Goal: Task Accomplishment & Management: Use online tool/utility

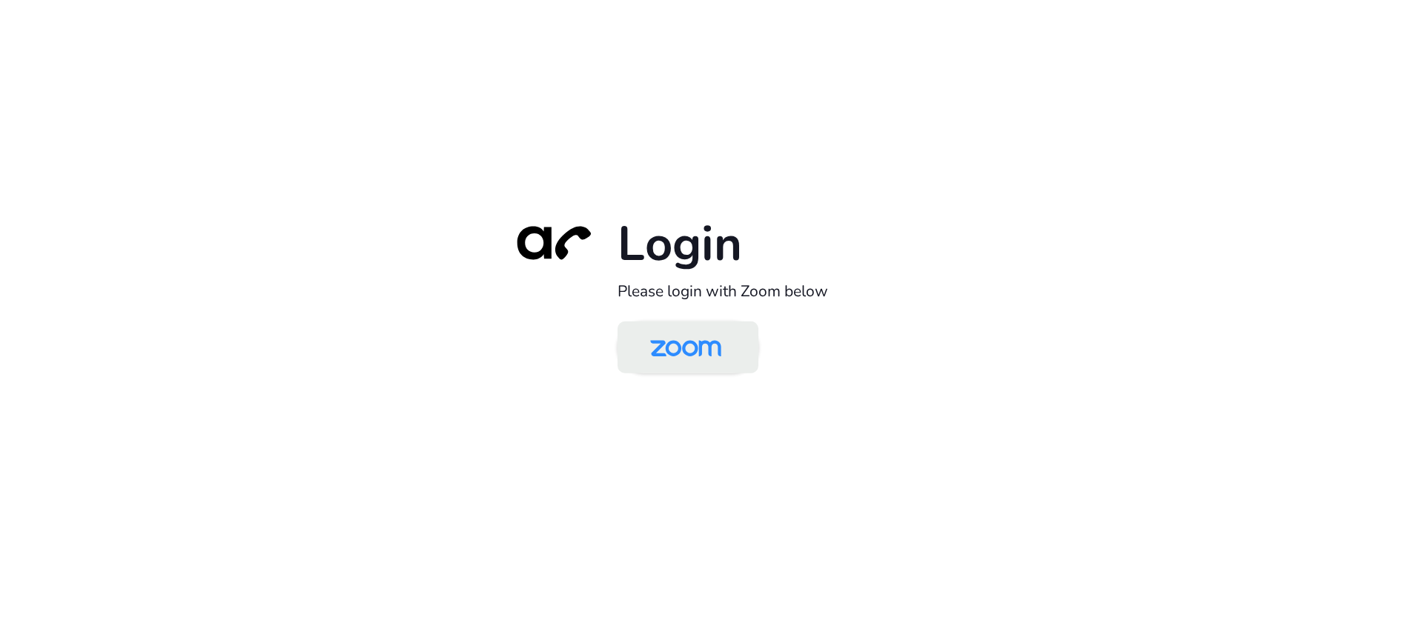
click at [712, 352] on img at bounding box center [685, 349] width 102 height 48
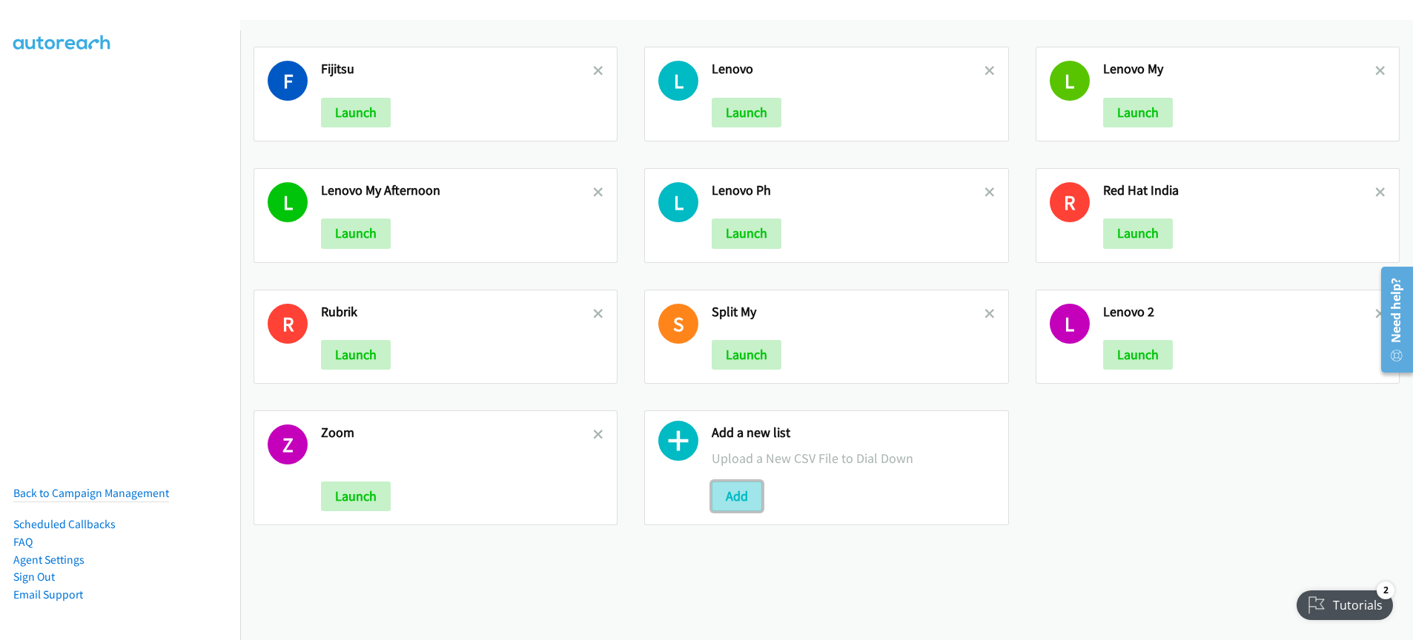
click at [733, 498] on button "Add" at bounding box center [737, 497] width 50 height 30
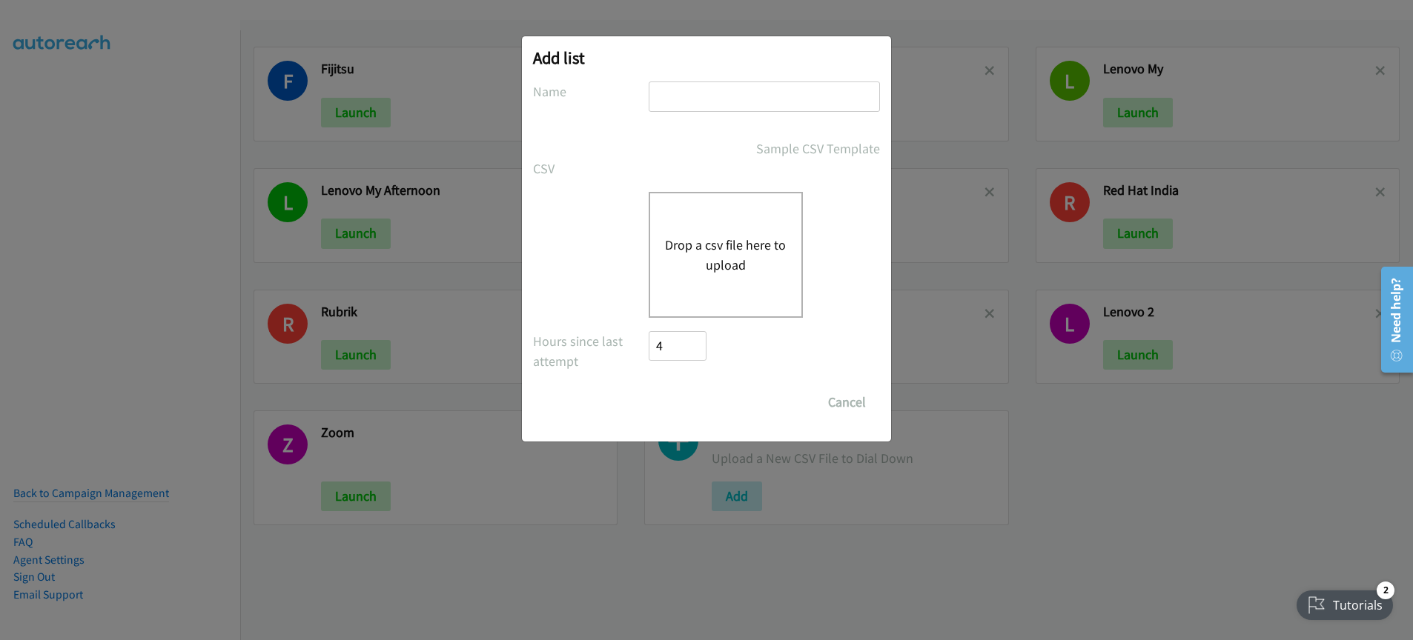
click at [681, 99] on input "text" at bounding box center [764, 97] width 231 height 30
type input "red hat"
click at [736, 269] on button "Drop a csv file here to upload" at bounding box center [726, 255] width 122 height 40
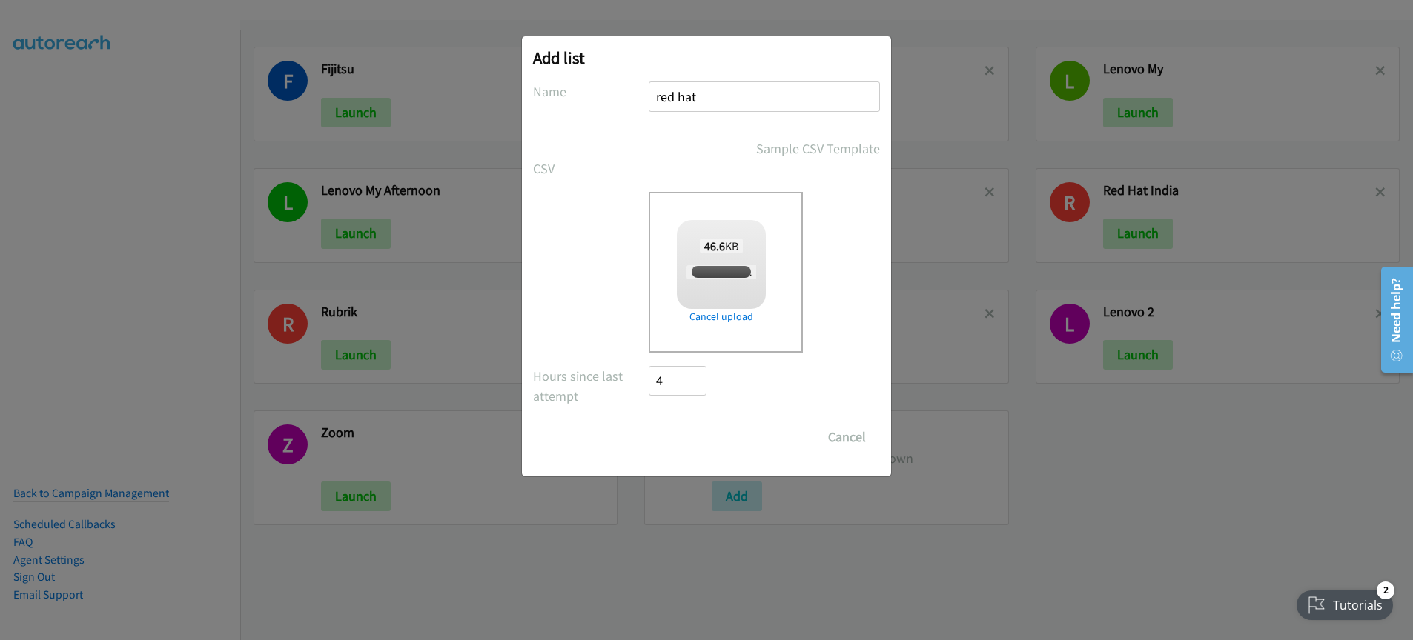
checkbox input "true"
click at [679, 446] on input "Save List" at bounding box center [688, 437] width 78 height 30
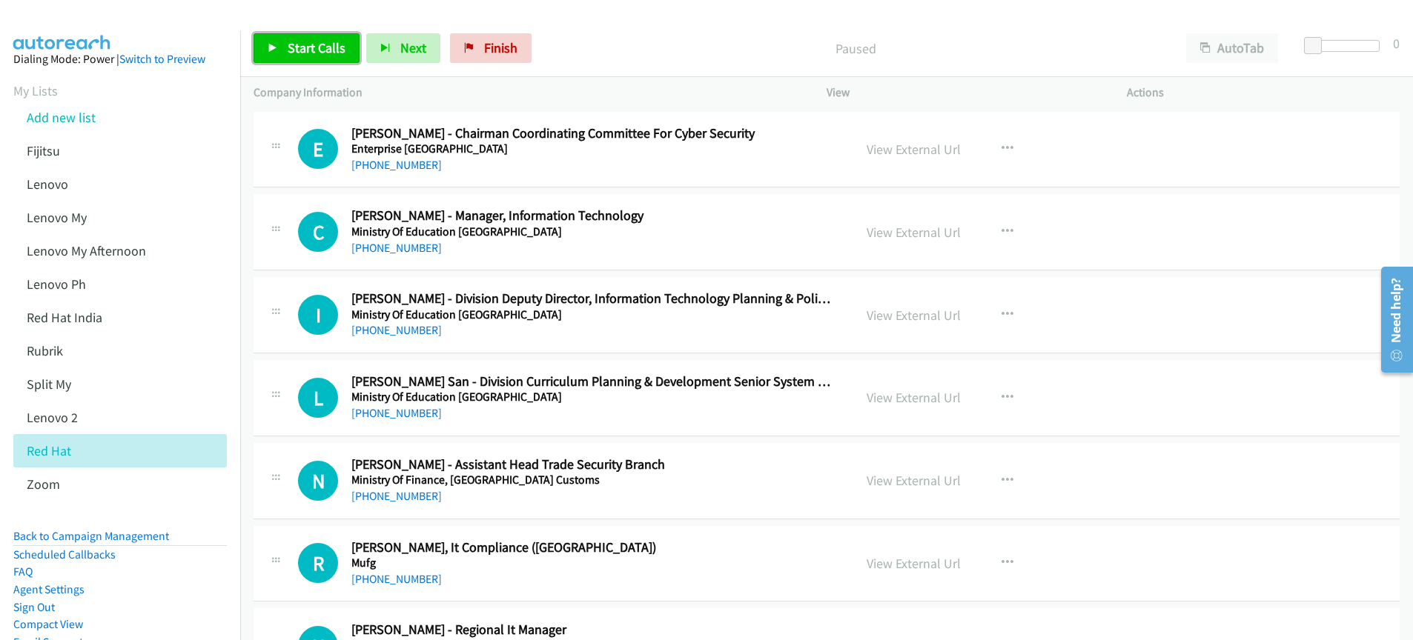
click at [309, 50] on span "Start Calls" at bounding box center [317, 47] width 58 height 17
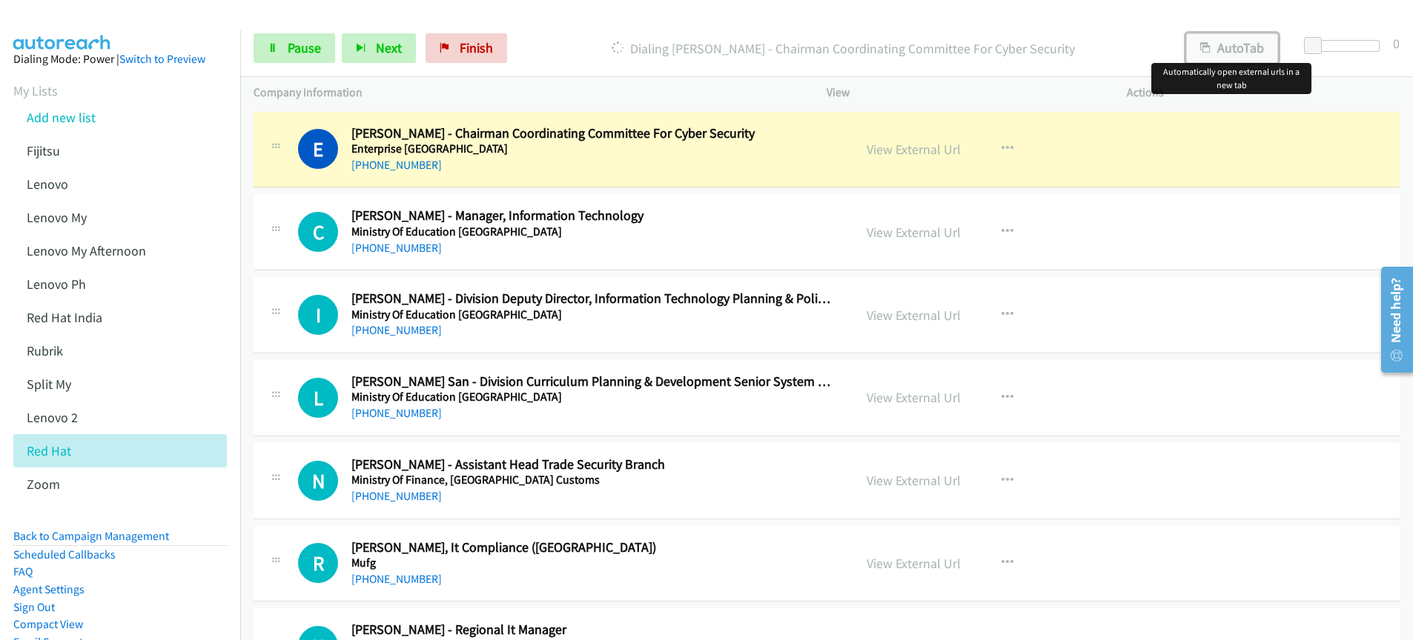
click at [1227, 49] on button "AutoTab" at bounding box center [1232, 48] width 92 height 30
click at [928, 153] on link "View External Url" at bounding box center [913, 149] width 94 height 17
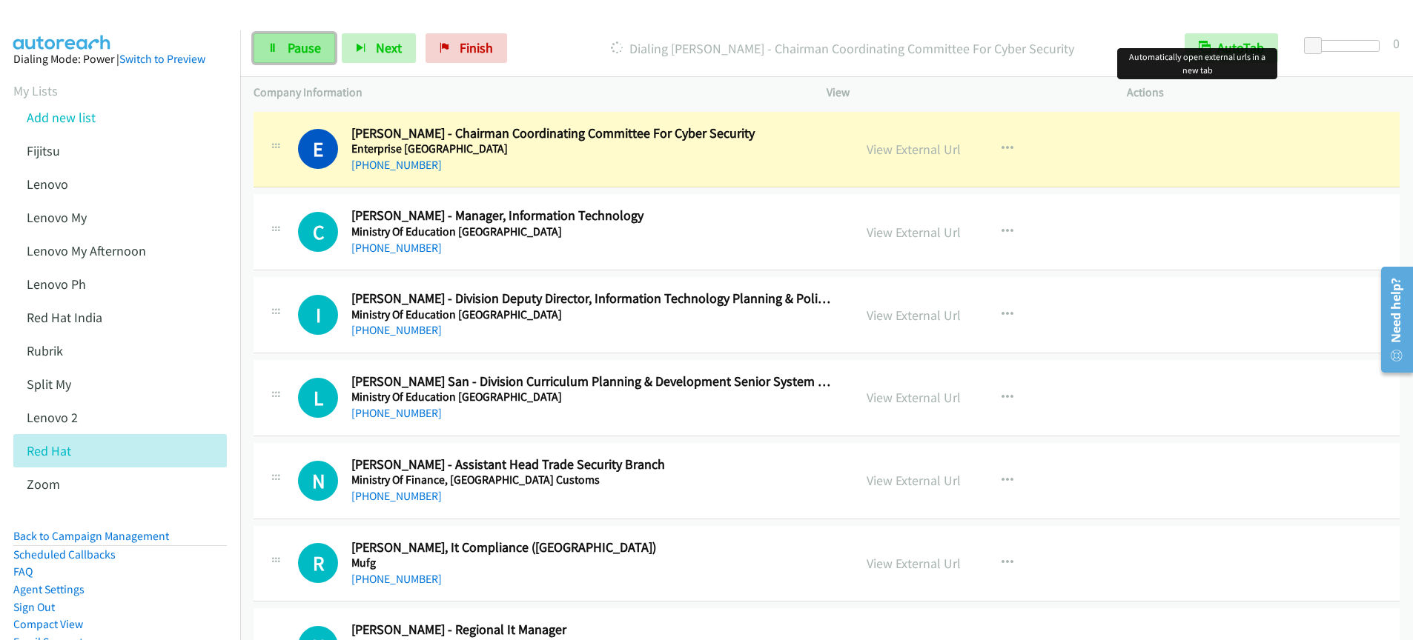
click at [304, 53] on span "Pause" at bounding box center [304, 47] width 33 height 17
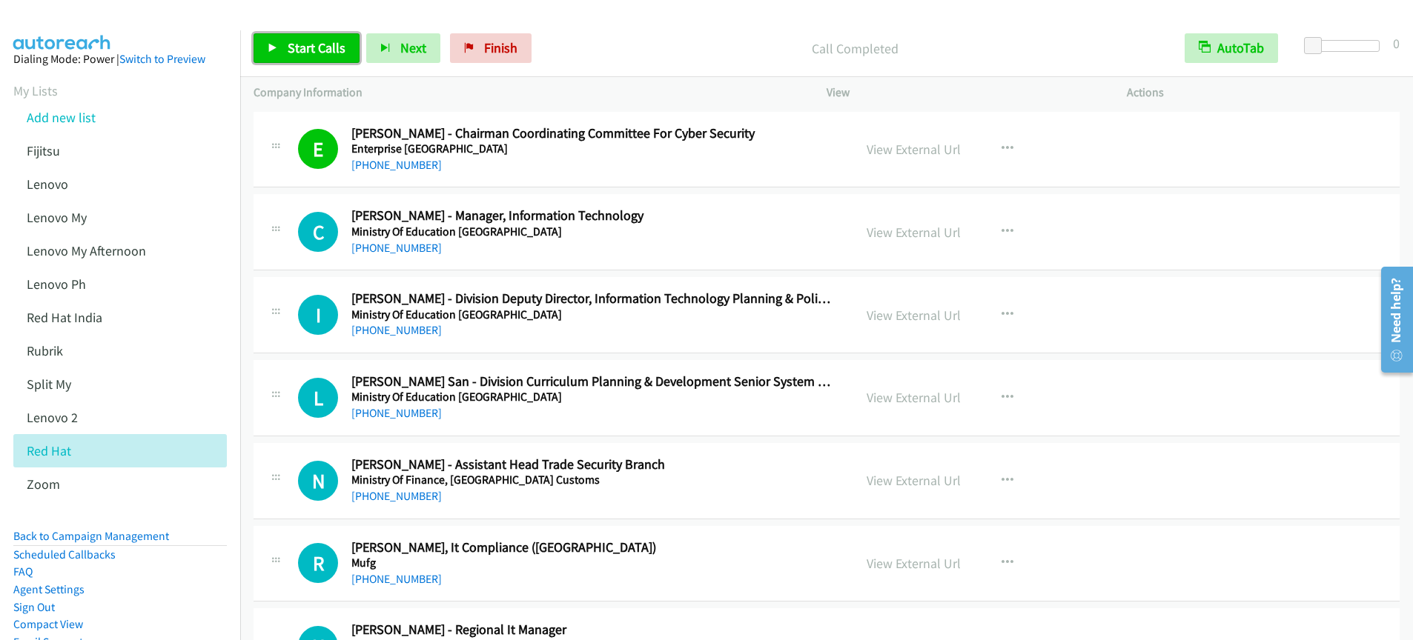
click at [285, 62] on link "Start Calls" at bounding box center [306, 48] width 106 height 30
click at [0, 0] on div "Start Calls Pause Next Finish Call Completed AutoTab AutoTab 0 Company Informat…" at bounding box center [706, 0] width 1413 height 0
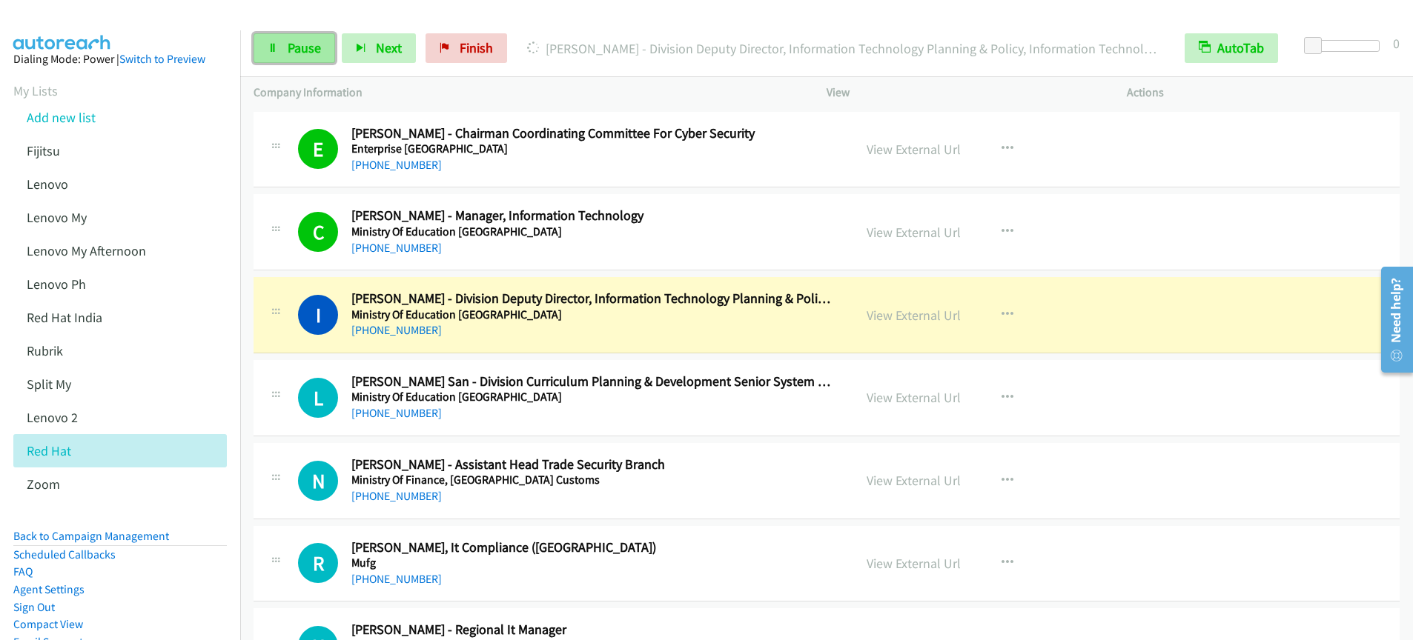
click at [295, 55] on span "Pause" at bounding box center [304, 47] width 33 height 17
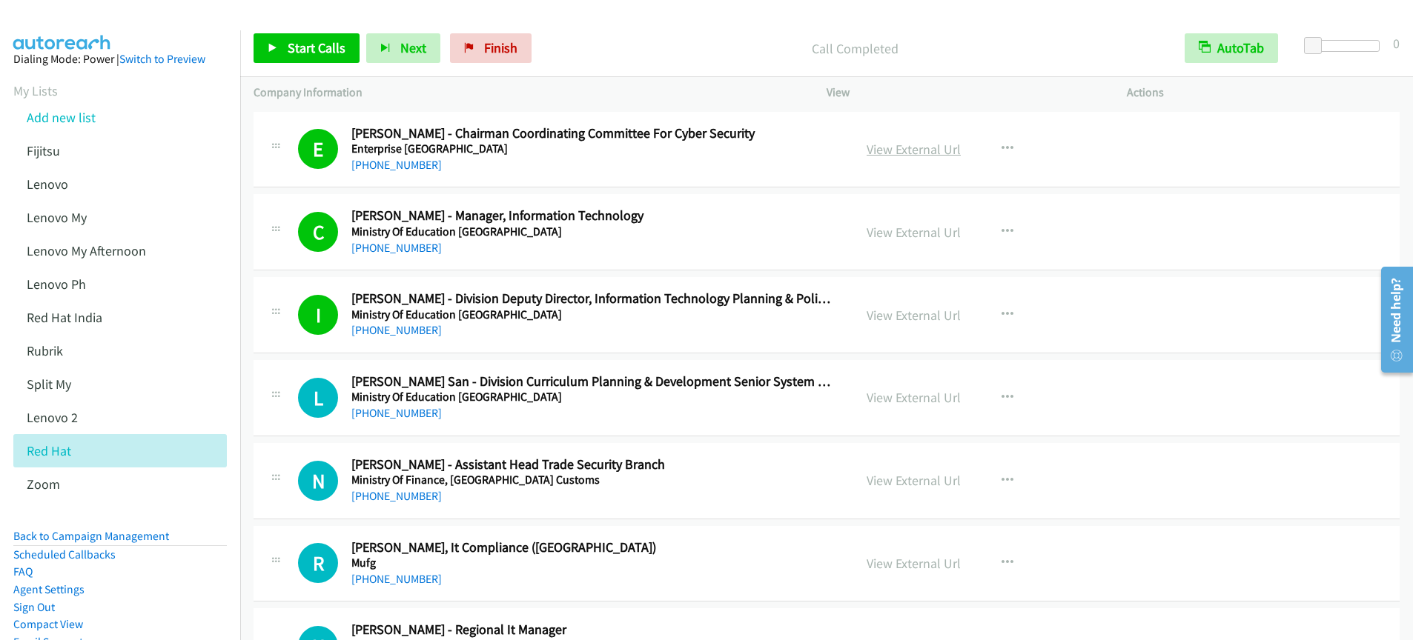
click at [926, 152] on link "View External Url" at bounding box center [913, 149] width 94 height 17
click at [321, 44] on span "Start Calls" at bounding box center [317, 47] width 58 height 17
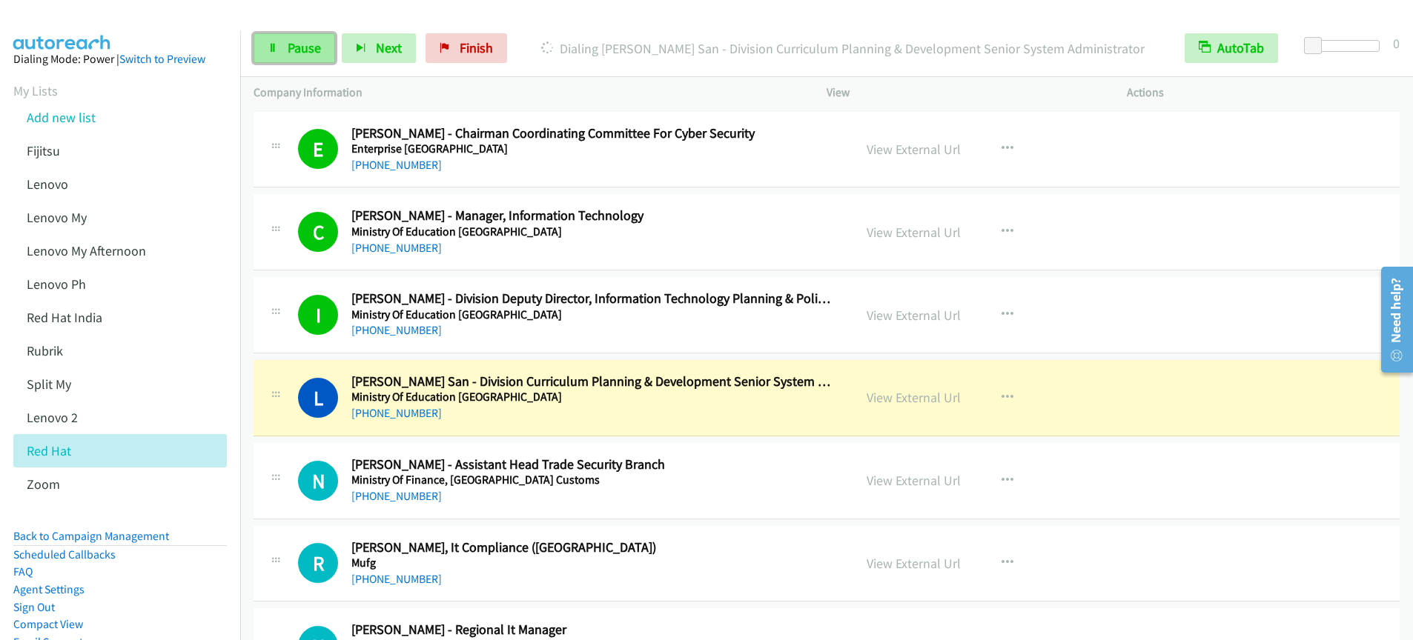
click at [306, 58] on link "Pause" at bounding box center [294, 48] width 82 height 30
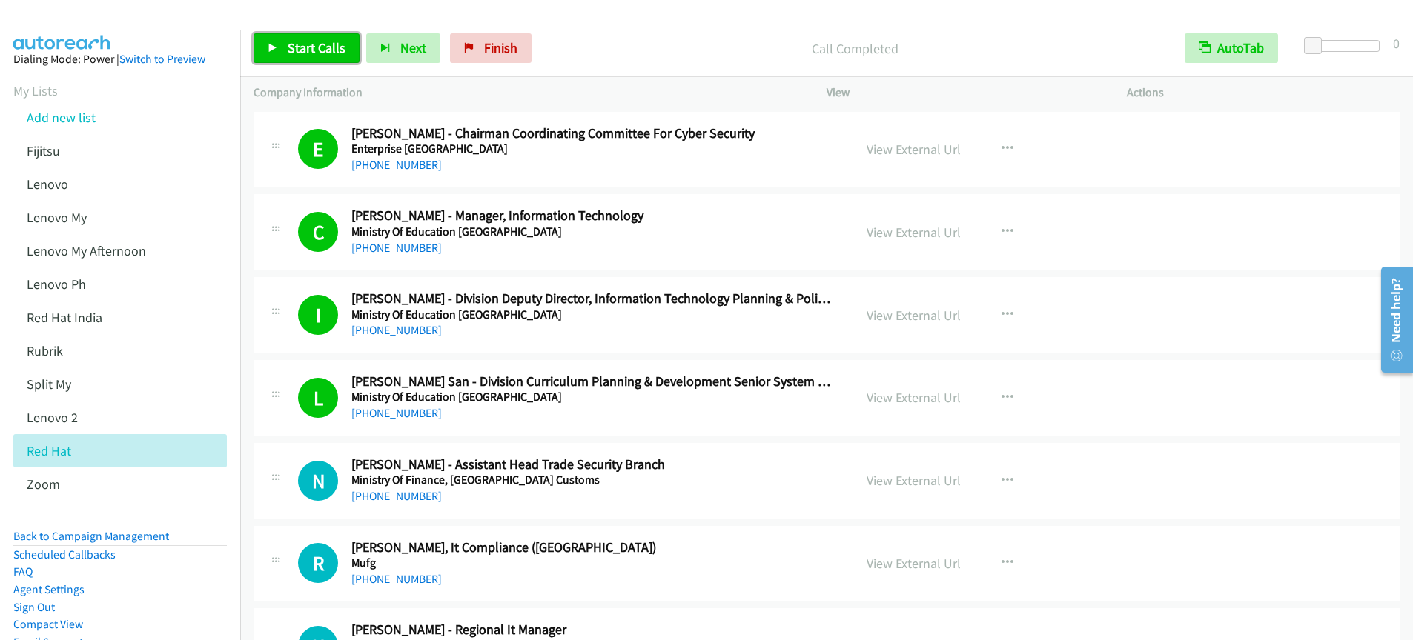
click at [346, 50] on link "Start Calls" at bounding box center [306, 48] width 106 height 30
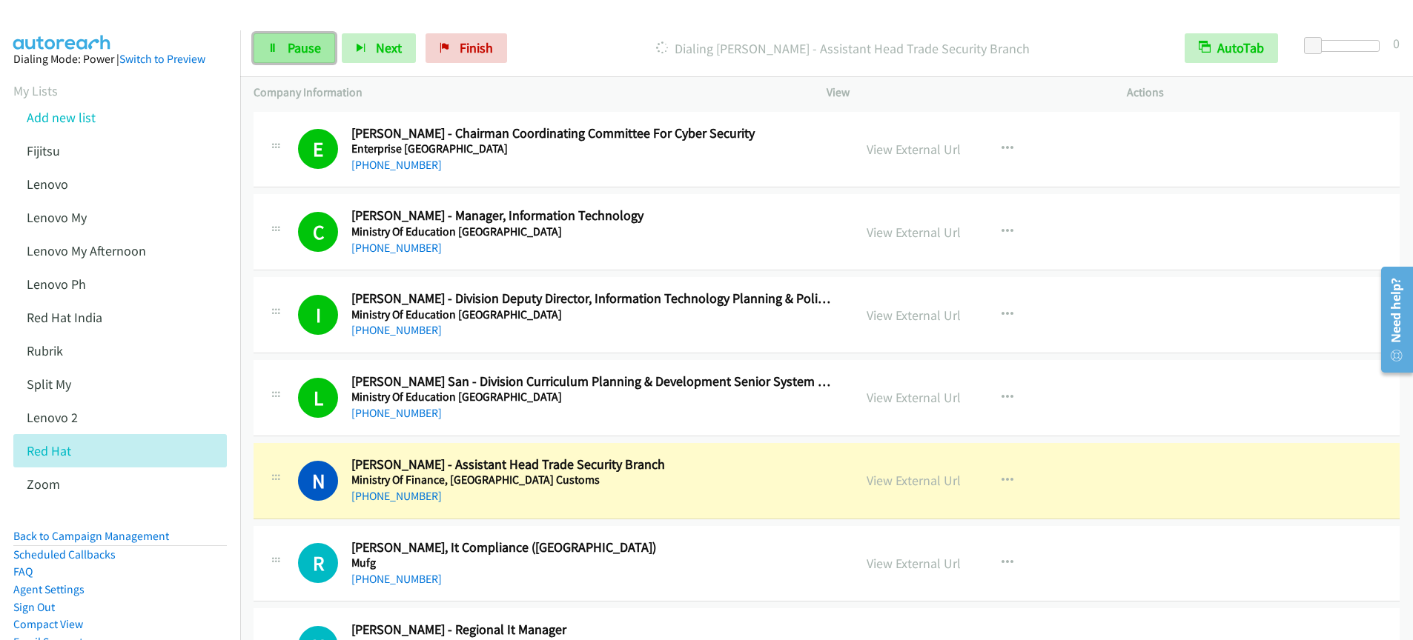
click at [296, 50] on span "Pause" at bounding box center [304, 47] width 33 height 17
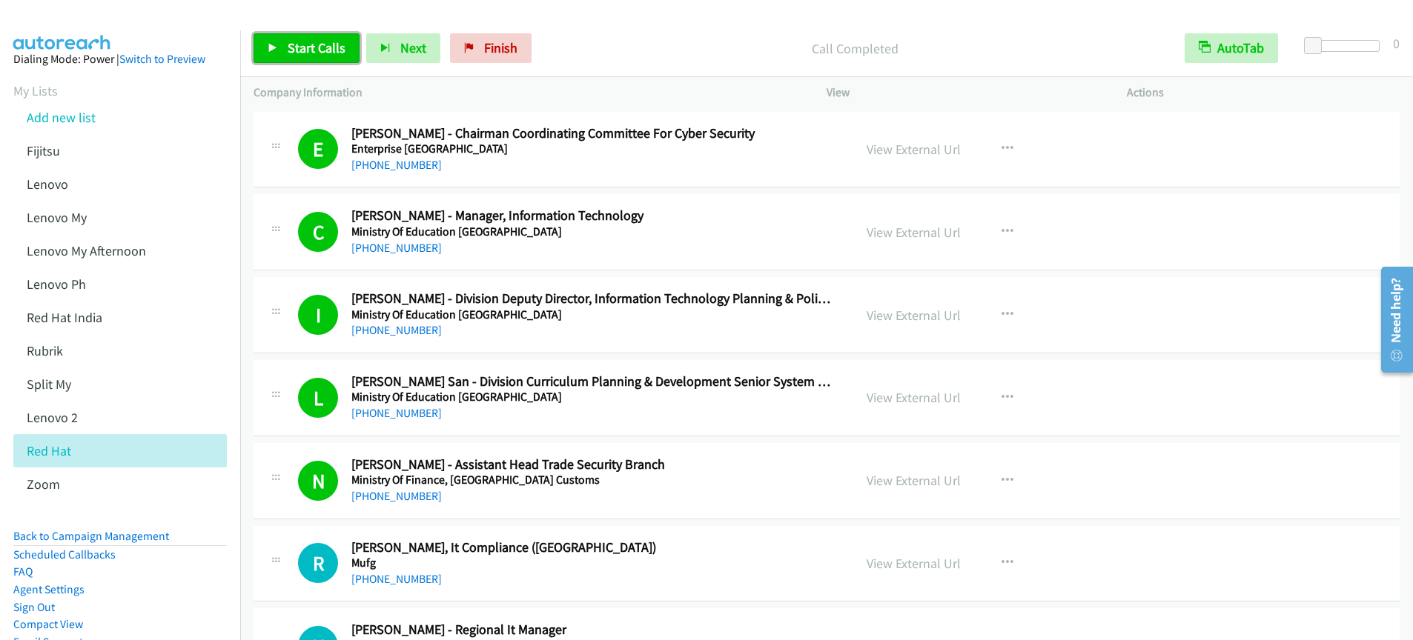
click at [288, 50] on span "Start Calls" at bounding box center [317, 47] width 58 height 17
drag, startPoint x: 285, startPoint y: 50, endPoint x: 315, endPoint y: 87, distance: 47.4
click at [285, 50] on link "Start Calls" at bounding box center [306, 48] width 106 height 30
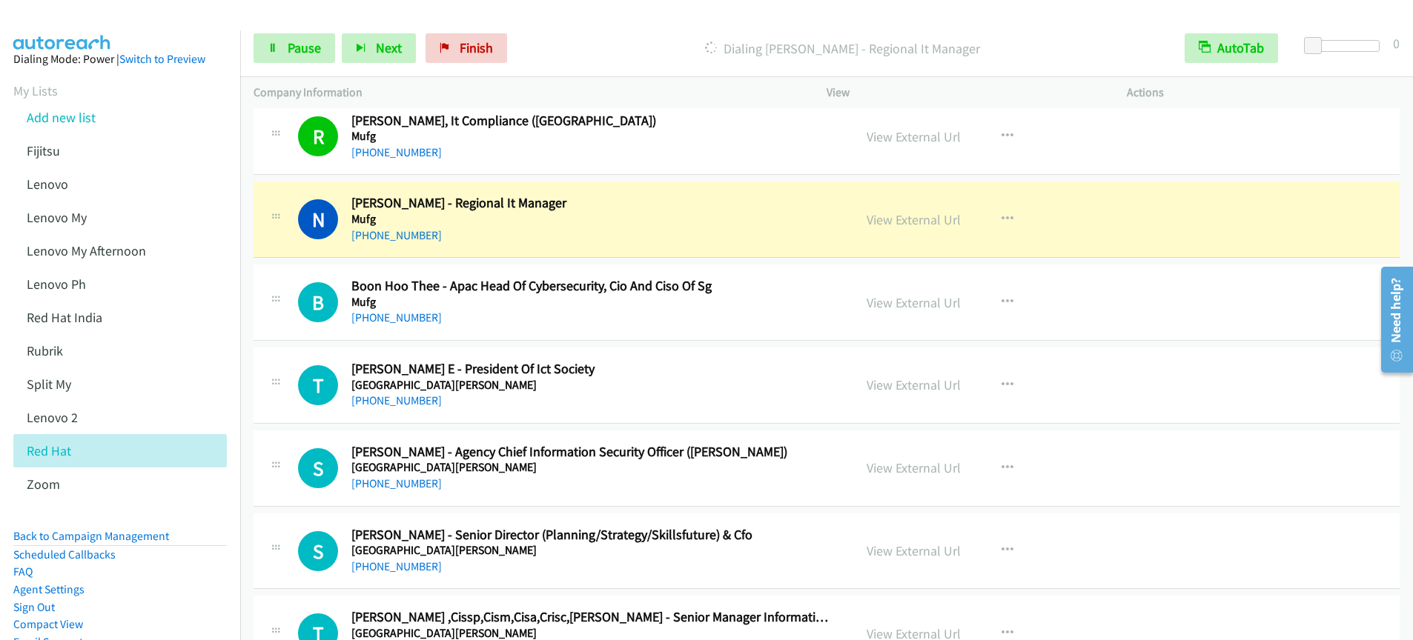
scroll to position [504, 0]
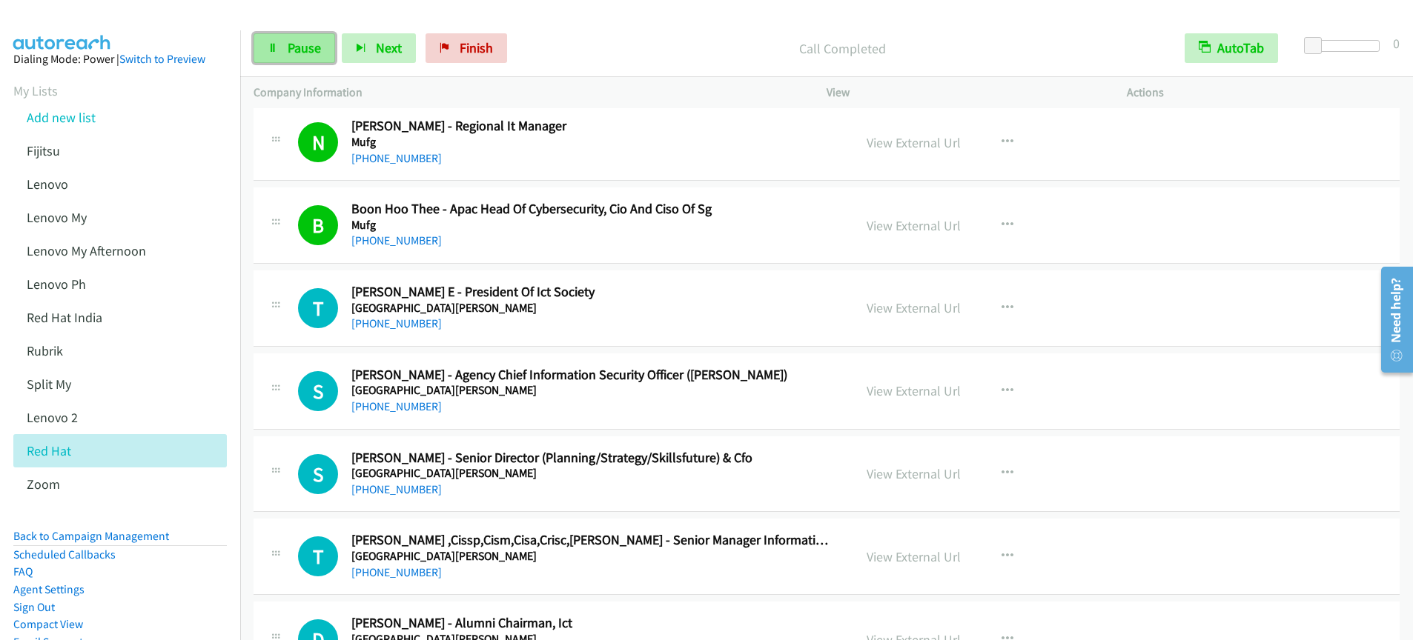
click at [304, 56] on link "Pause" at bounding box center [294, 48] width 82 height 30
click at [302, 56] on link "Start Calls" at bounding box center [306, 48] width 106 height 30
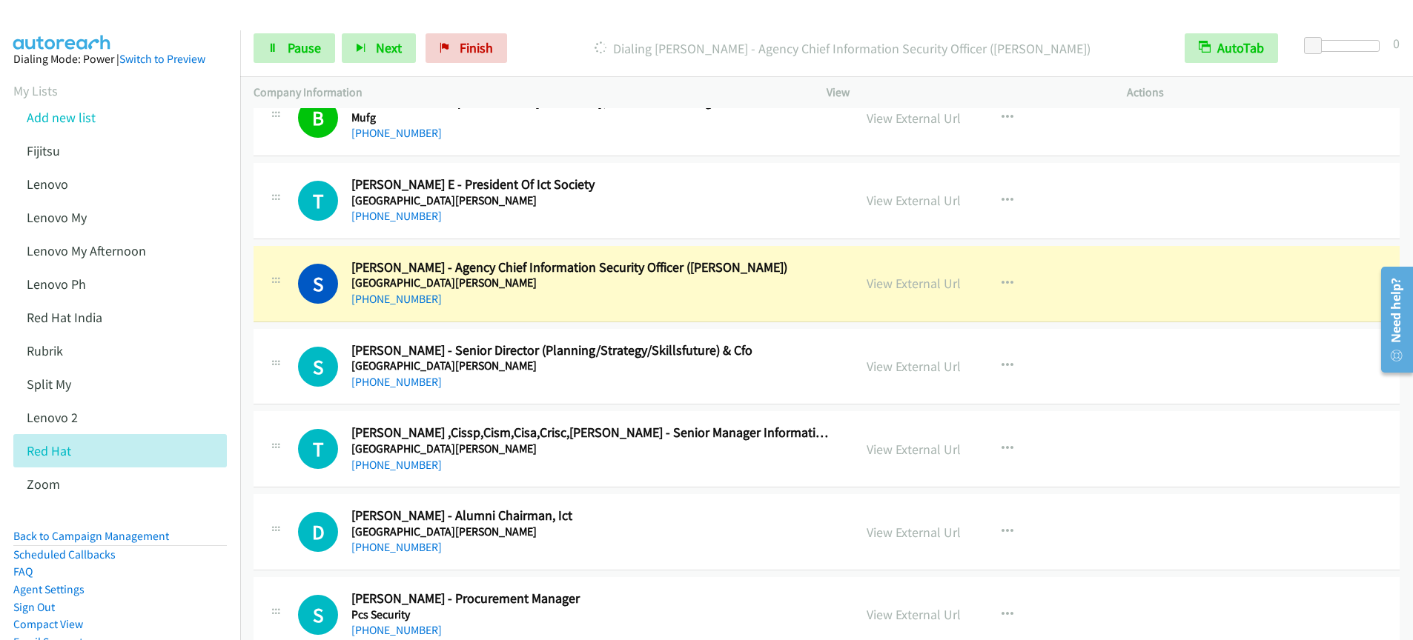
scroll to position [689, 0]
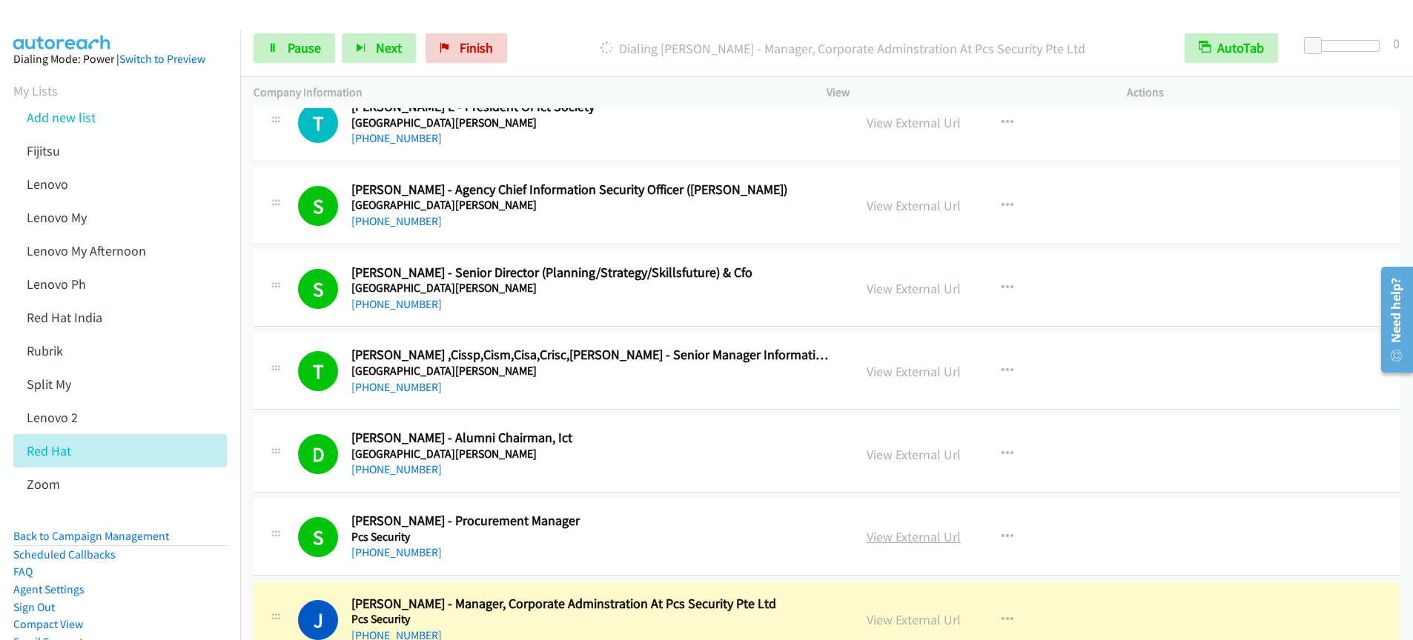
click at [930, 538] on link "View External Url" at bounding box center [913, 536] width 94 height 17
click at [288, 53] on span "Pause" at bounding box center [304, 47] width 33 height 17
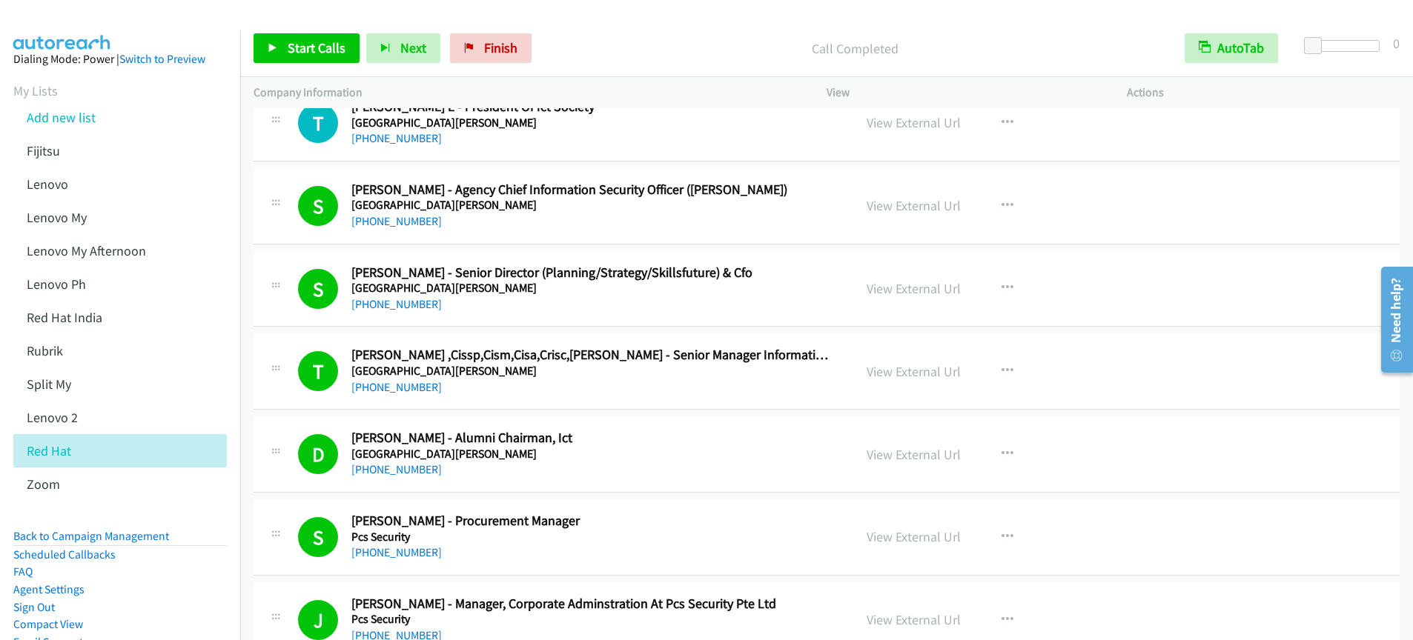
click at [308, 63] on div "Start Calls Pause Next Finish" at bounding box center [395, 48] width 285 height 30
click at [316, 56] on link "Start Calls" at bounding box center [306, 48] width 106 height 30
click at [308, 54] on span "Pause" at bounding box center [304, 47] width 33 height 17
click at [309, 53] on div "Start Calls Pause Next Finish" at bounding box center [395, 48] width 285 height 30
click at [280, 56] on link "Start Calls" at bounding box center [306, 48] width 106 height 30
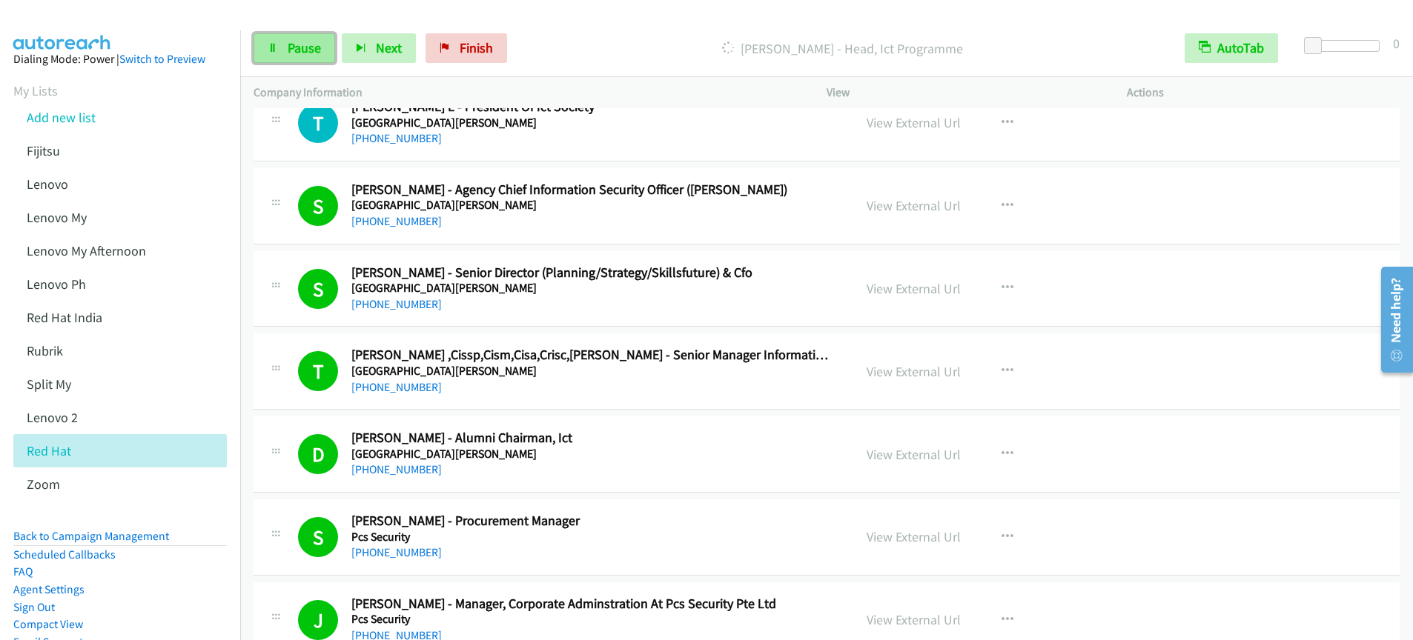
click at [289, 53] on span "Pause" at bounding box center [304, 47] width 33 height 17
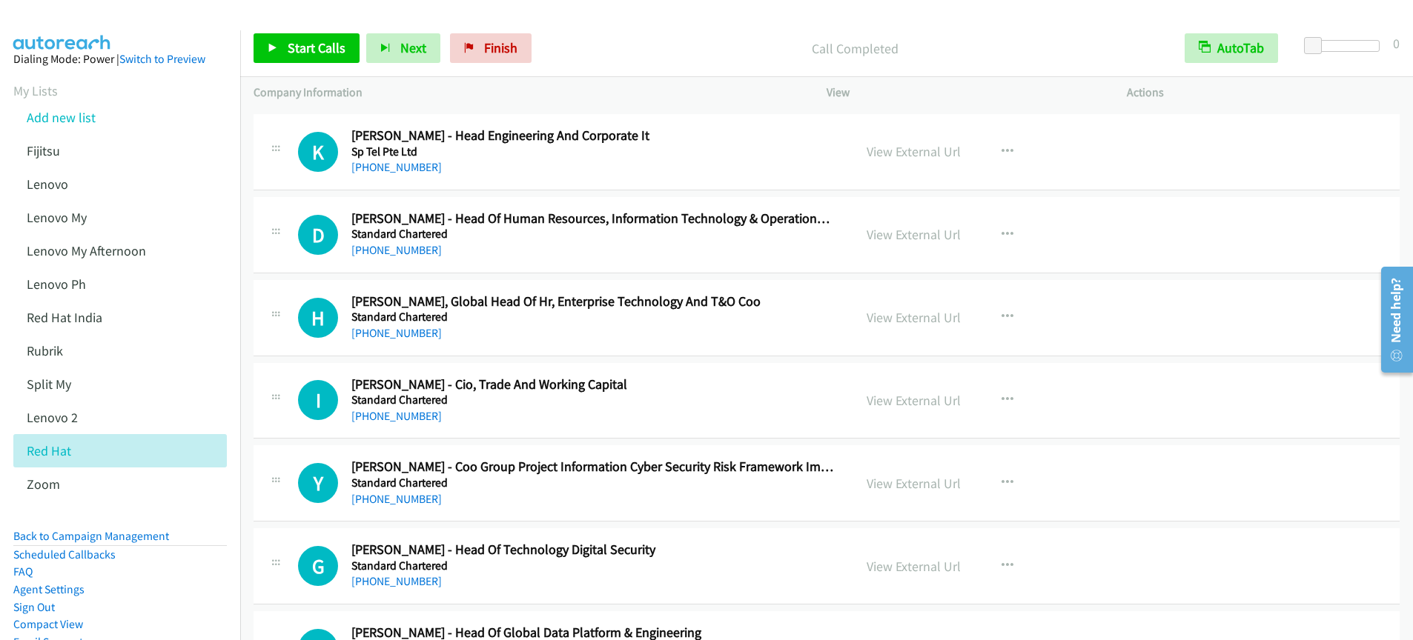
scroll to position [2266, 0]
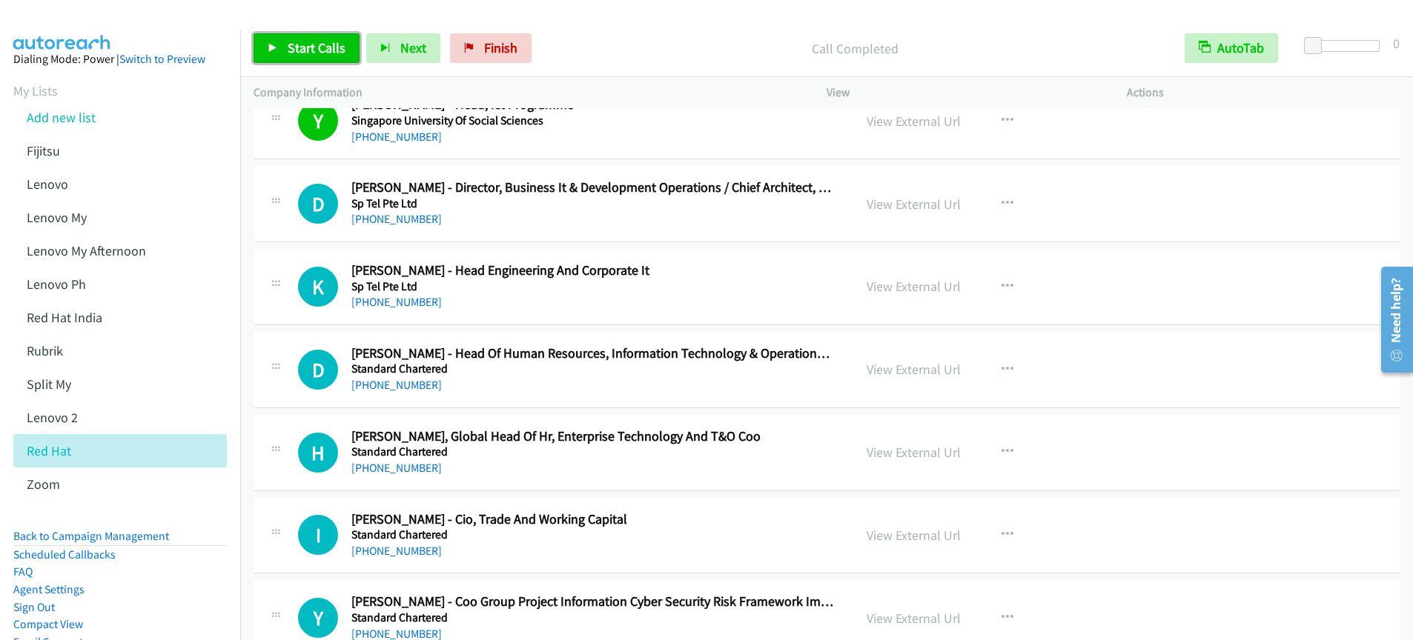
click at [308, 49] on span "Start Calls" at bounding box center [317, 47] width 58 height 17
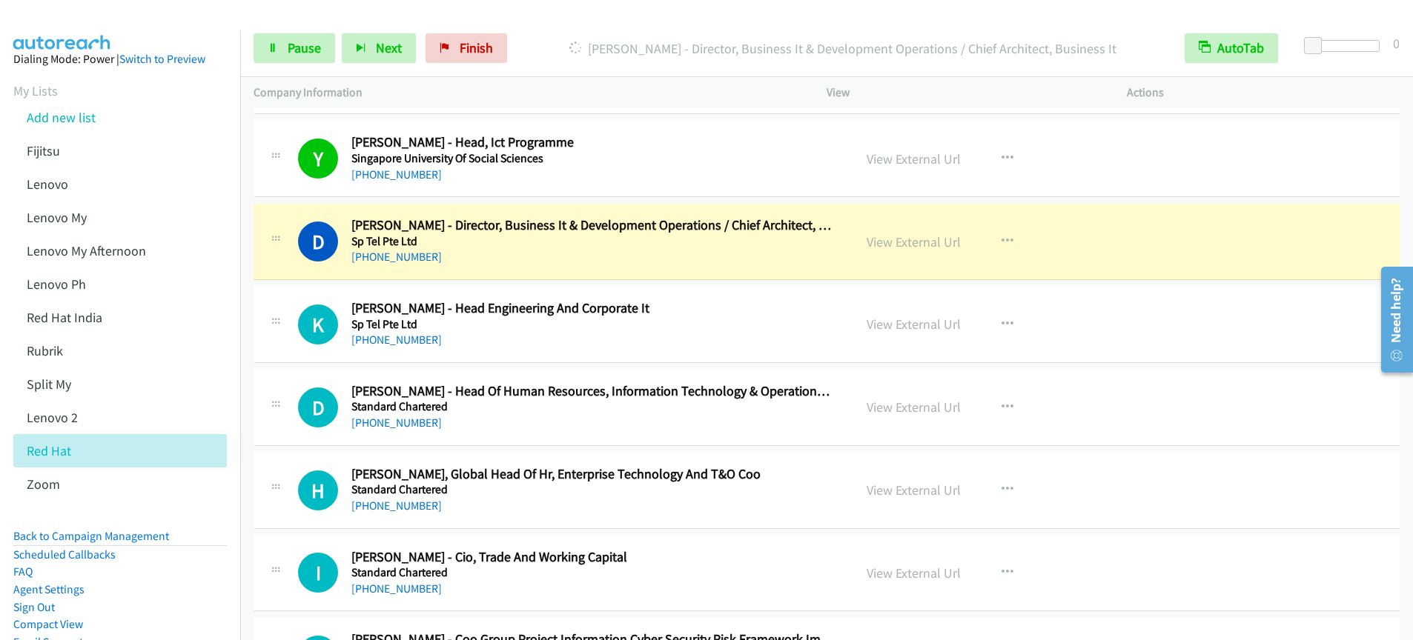
scroll to position [2206, 0]
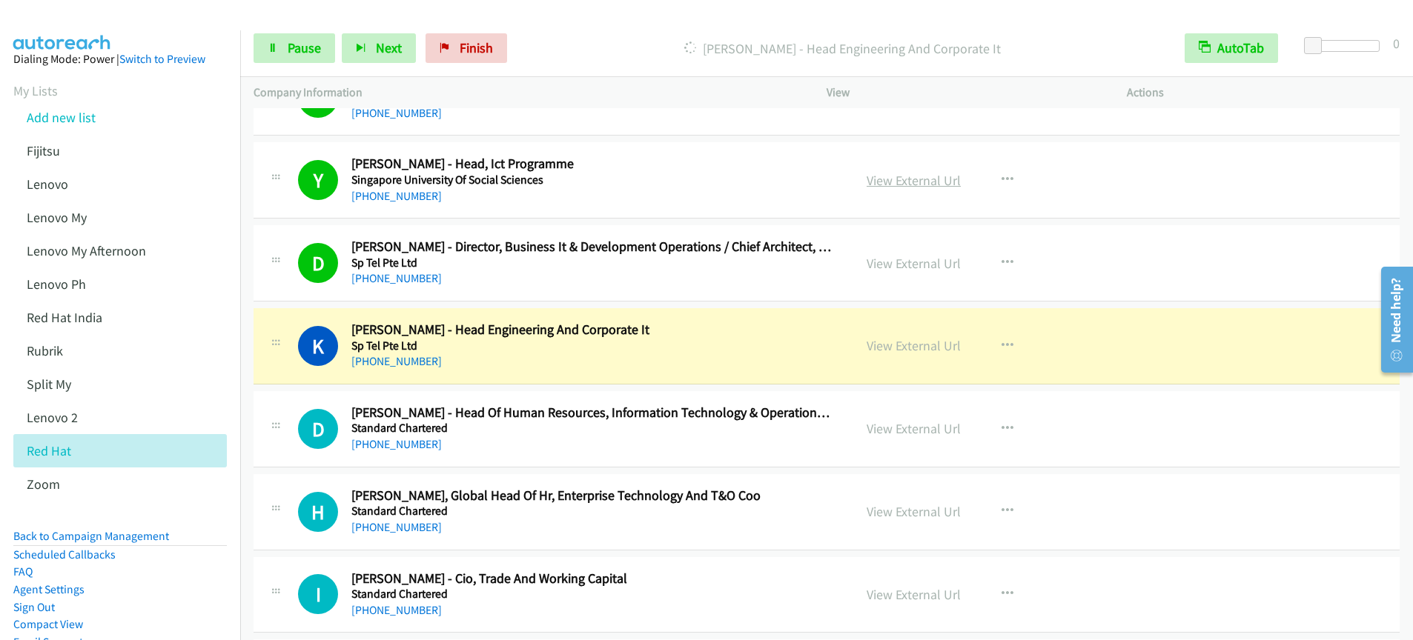
click at [911, 183] on link "View External Url" at bounding box center [913, 180] width 94 height 17
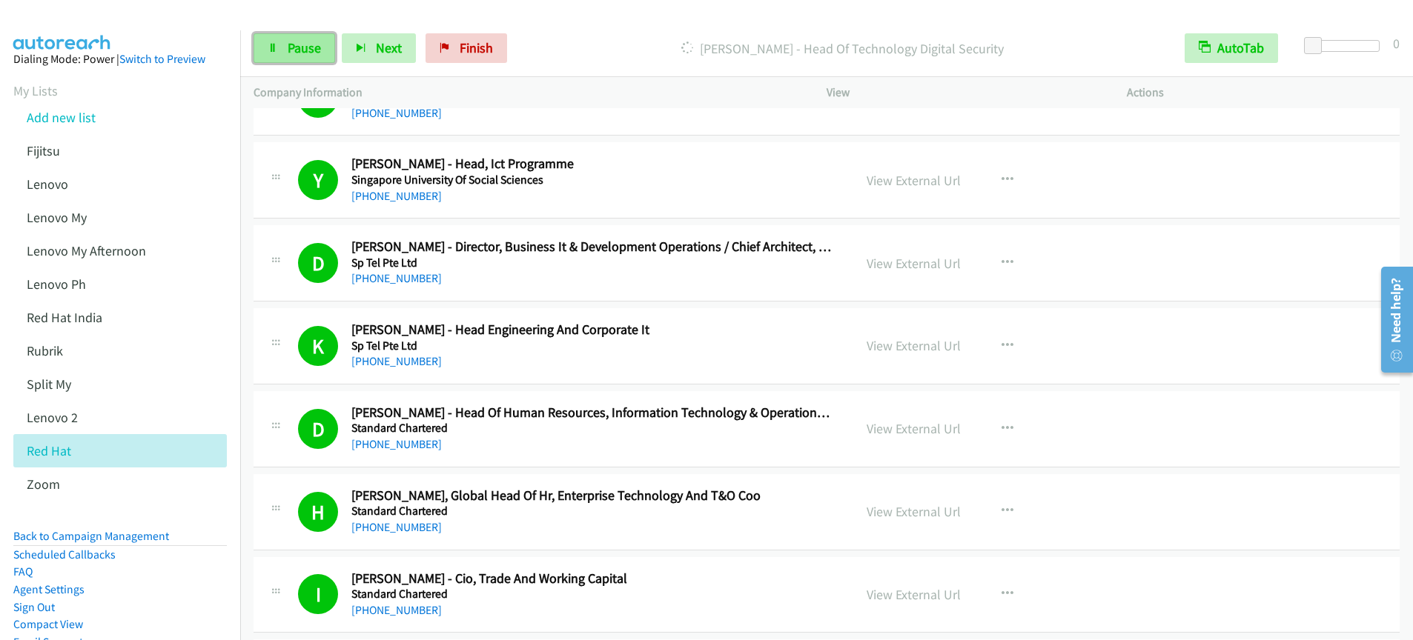
click at [291, 59] on link "Pause" at bounding box center [294, 48] width 82 height 30
click at [323, 56] on link "Start Calls" at bounding box center [306, 48] width 106 height 30
click at [302, 55] on span "Pause" at bounding box center [304, 47] width 33 height 17
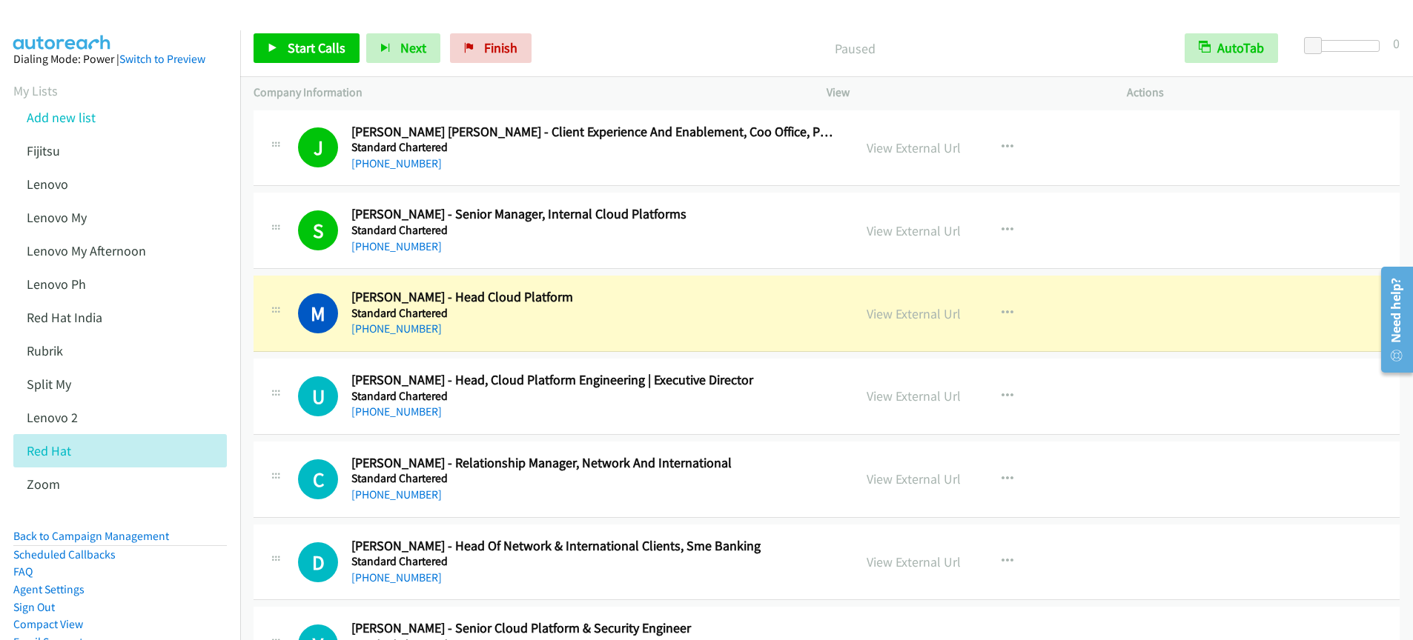
scroll to position [3101, 0]
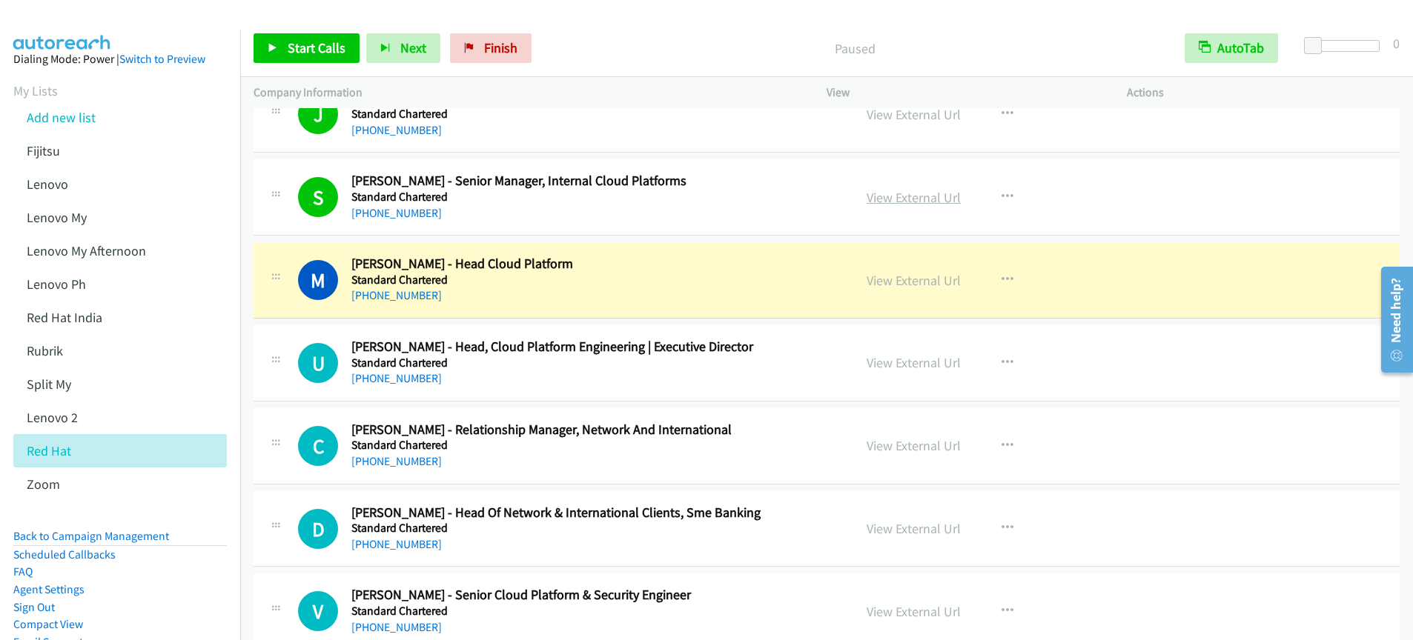
click at [925, 202] on link "View External Url" at bounding box center [913, 197] width 94 height 17
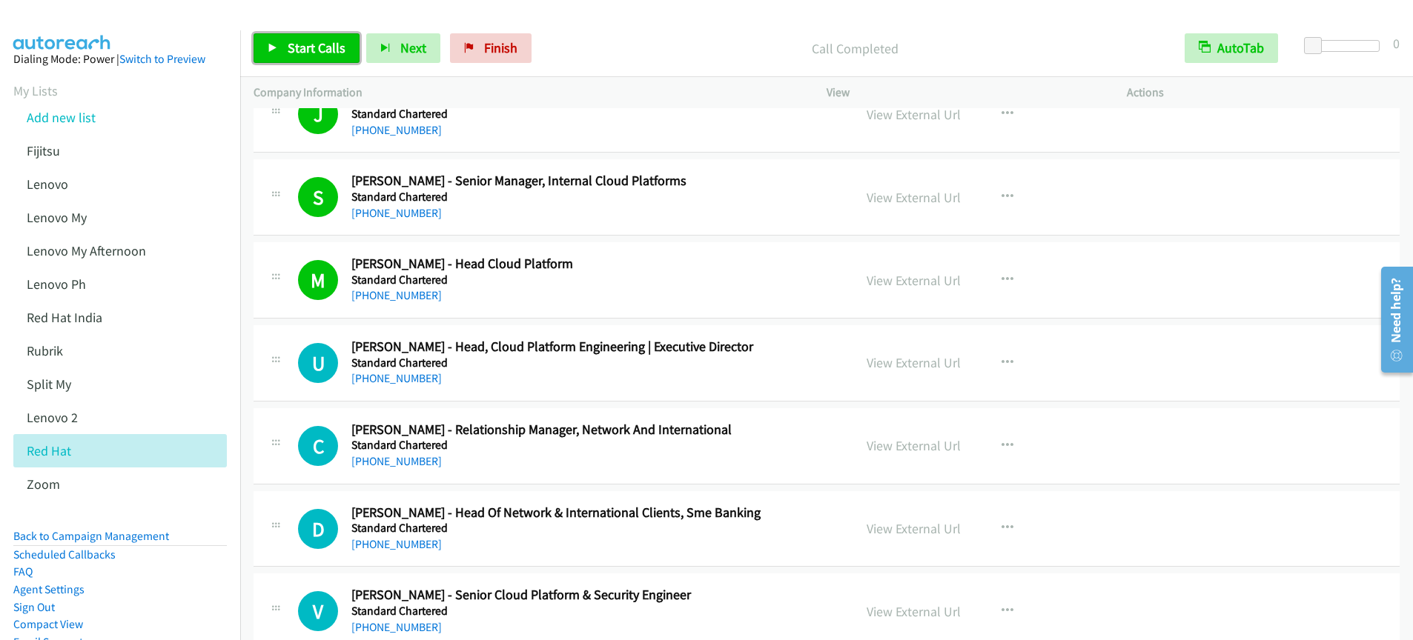
click at [317, 54] on span "Start Calls" at bounding box center [317, 47] width 58 height 17
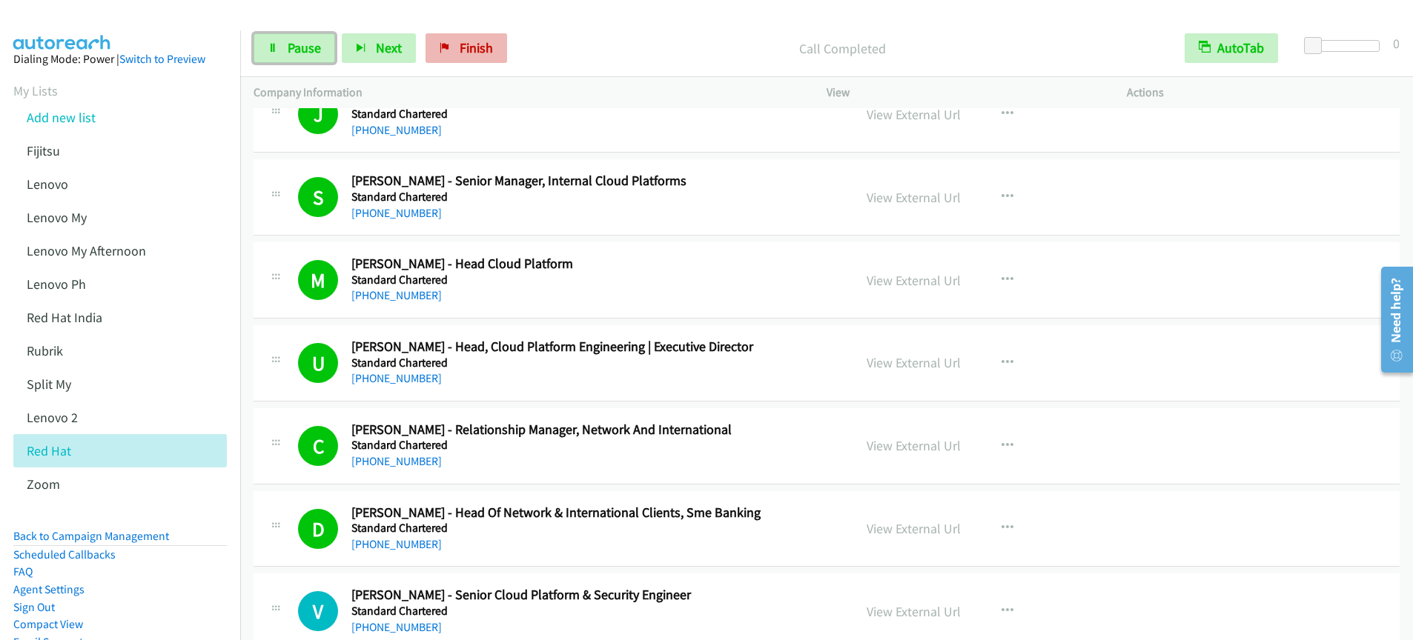
drag, startPoint x: 282, startPoint y: 55, endPoint x: 422, endPoint y: 47, distance: 140.3
click at [282, 55] on link "Pause" at bounding box center [294, 48] width 82 height 30
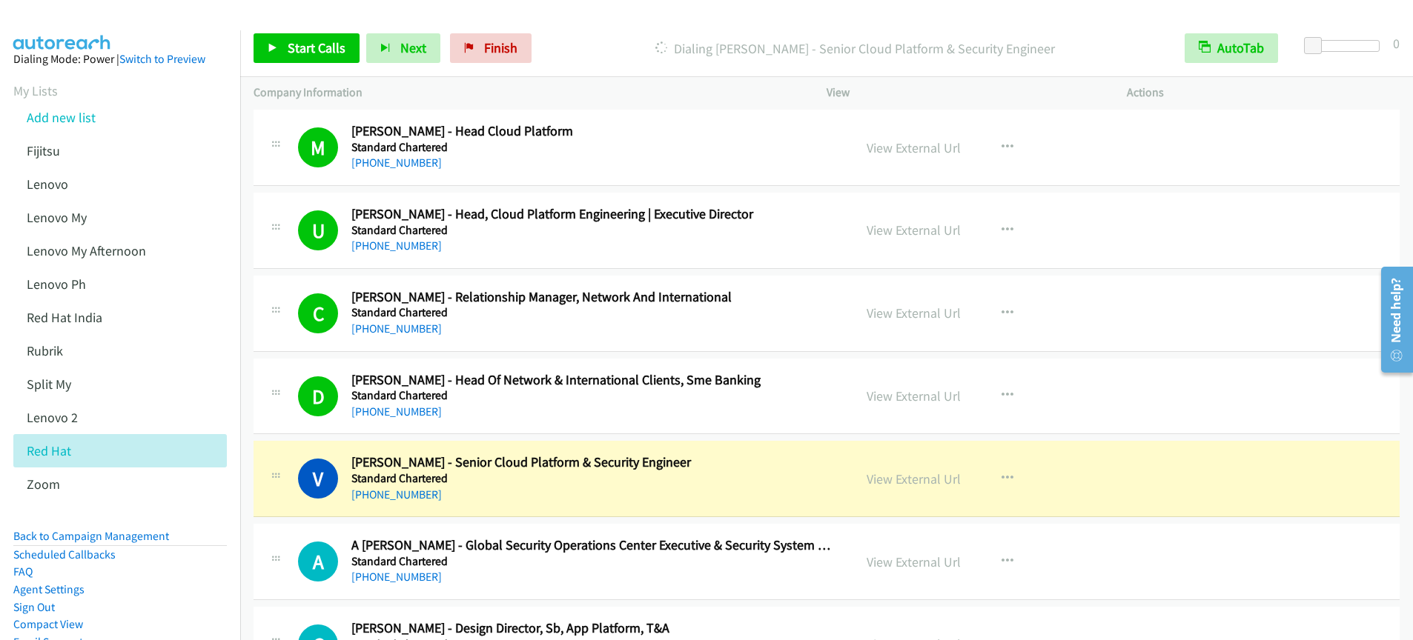
scroll to position [3319, 0]
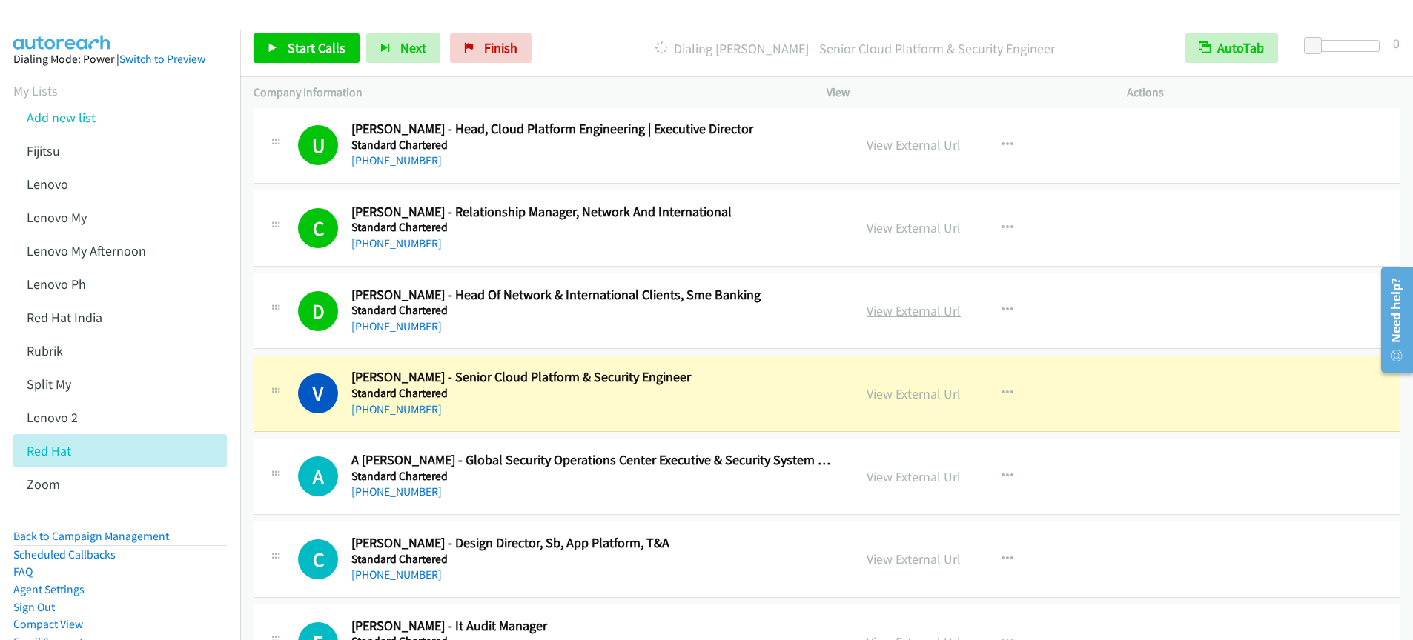
click at [912, 312] on link "View External Url" at bounding box center [913, 310] width 94 height 17
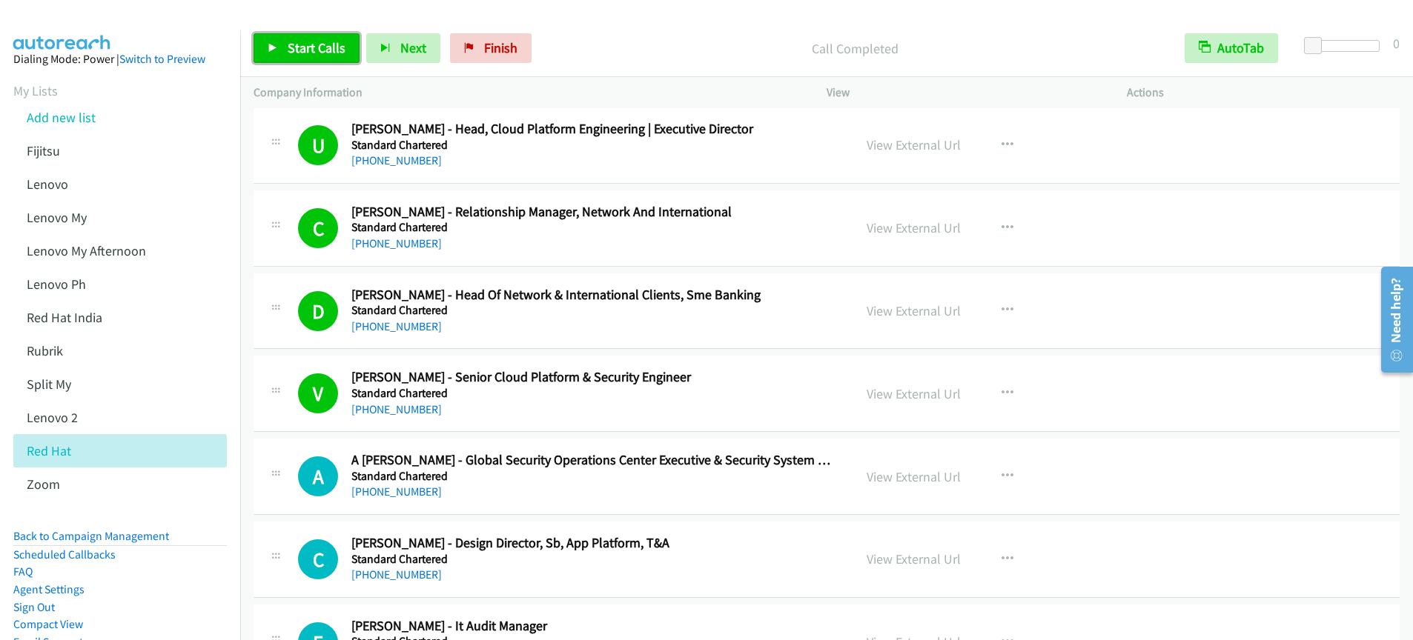
click at [276, 56] on link "Start Calls" at bounding box center [306, 48] width 106 height 30
click at [292, 53] on span "Pause" at bounding box center [304, 47] width 33 height 17
click at [295, 56] on span "Start Calls" at bounding box center [317, 47] width 58 height 17
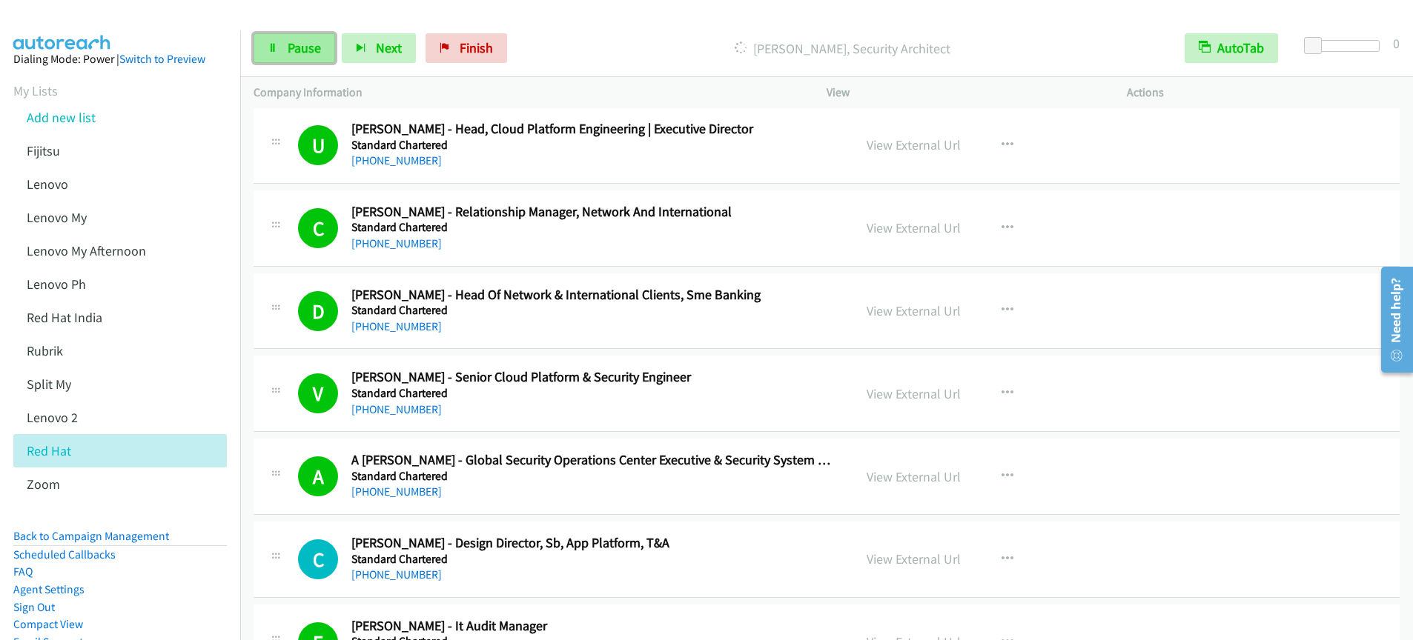
click at [279, 55] on link "Pause" at bounding box center [294, 48] width 82 height 30
click at [321, 44] on span "Start Calls" at bounding box center [317, 47] width 58 height 17
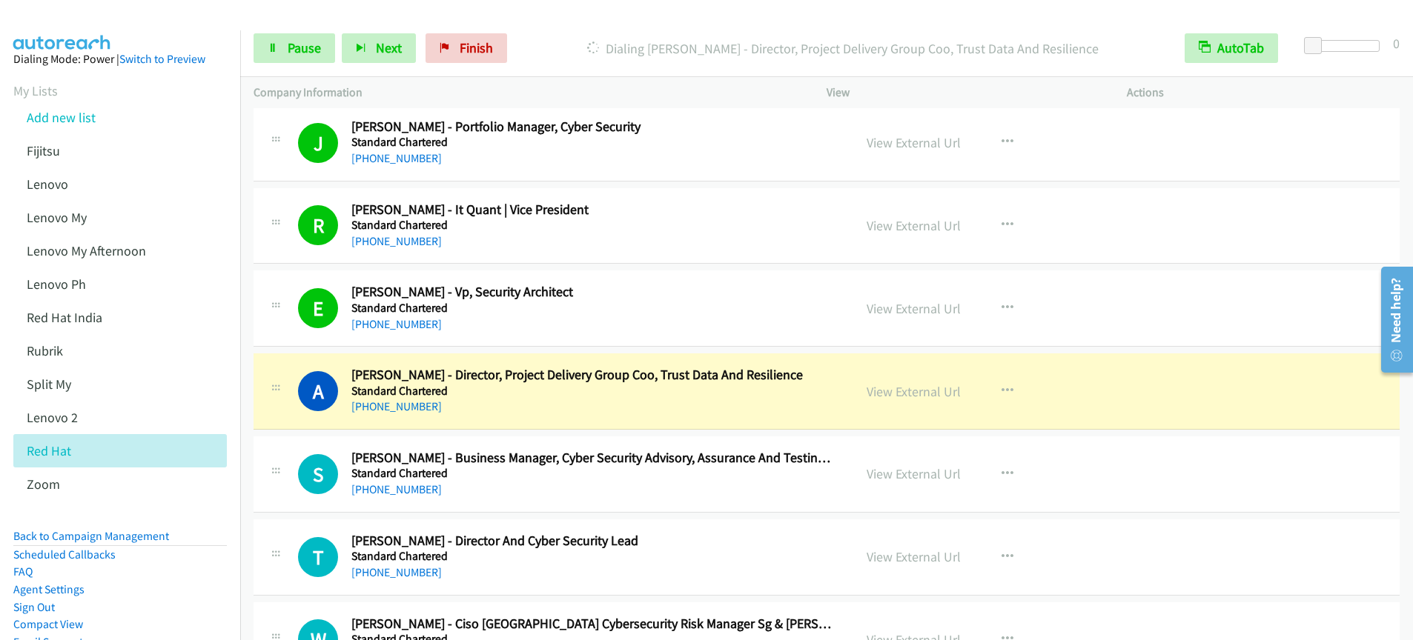
scroll to position [3903, 0]
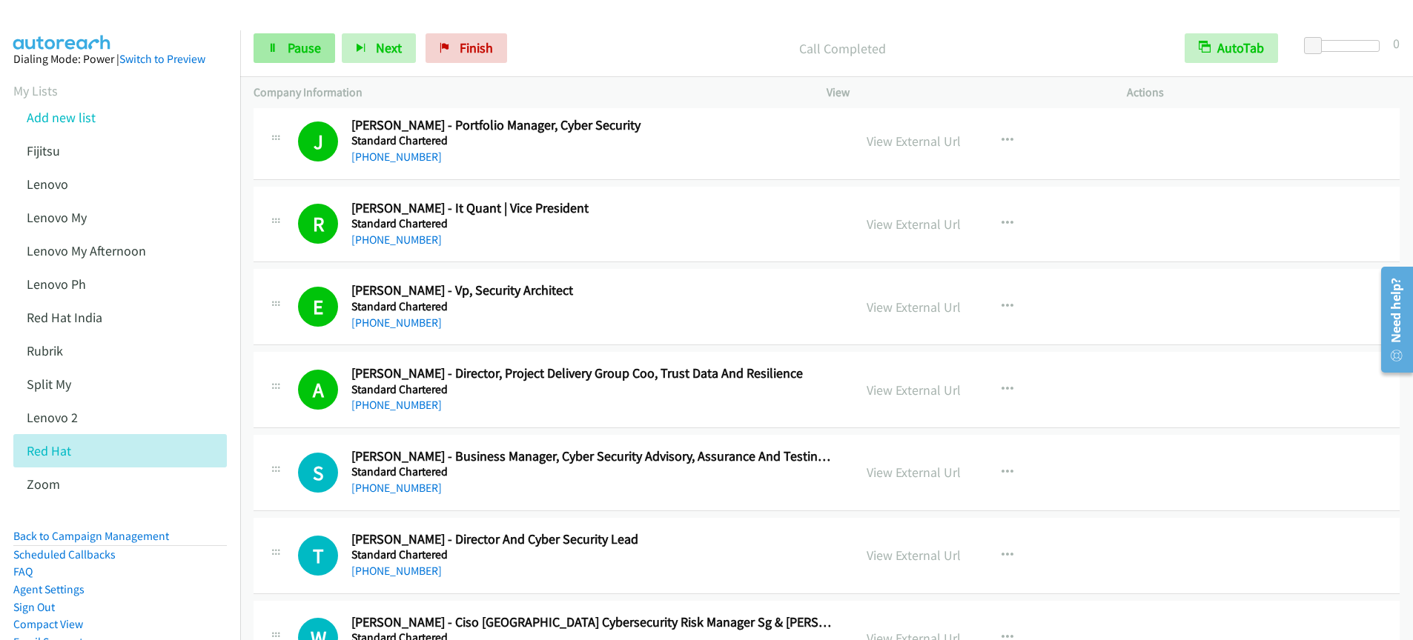
drag, startPoint x: 285, startPoint y: 70, endPoint x: 301, endPoint y: 59, distance: 19.3
click at [286, 68] on div "Start Calls Pause Next Finish Call Completed AutoTab AutoTab 0" at bounding box center [826, 48] width 1173 height 57
click at [301, 59] on link "Pause" at bounding box center [294, 48] width 82 height 30
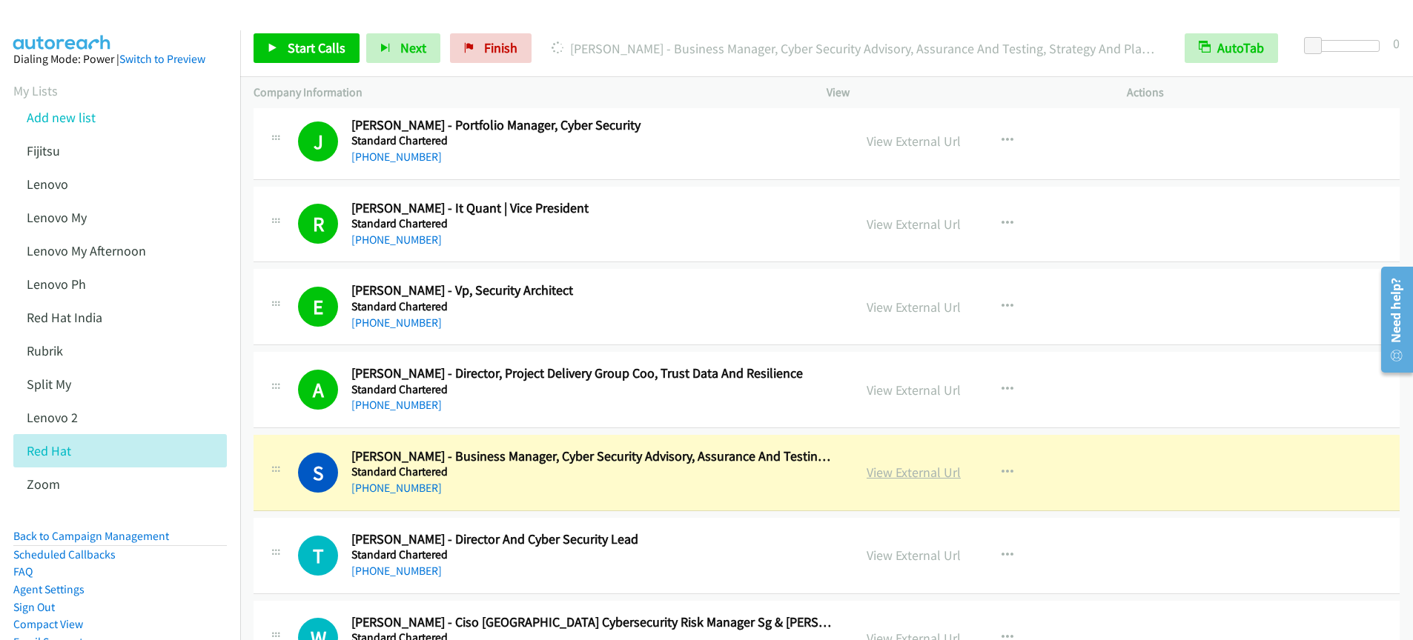
click at [930, 473] on link "View External Url" at bounding box center [913, 472] width 94 height 17
click at [329, 57] on link "Start Calls" at bounding box center [306, 48] width 106 height 30
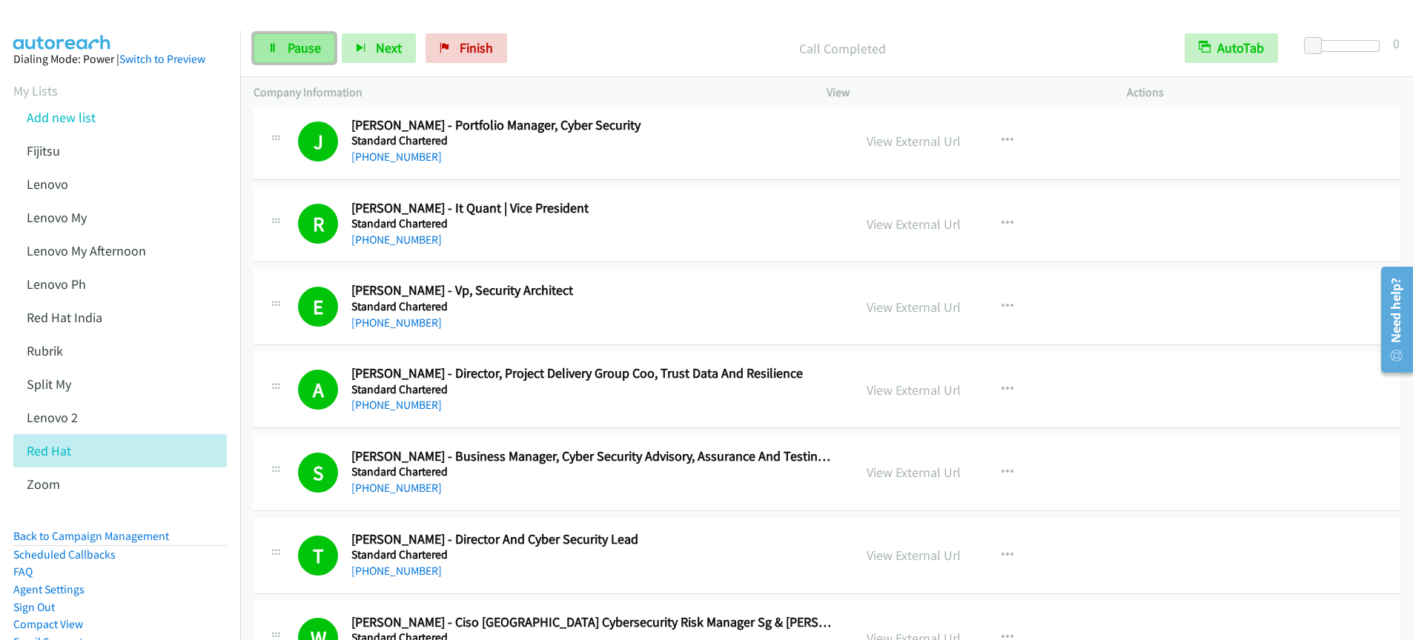
click at [289, 53] on span "Pause" at bounding box center [304, 47] width 33 height 17
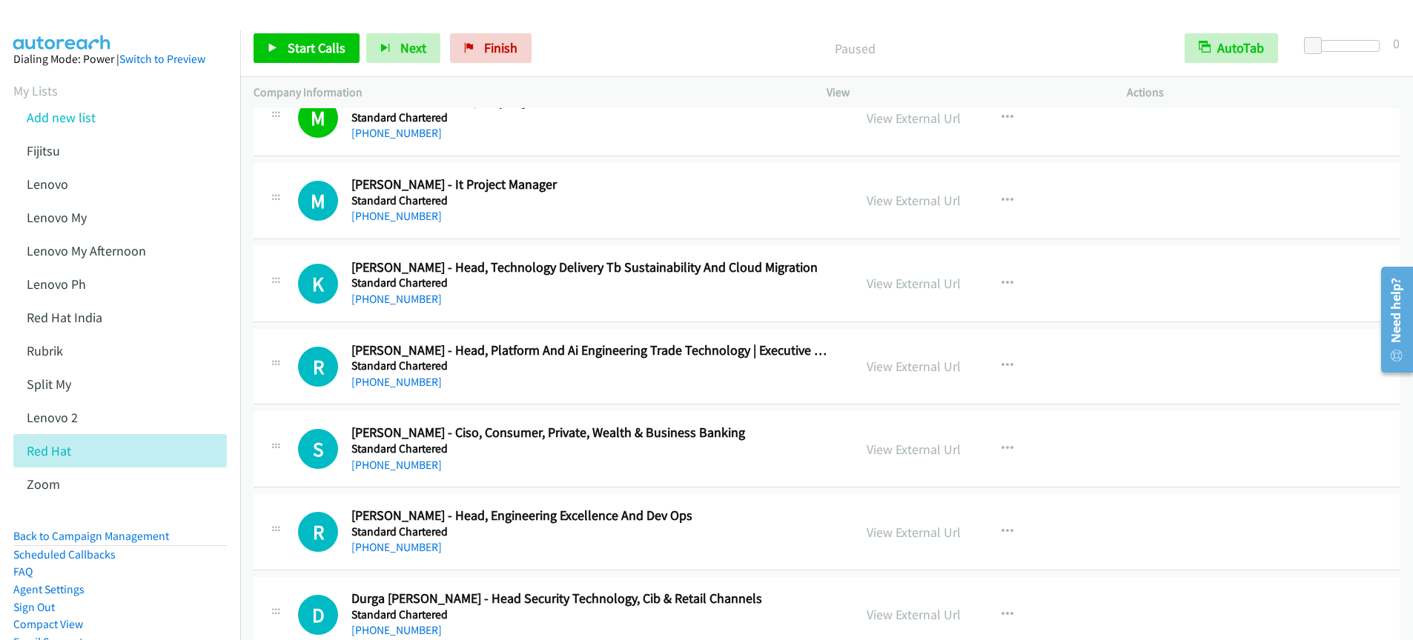
scroll to position [4547, 0]
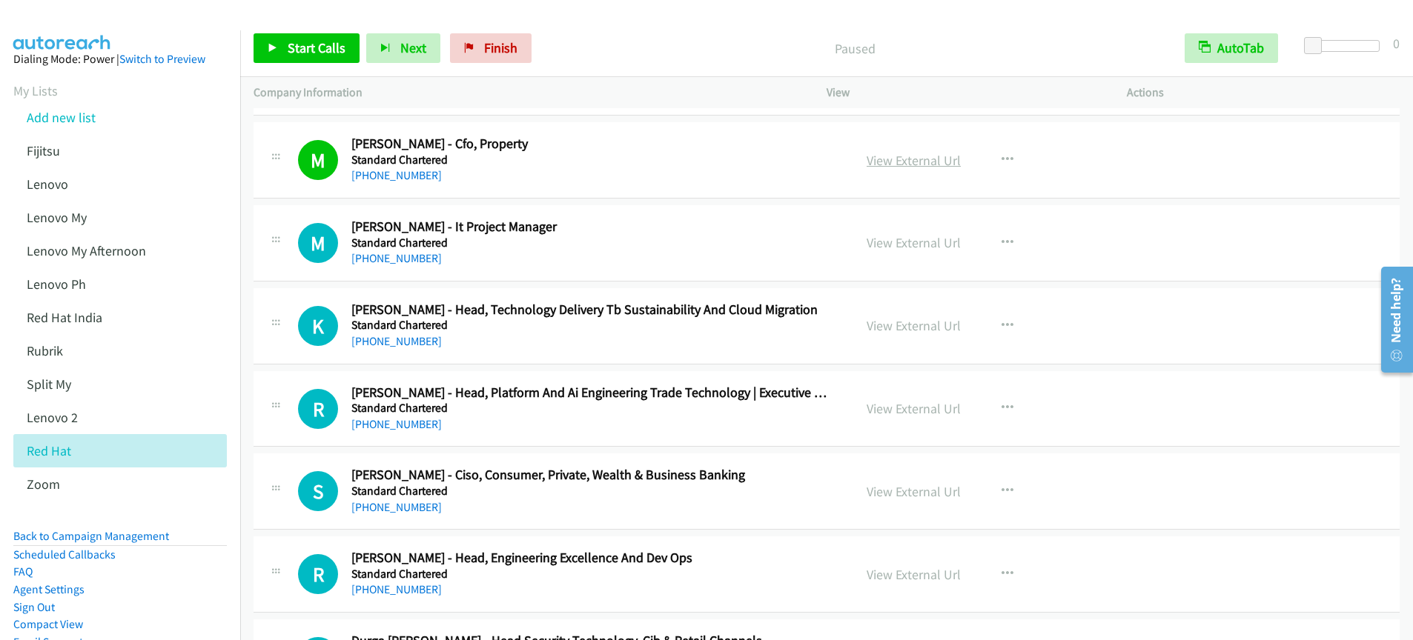
click at [924, 162] on link "View External Url" at bounding box center [913, 160] width 94 height 17
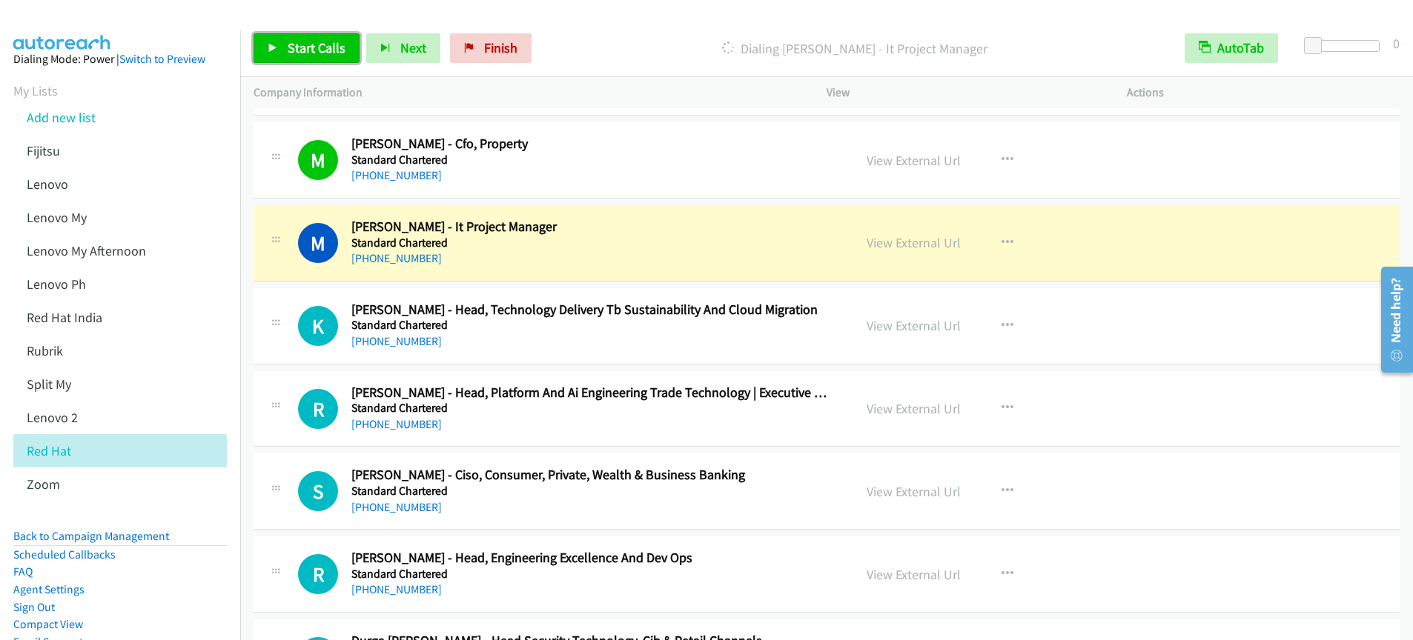
drag, startPoint x: 306, startPoint y: 43, endPoint x: 340, endPoint y: 102, distance: 68.4
click at [306, 43] on span "Start Calls" at bounding box center [317, 47] width 58 height 17
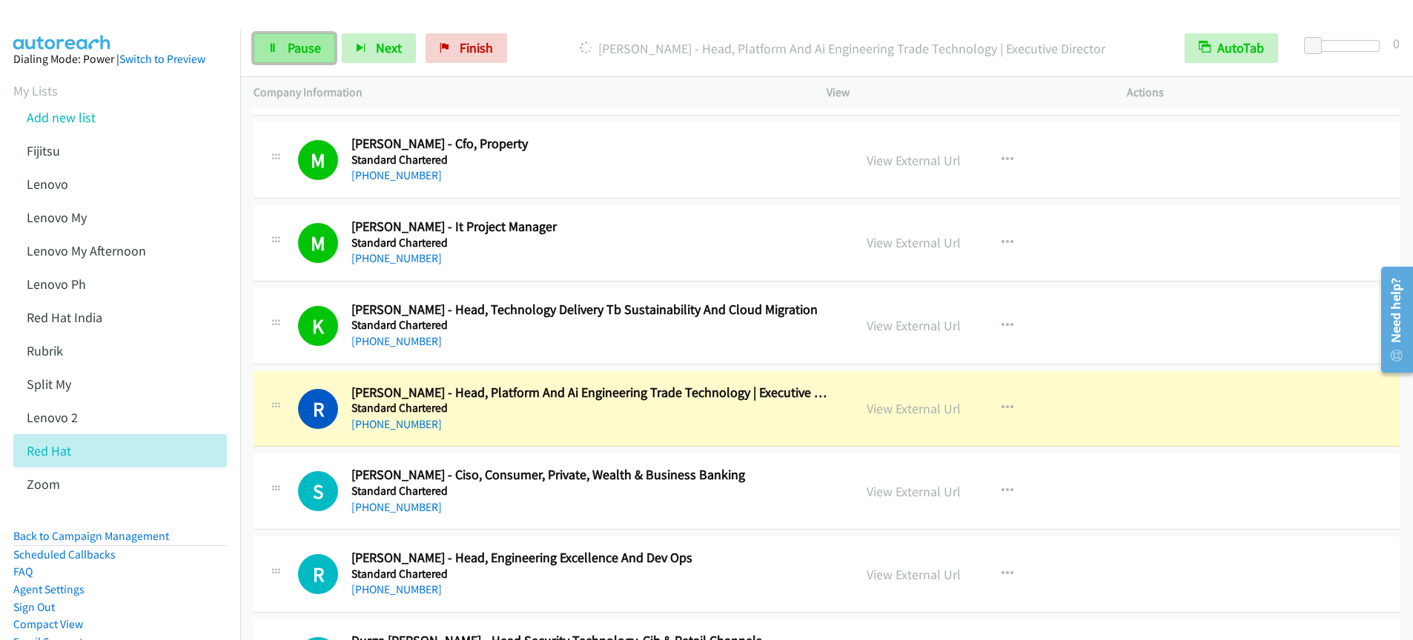
click at [307, 50] on span "Pause" at bounding box center [304, 47] width 33 height 17
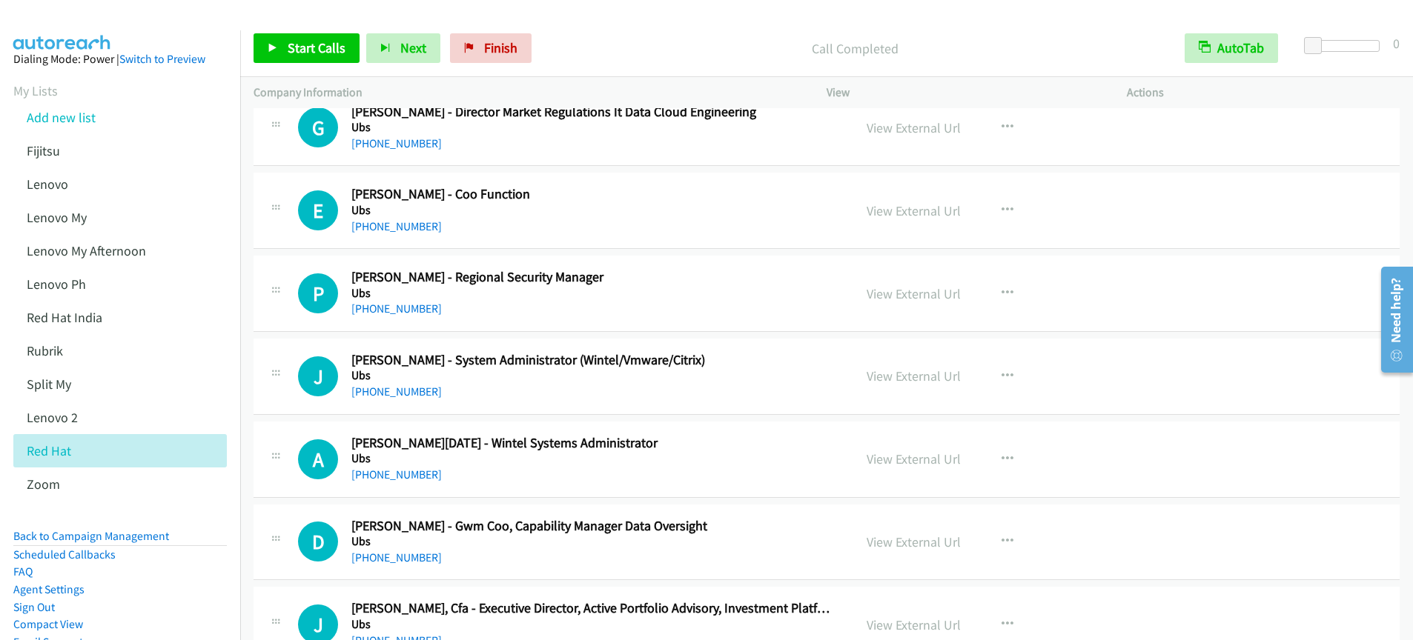
scroll to position [15763, 0]
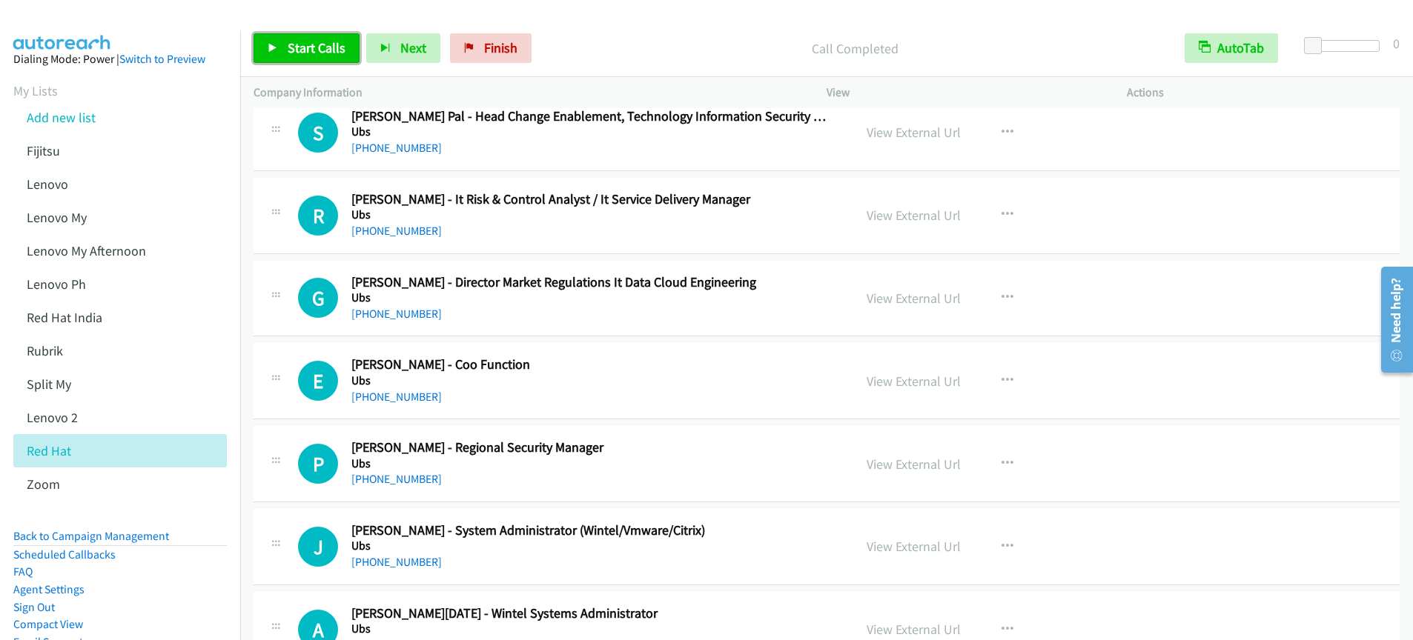
click at [322, 56] on link "Start Calls" at bounding box center [306, 48] width 106 height 30
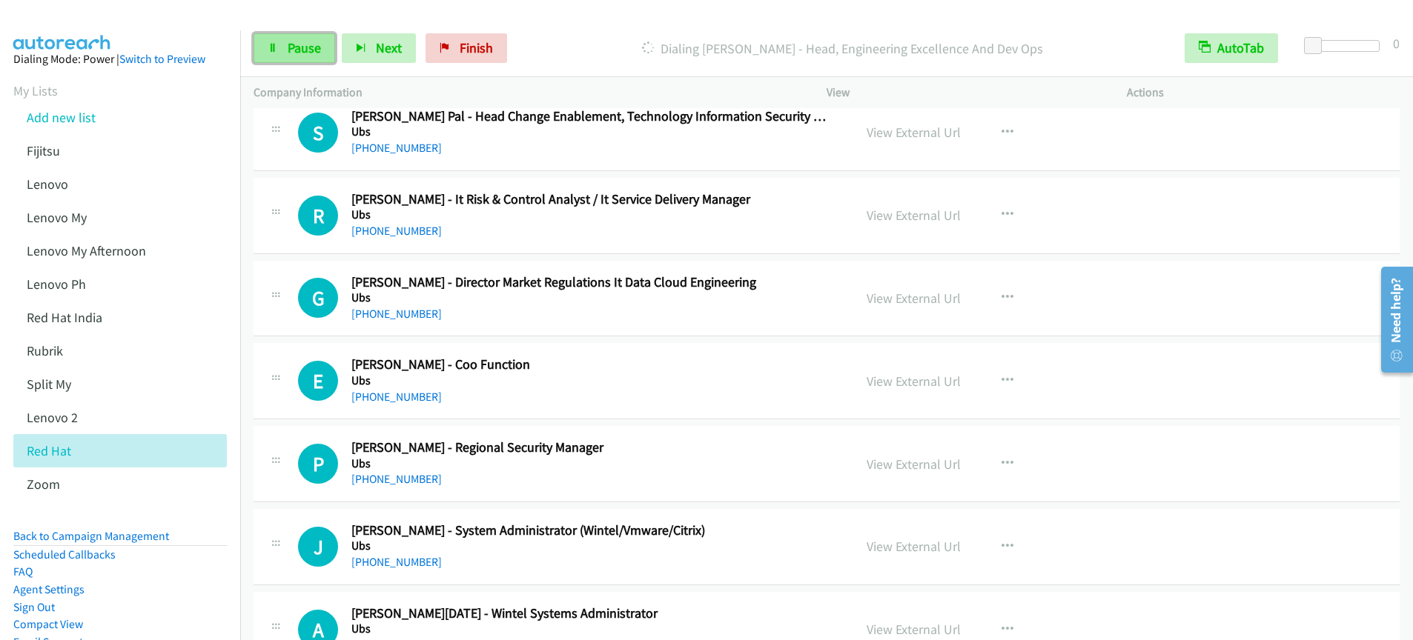
click at [331, 51] on link "Pause" at bounding box center [294, 48] width 82 height 30
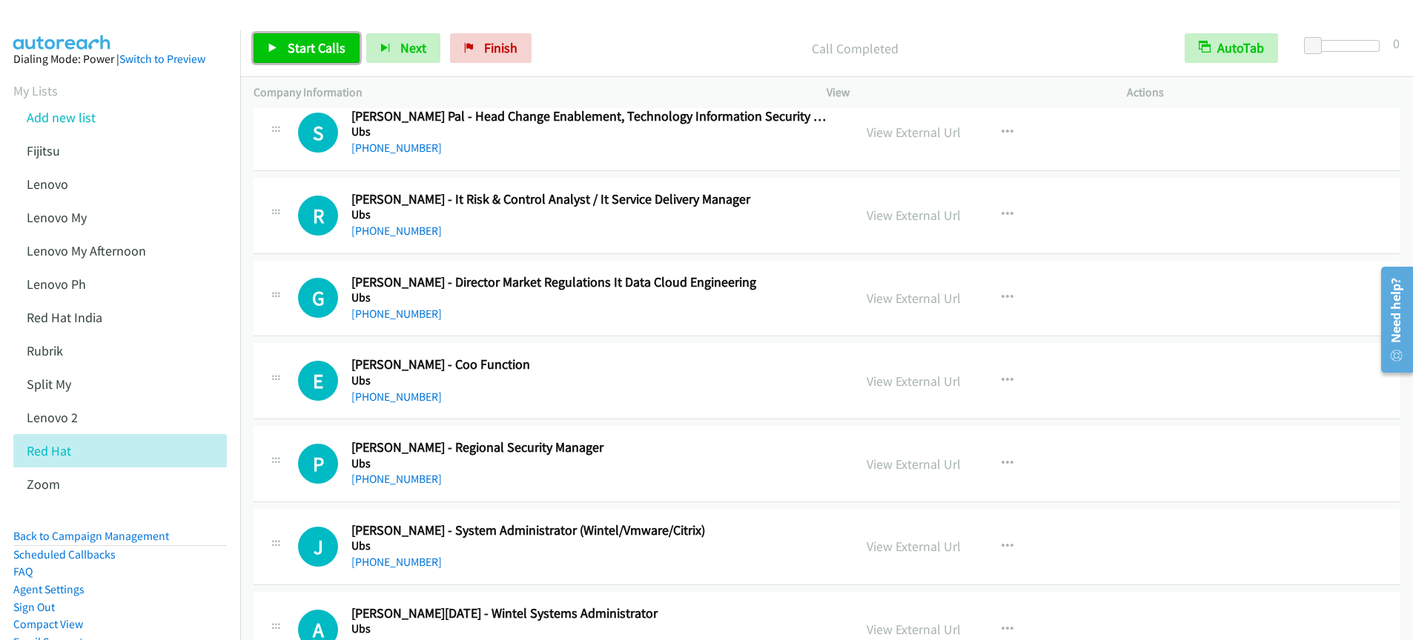
click at [314, 52] on span "Start Calls" at bounding box center [317, 47] width 58 height 17
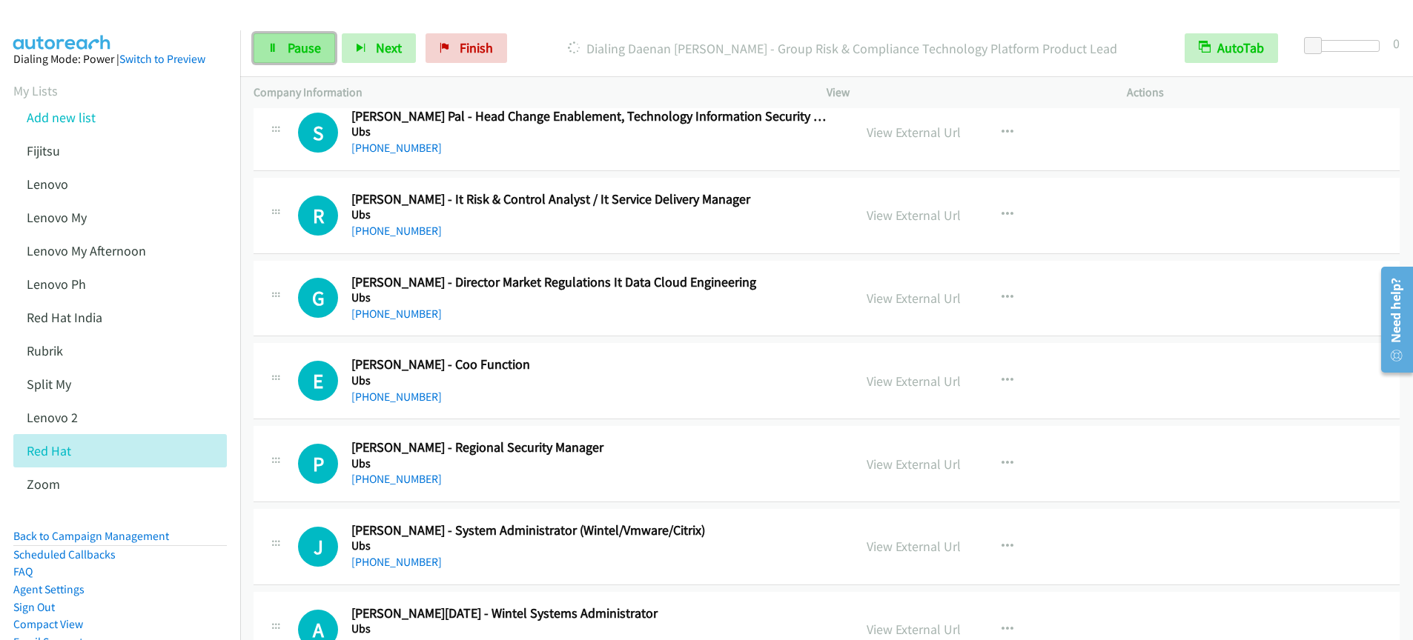
click at [301, 59] on link "Pause" at bounding box center [294, 48] width 82 height 30
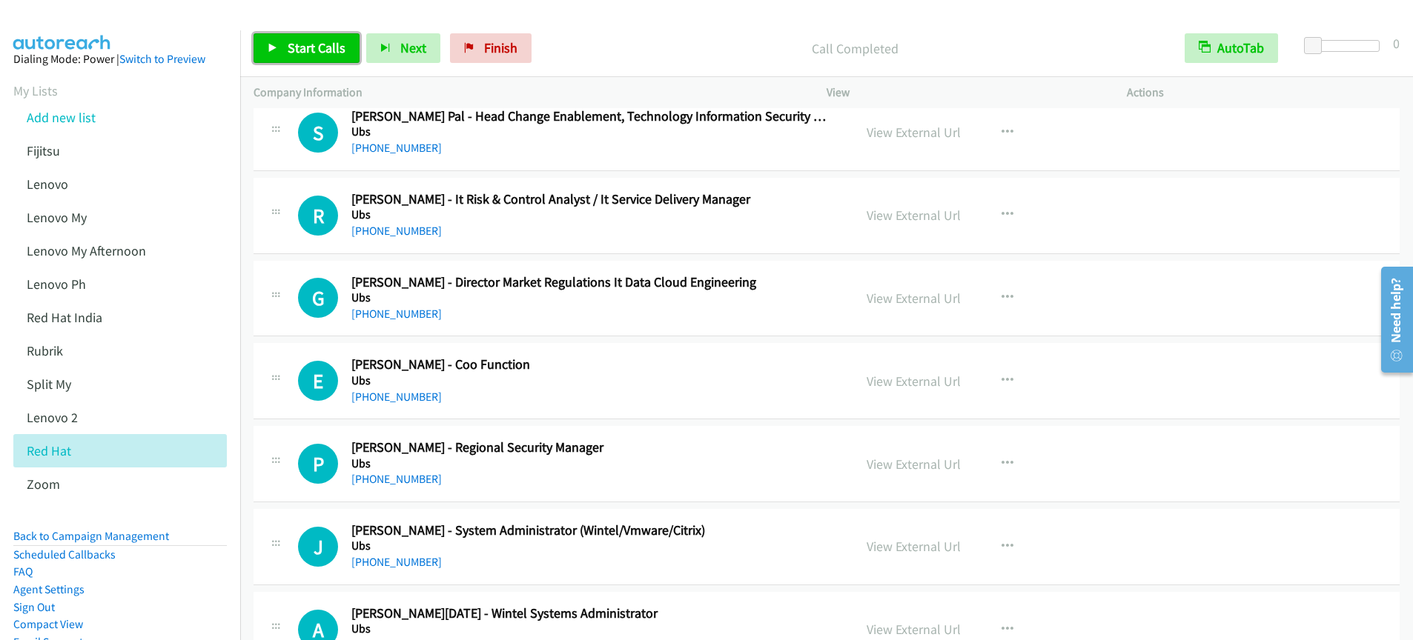
click at [322, 50] on span "Start Calls" at bounding box center [317, 47] width 58 height 17
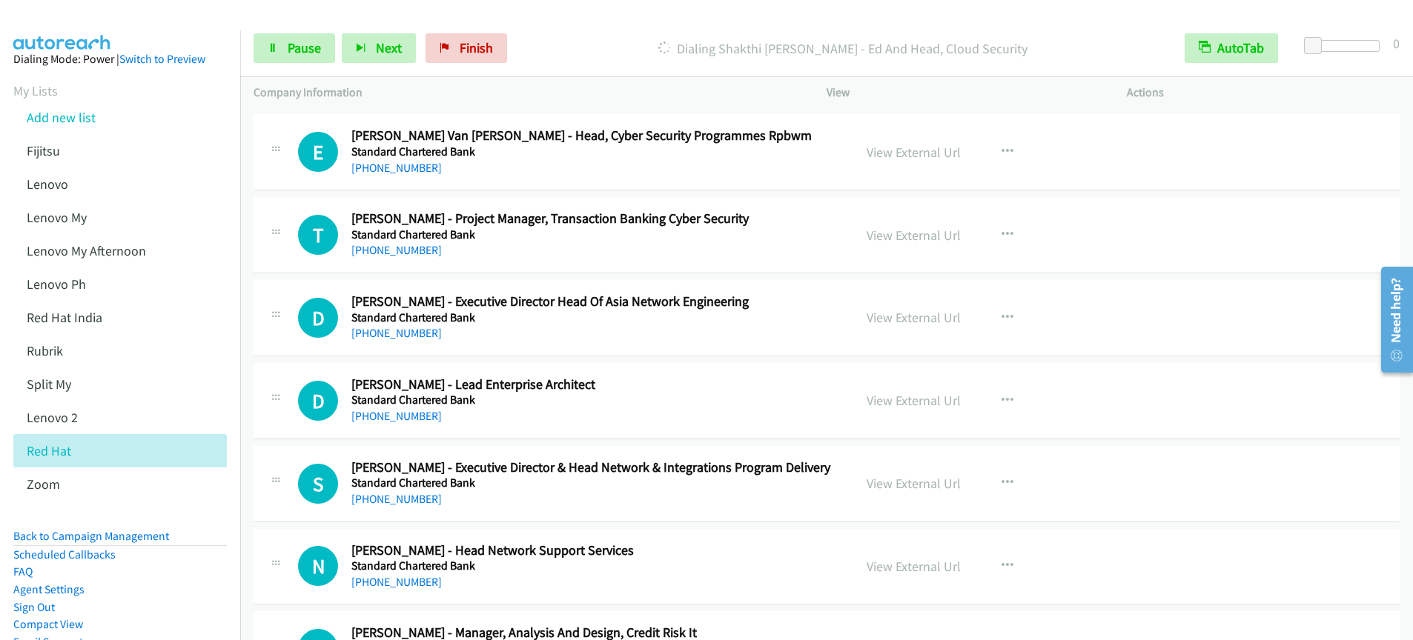
scroll to position [6211, 0]
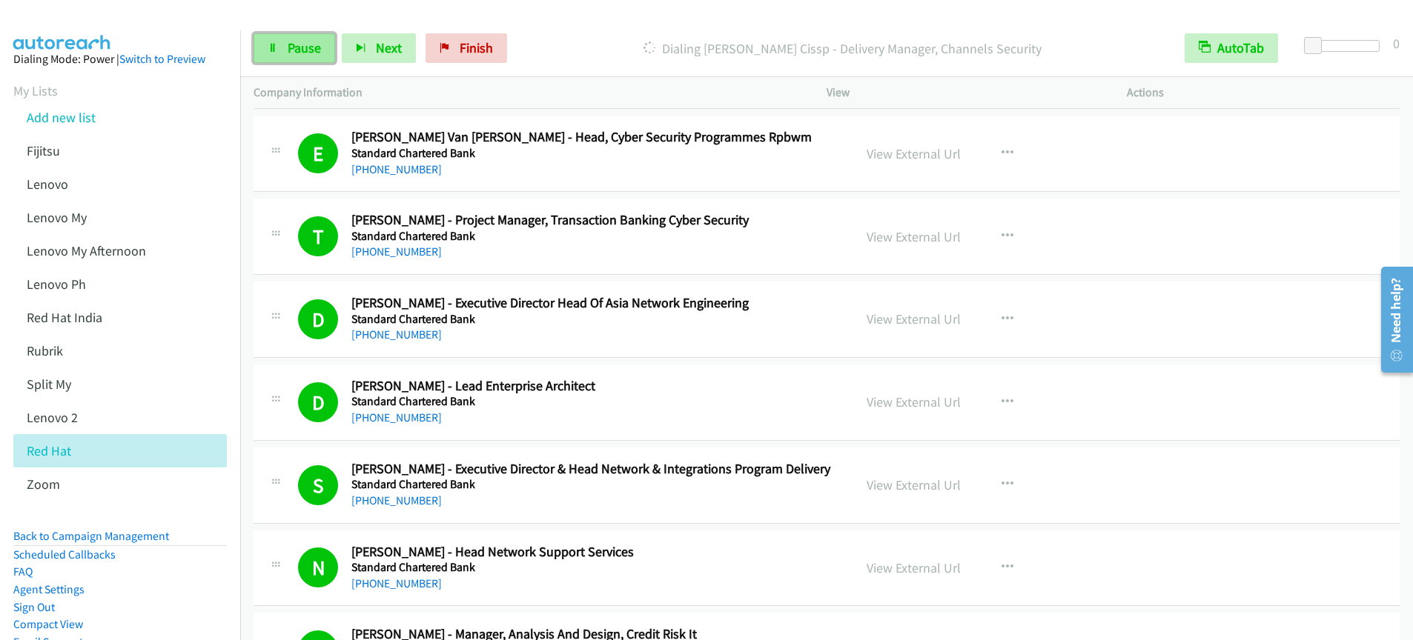
click at [279, 56] on link "Pause" at bounding box center [294, 48] width 82 height 30
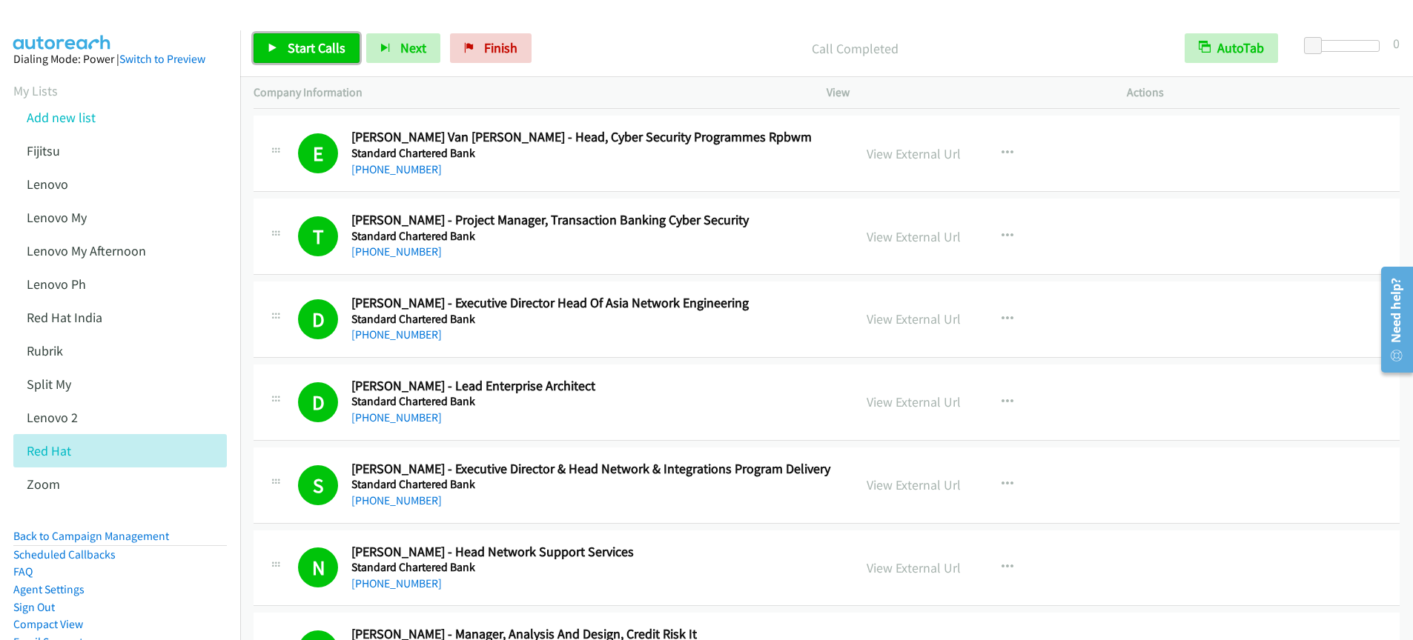
click at [305, 52] on span "Start Calls" at bounding box center [317, 47] width 58 height 17
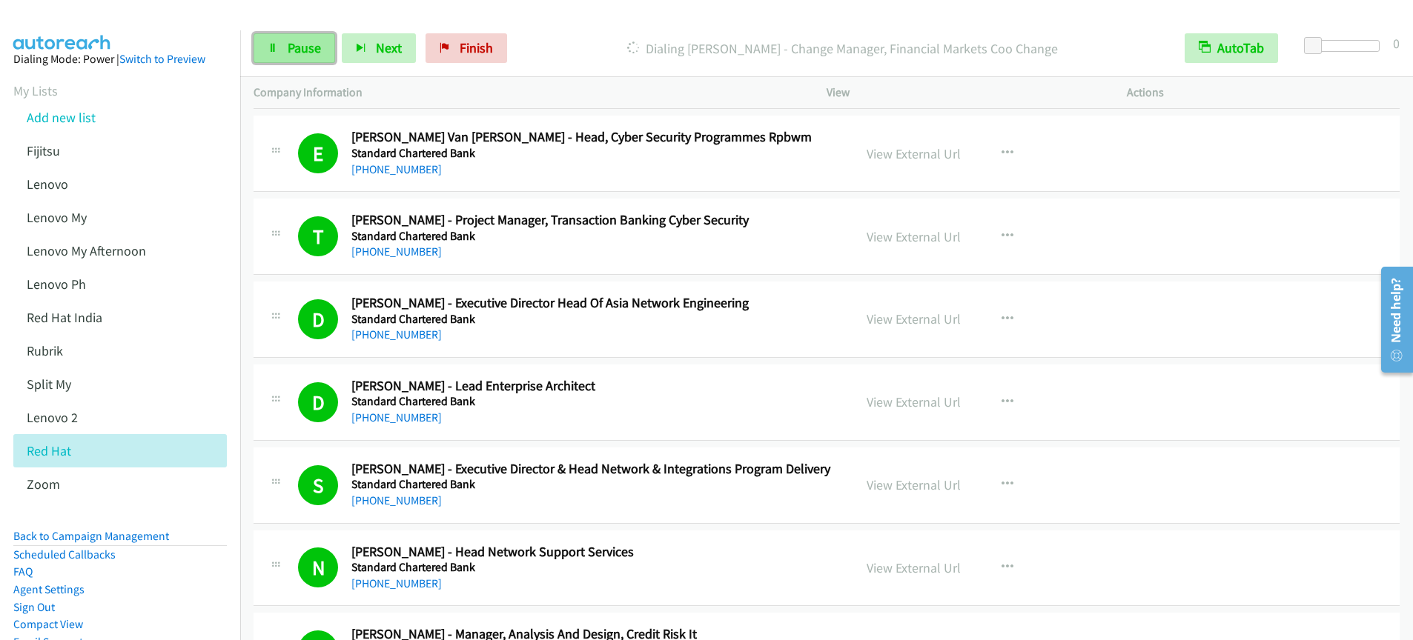
click at [300, 53] on span "Pause" at bounding box center [304, 47] width 33 height 17
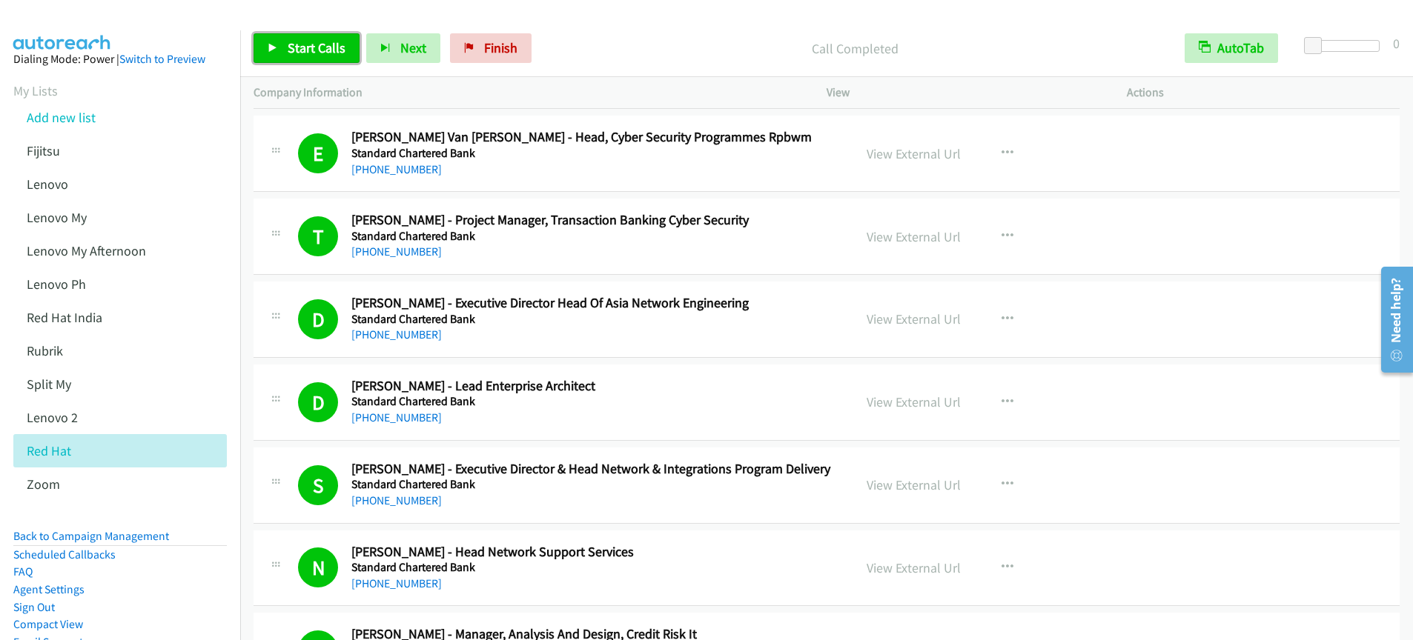
click at [325, 50] on span "Start Calls" at bounding box center [317, 47] width 58 height 17
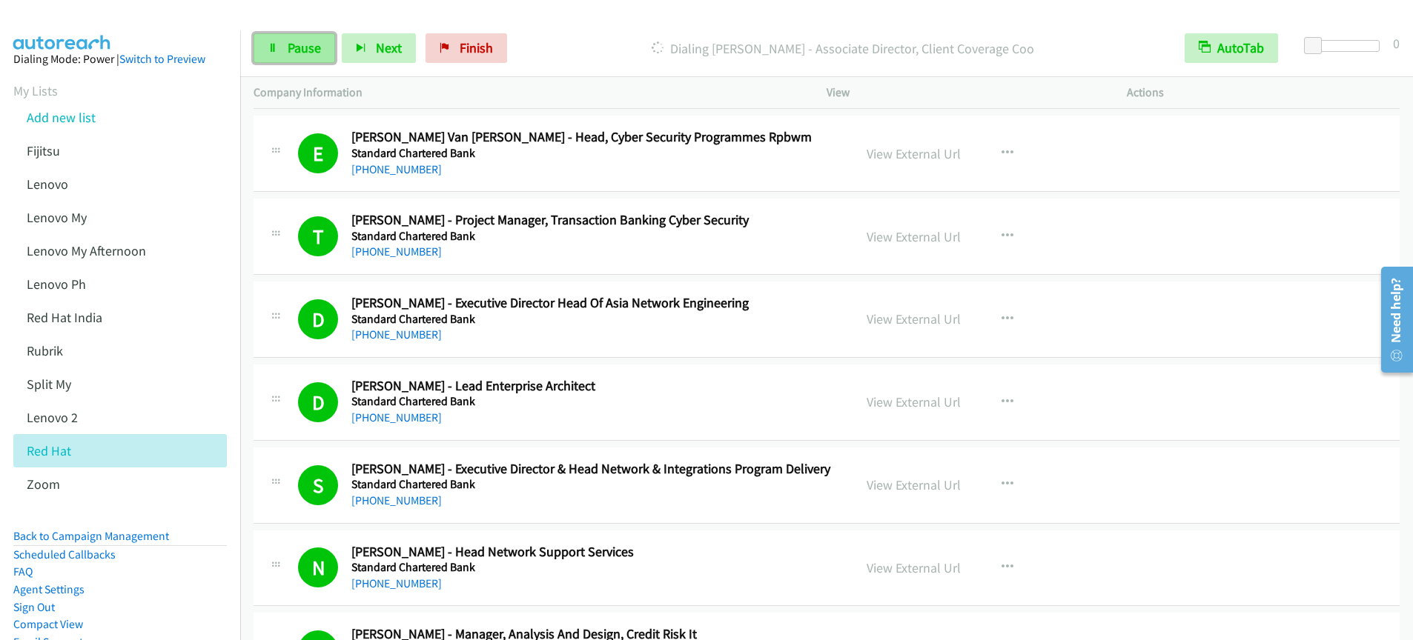
click at [305, 48] on span "Pause" at bounding box center [304, 47] width 33 height 17
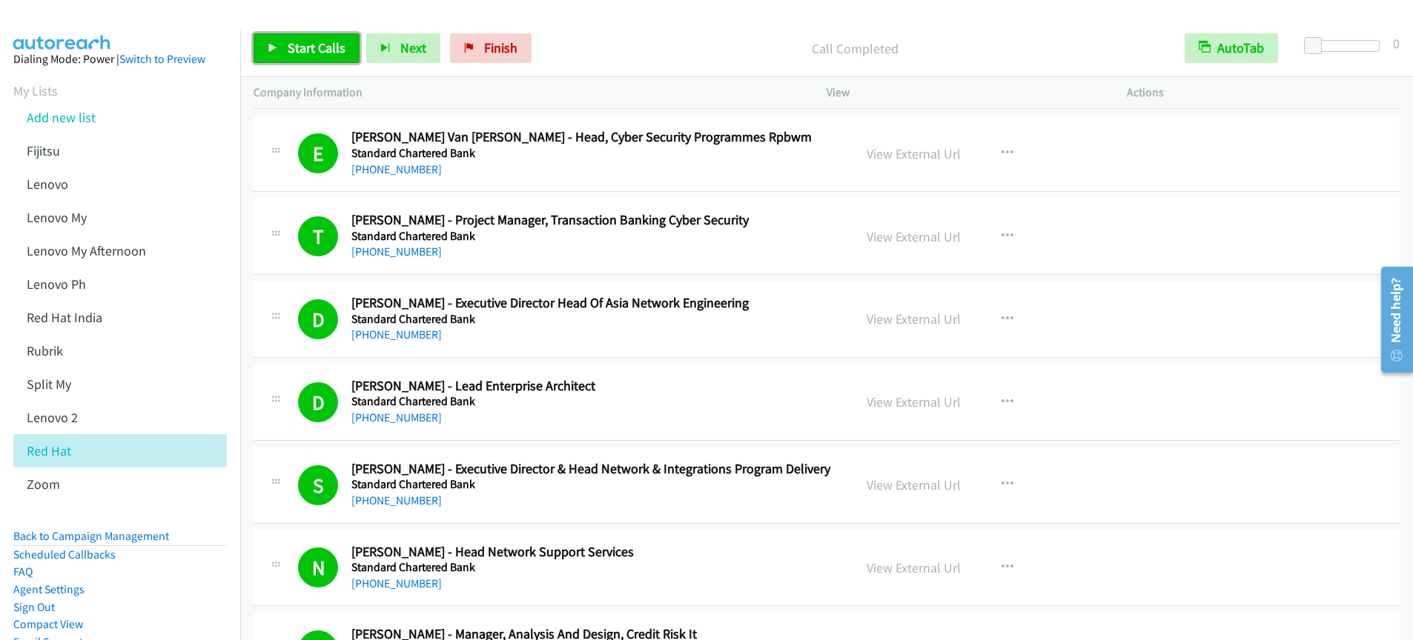
click at [318, 59] on link "Start Calls" at bounding box center [306, 48] width 106 height 30
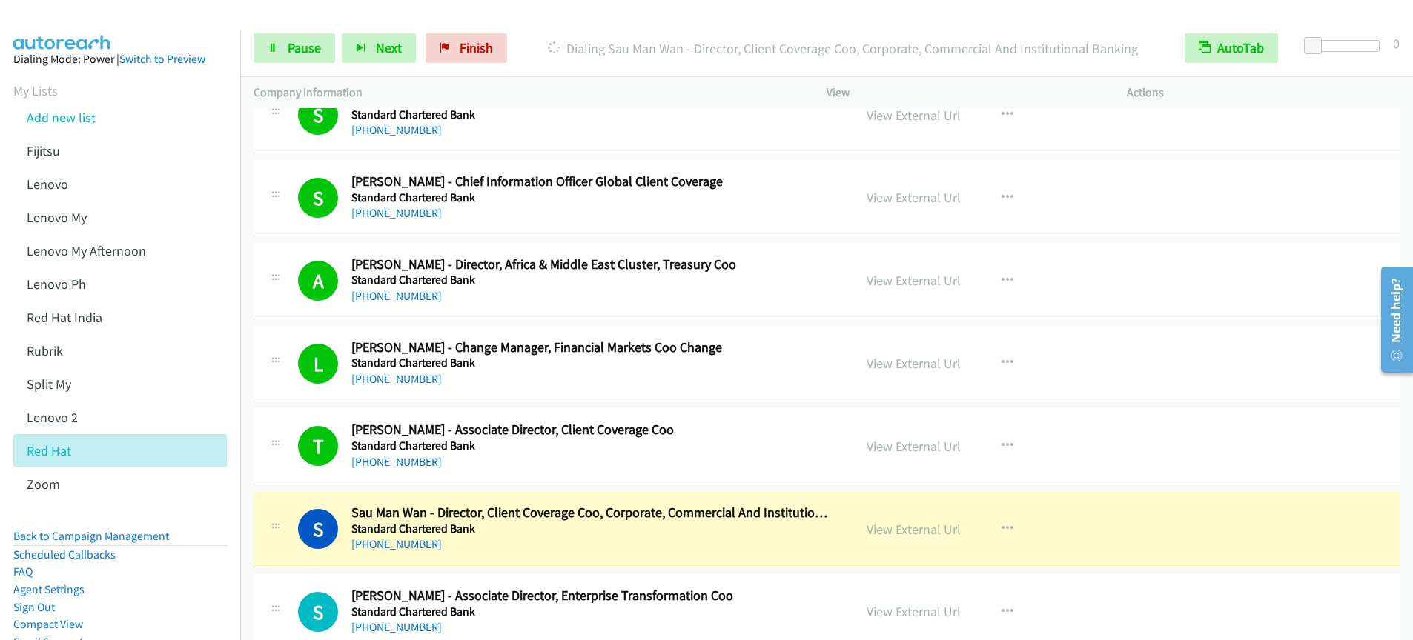
scroll to position [8573, 0]
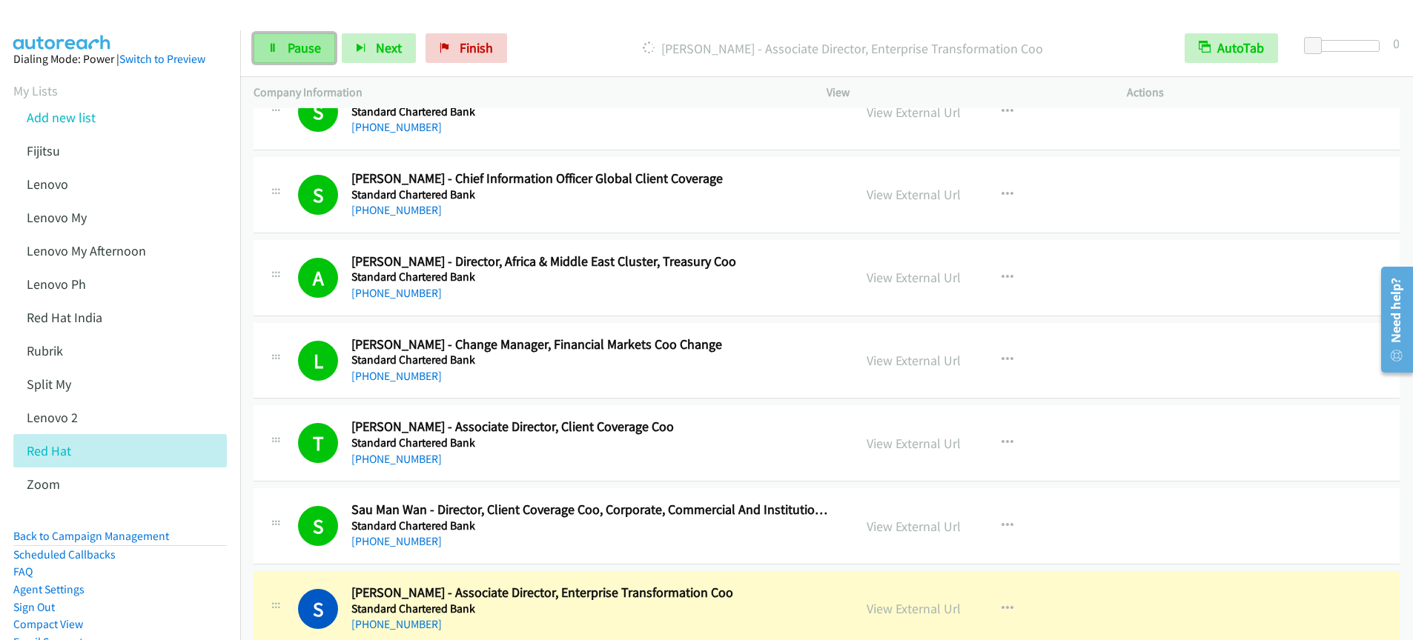
click at [292, 53] on span "Pause" at bounding box center [304, 47] width 33 height 17
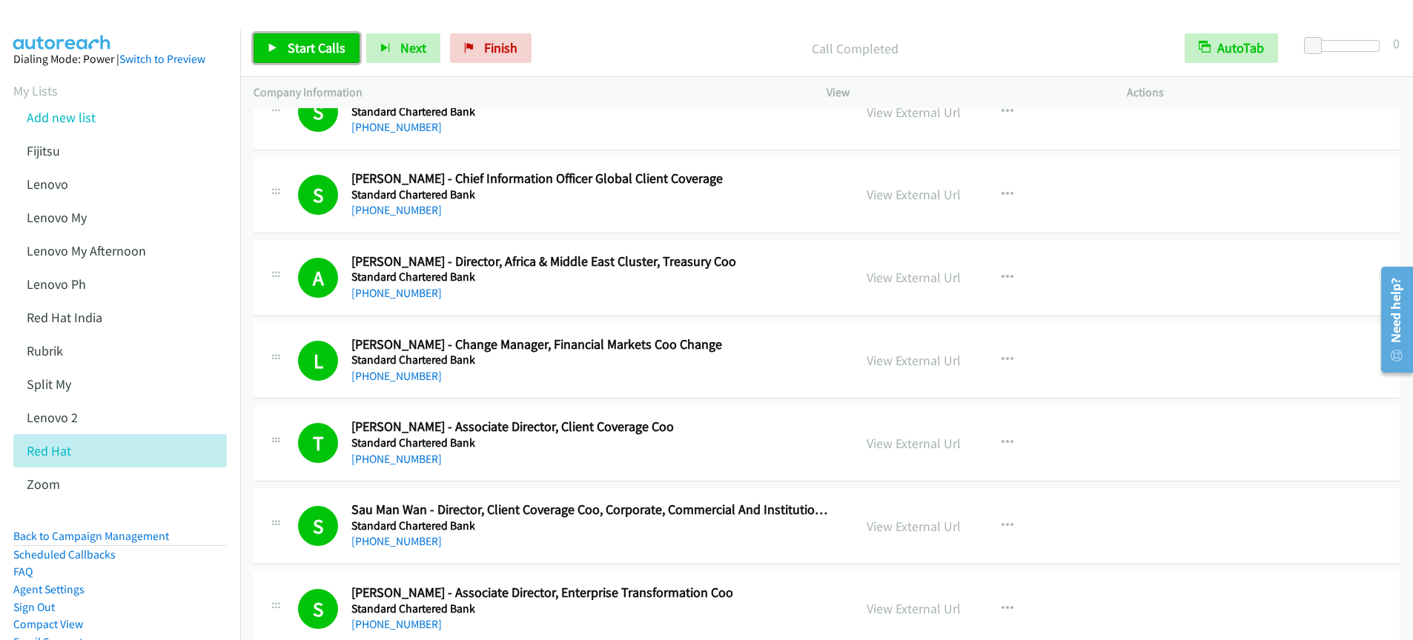
click at [303, 56] on span "Start Calls" at bounding box center [317, 47] width 58 height 17
click at [288, 48] on span "Pause" at bounding box center [304, 47] width 33 height 17
click at [291, 51] on span "Start Calls" at bounding box center [317, 47] width 58 height 17
click at [302, 62] on link "Pause" at bounding box center [294, 48] width 82 height 30
click at [314, 46] on span "Start Calls" at bounding box center [317, 47] width 58 height 17
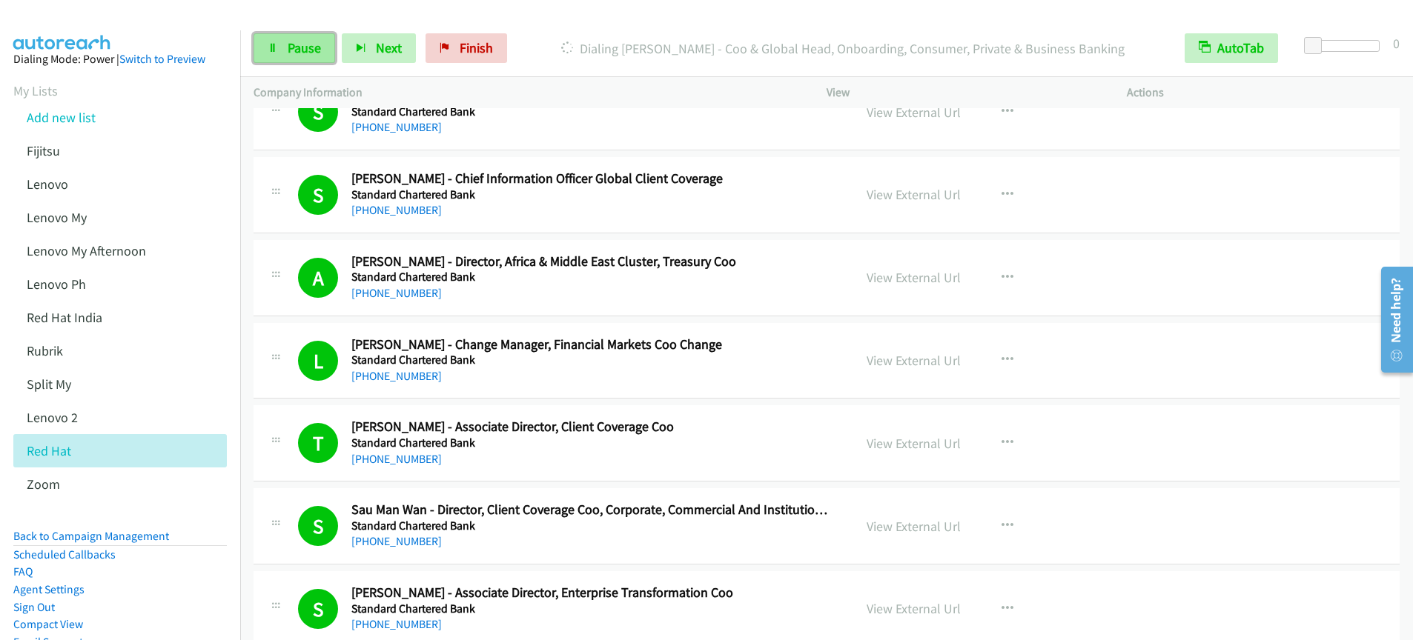
click at [302, 47] on span "Pause" at bounding box center [304, 47] width 33 height 17
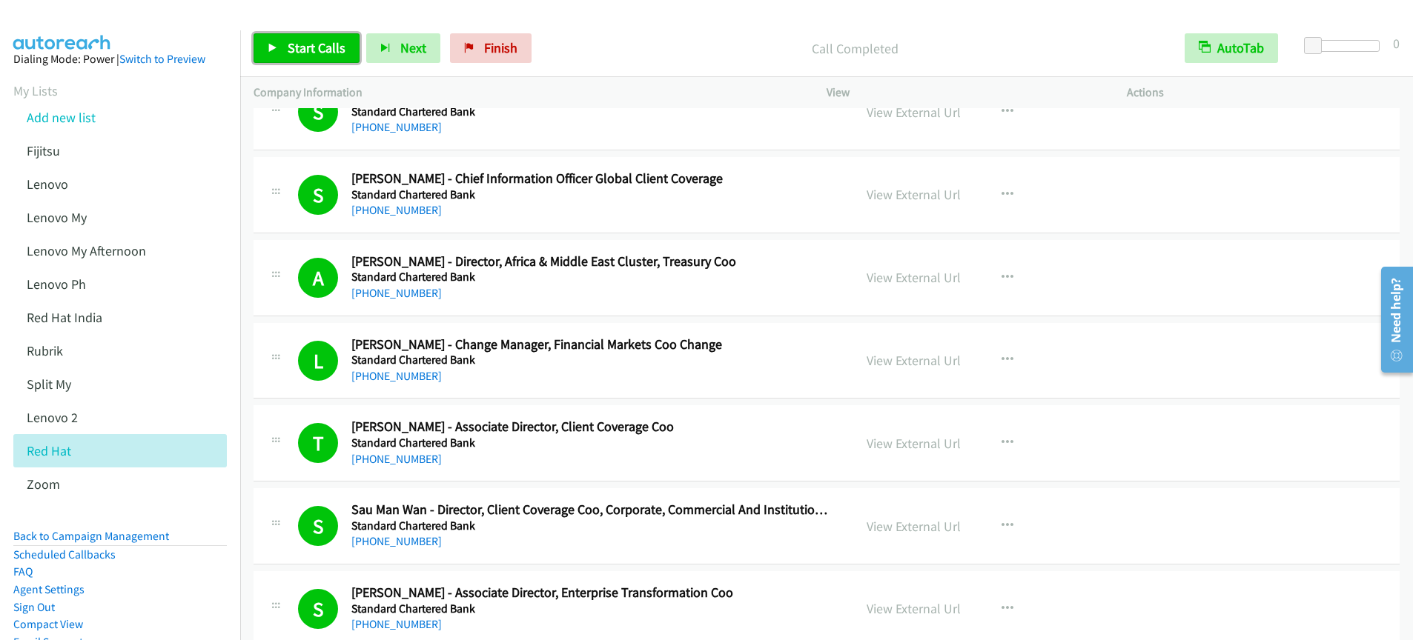
click at [290, 49] on span "Start Calls" at bounding box center [317, 47] width 58 height 17
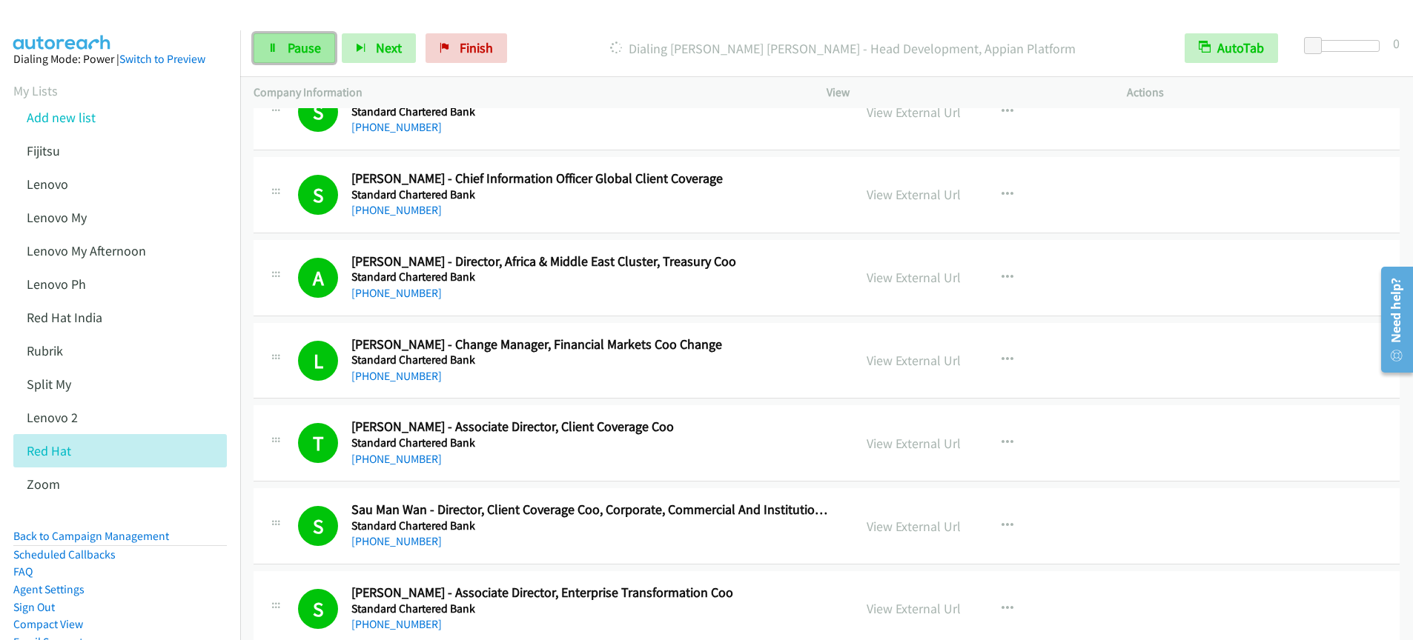
click at [296, 51] on span "Pause" at bounding box center [304, 47] width 33 height 17
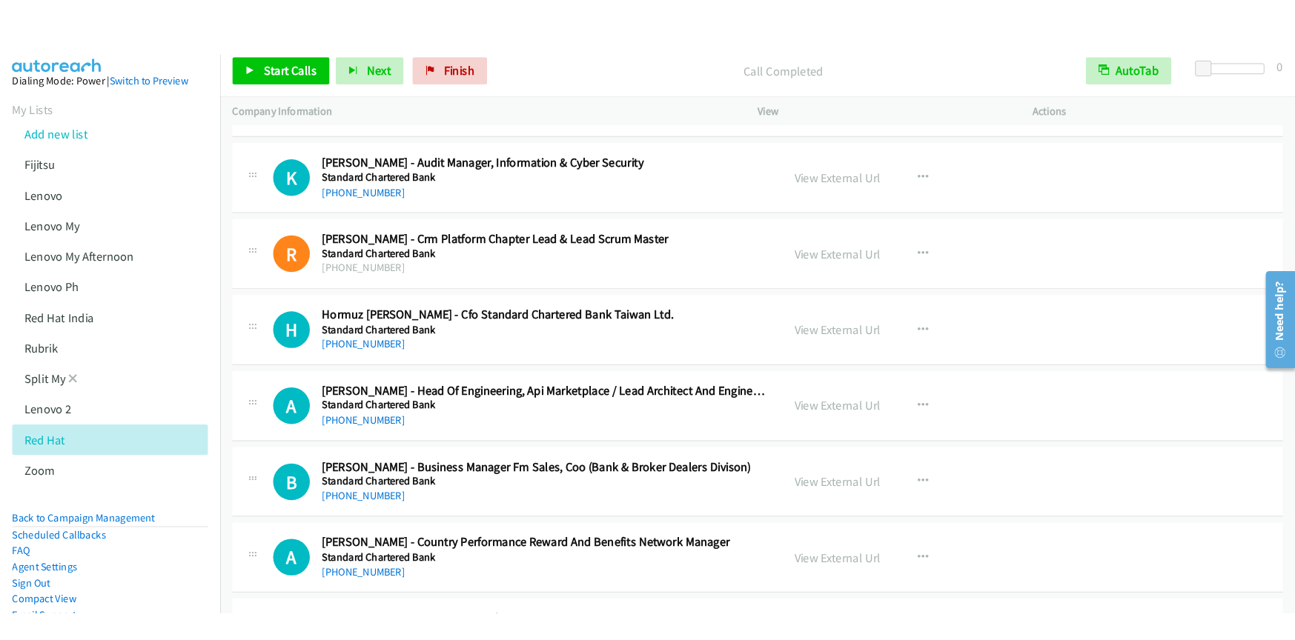
scroll to position [9782, 0]
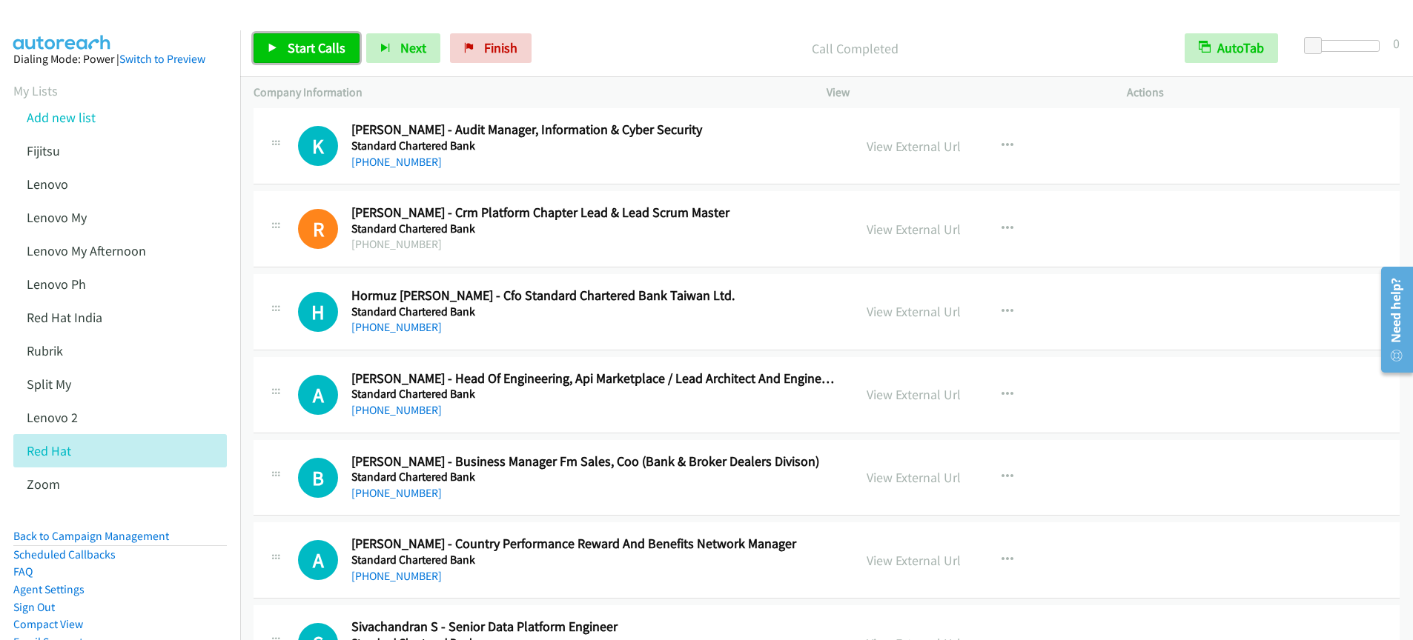
click at [310, 53] on span "Start Calls" at bounding box center [317, 47] width 58 height 17
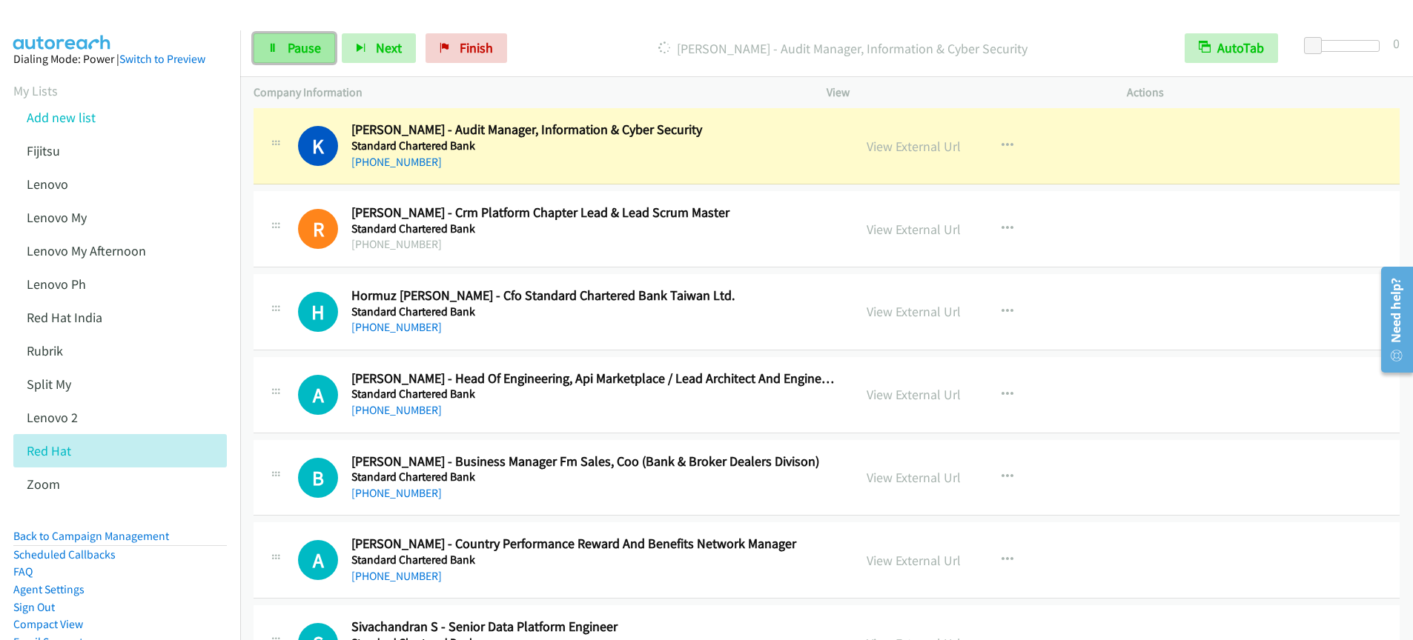
click at [290, 50] on span "Pause" at bounding box center [304, 47] width 33 height 17
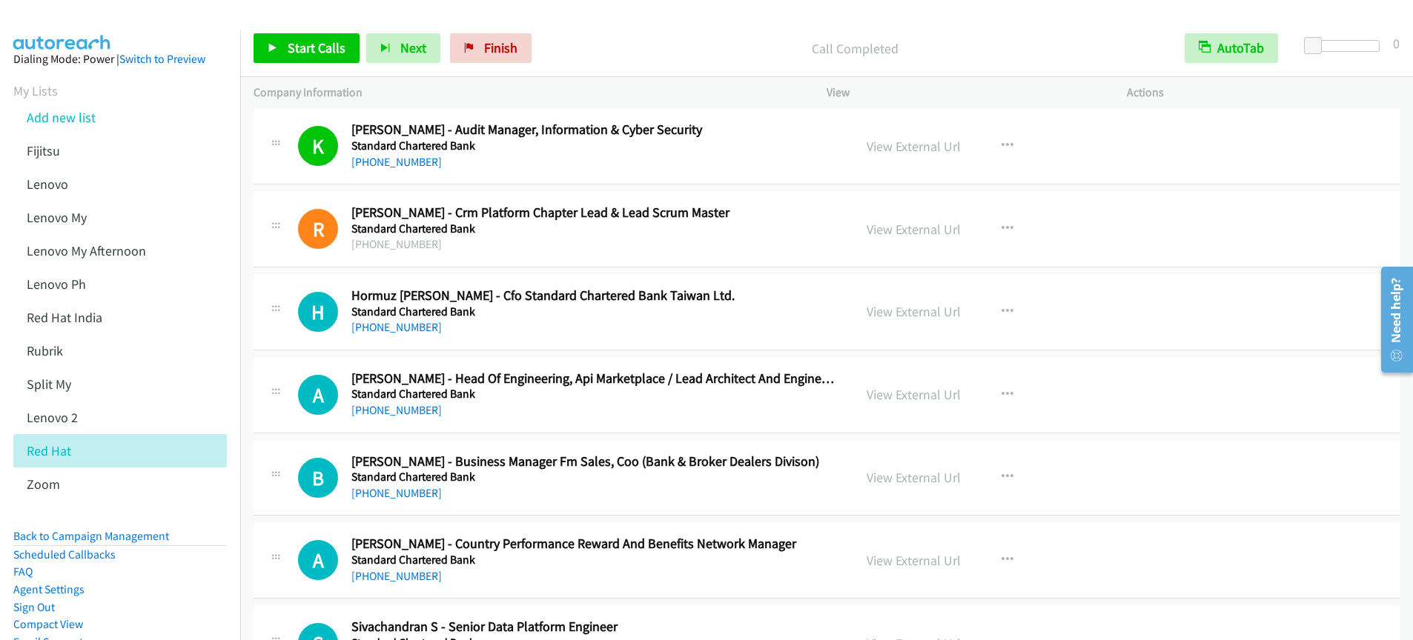
click at [659, 64] on div "Start Calls Pause Next Finish Call Completed AutoTab AutoTab 0" at bounding box center [826, 48] width 1173 height 57
click at [315, 50] on span "Start Calls" at bounding box center [317, 47] width 58 height 17
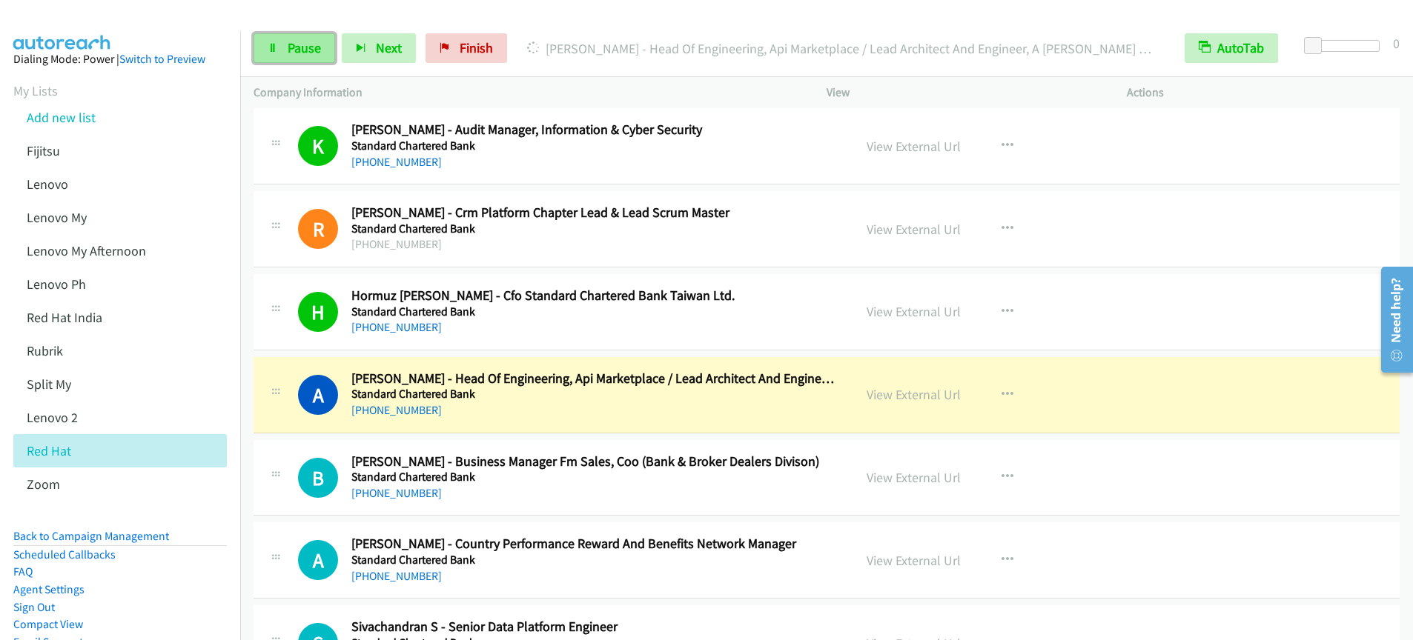
click at [297, 55] on span "Pause" at bounding box center [304, 47] width 33 height 17
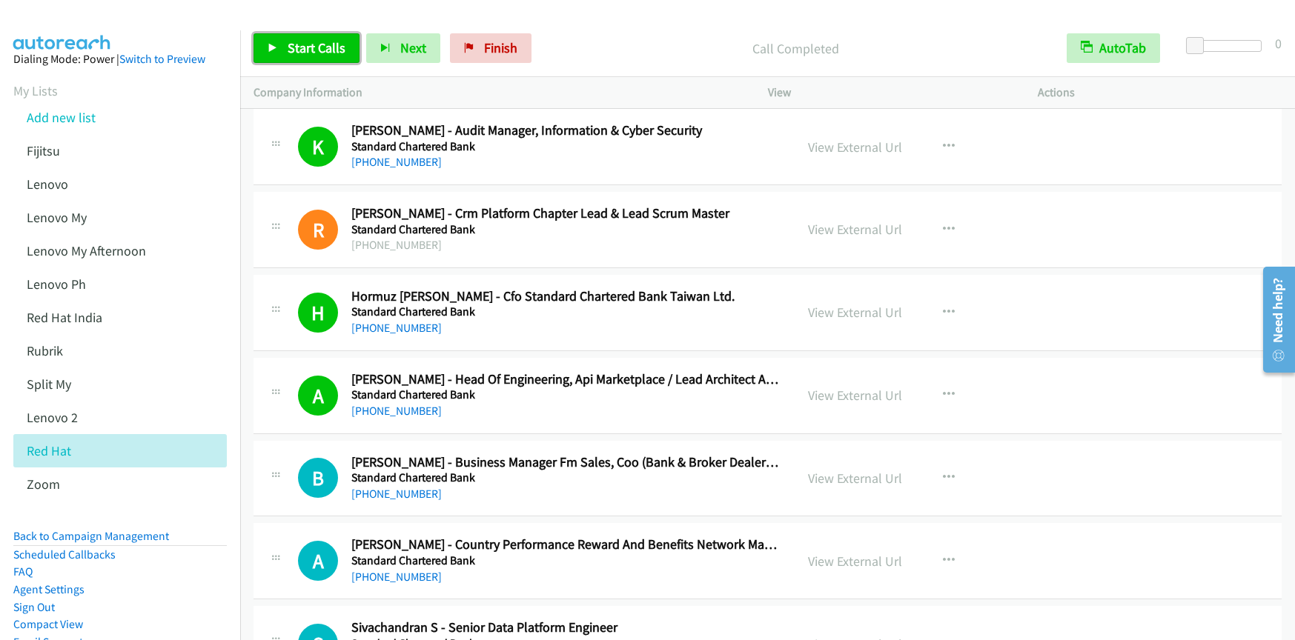
click at [303, 46] on span "Start Calls" at bounding box center [317, 47] width 58 height 17
click at [0, 0] on div "Start Calls Pause Next Finish Call Completed AutoTab AutoTab 0 Company Informat…" at bounding box center [647, 0] width 1295 height 0
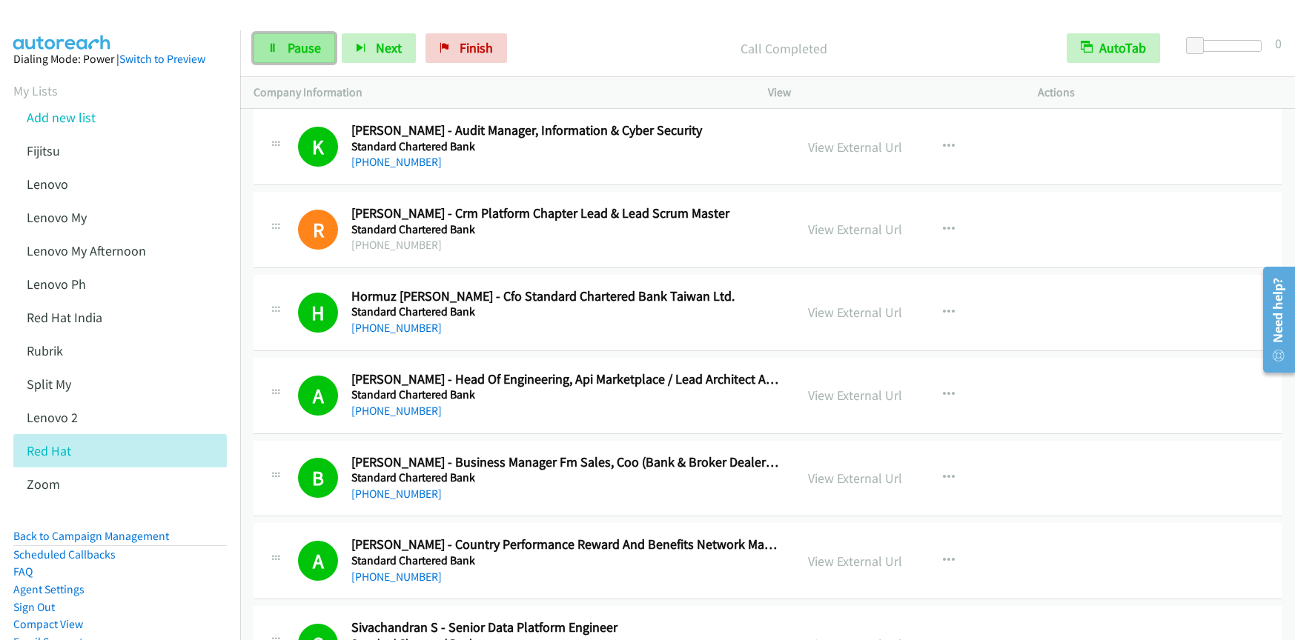
click at [316, 54] on span "Pause" at bounding box center [304, 47] width 33 height 17
click at [308, 44] on span "Start Calls" at bounding box center [317, 47] width 58 height 17
click at [295, 48] on span "Pause" at bounding box center [304, 47] width 33 height 17
click at [310, 53] on span "Start Calls" at bounding box center [317, 47] width 58 height 17
click at [296, 55] on span "Pause" at bounding box center [304, 47] width 33 height 17
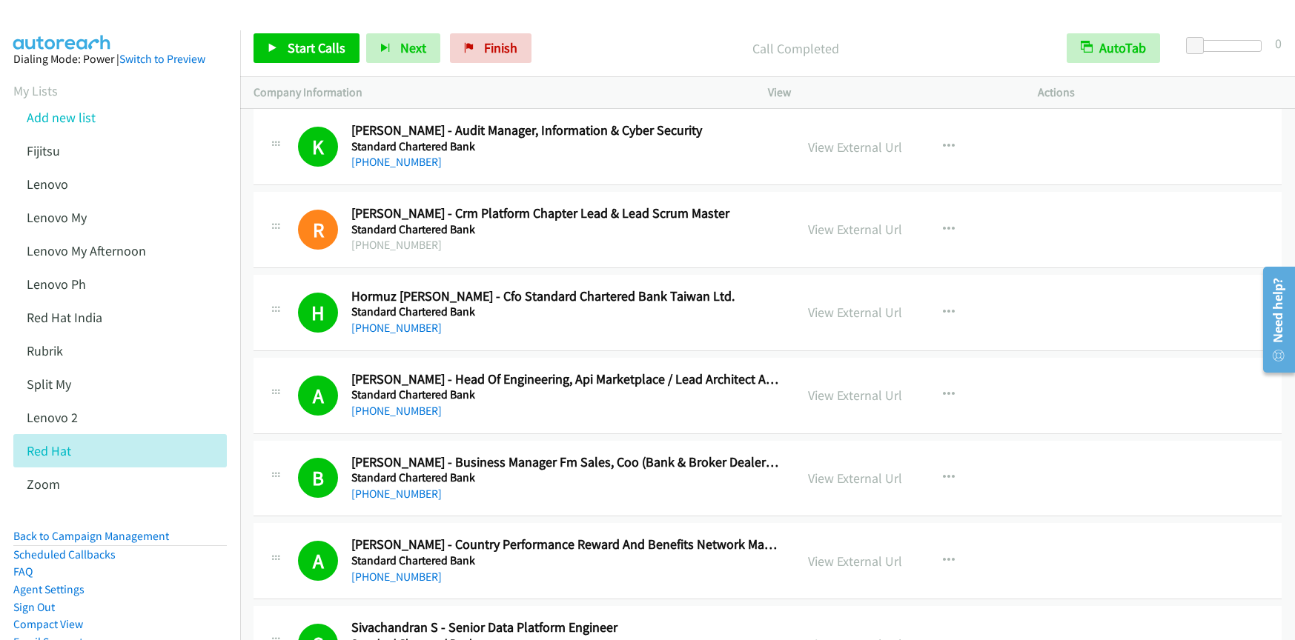
click at [661, 43] on p "Call Completed" at bounding box center [795, 49] width 488 height 20
click at [659, 43] on p "Call Completed" at bounding box center [795, 49] width 488 height 20
drag, startPoint x: 659, startPoint y: 40, endPoint x: 597, endPoint y: 39, distance: 61.5
click at [659, 40] on p "Call Completed" at bounding box center [795, 49] width 488 height 20
click at [638, 55] on p "Call Completed" at bounding box center [795, 49] width 488 height 20
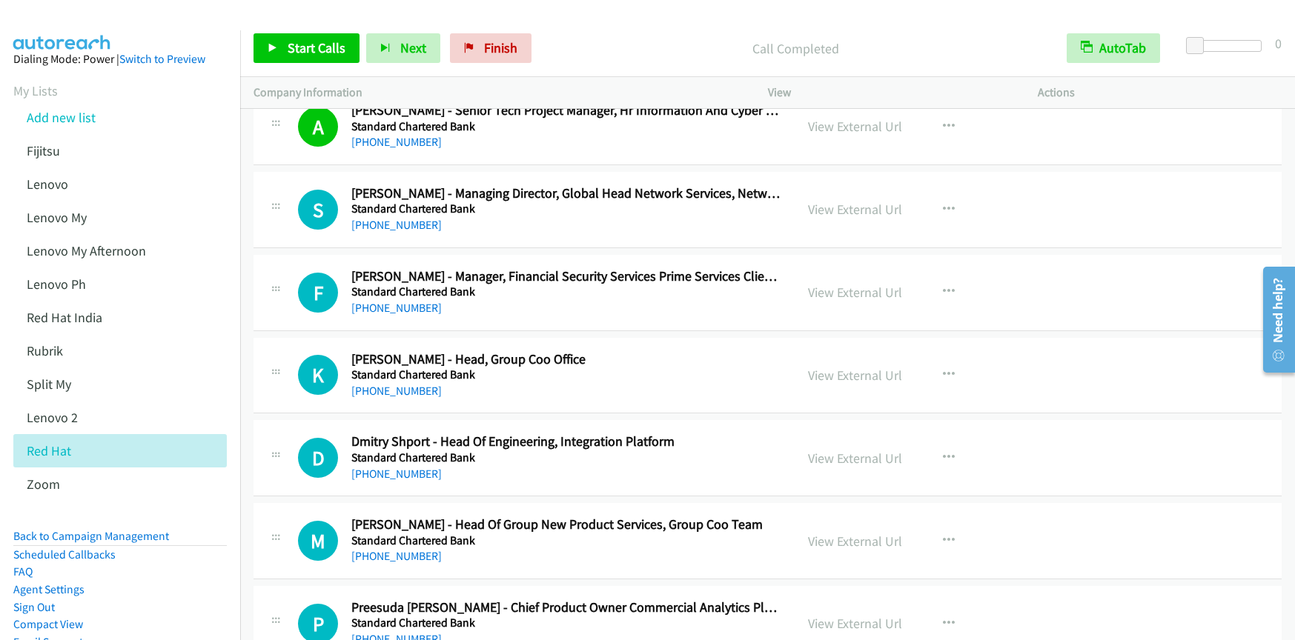
scroll to position [11213, 0]
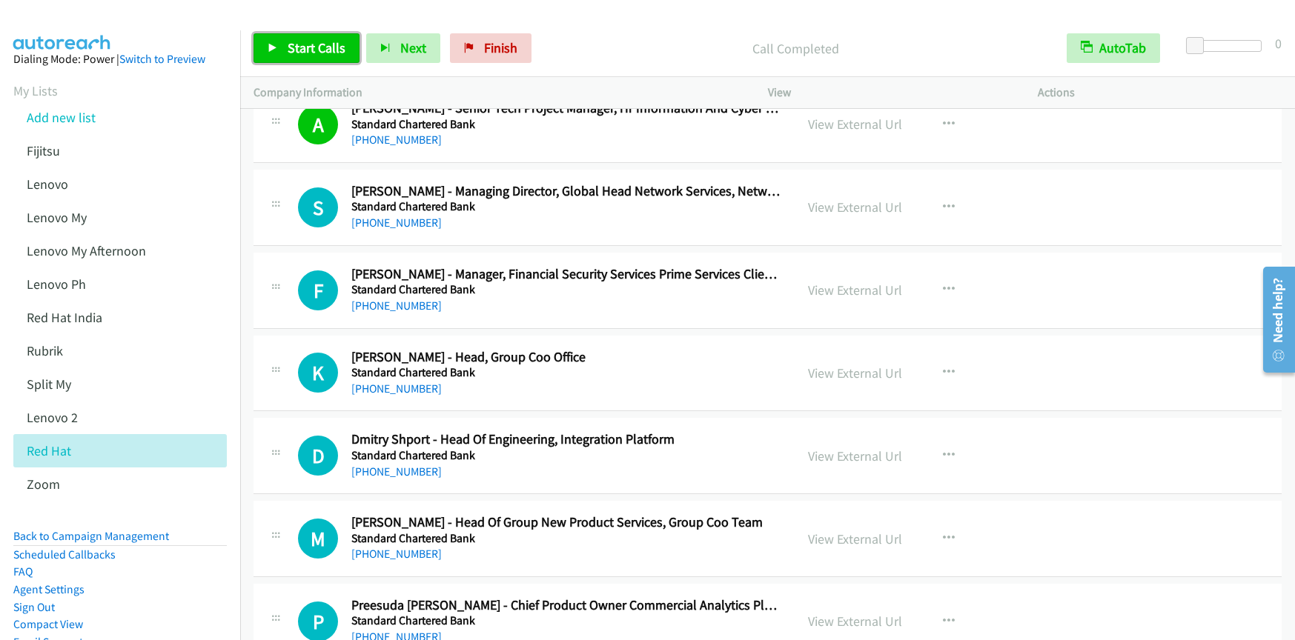
click at [291, 45] on span "Start Calls" at bounding box center [317, 47] width 58 height 17
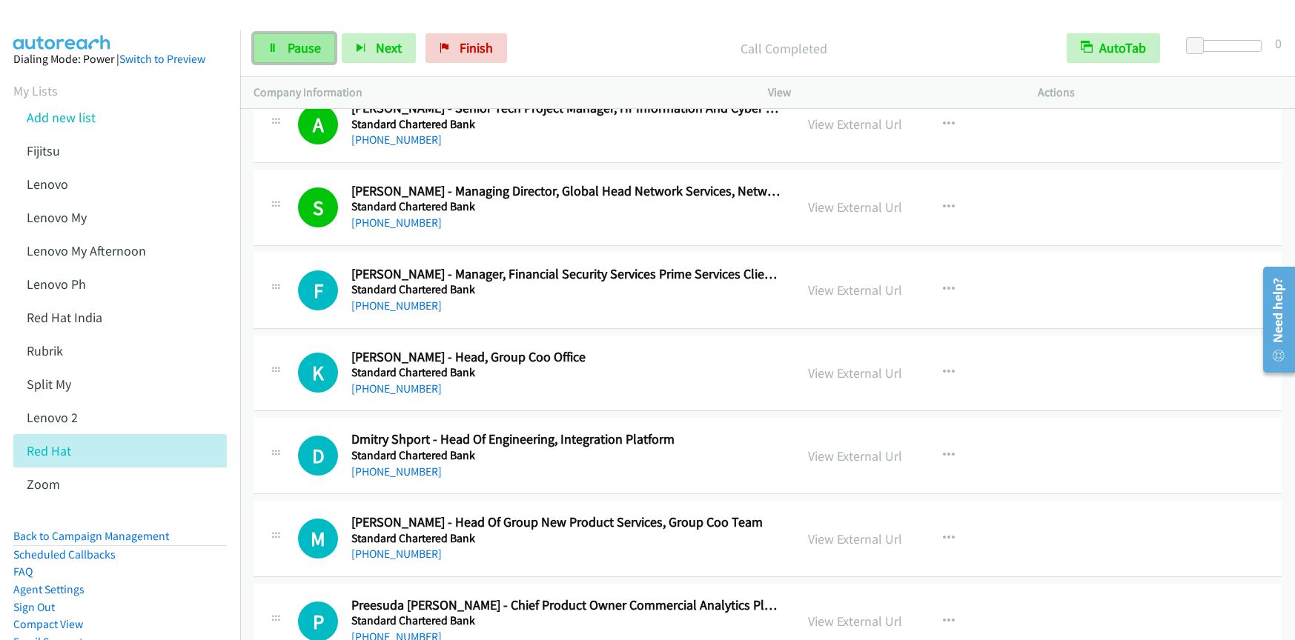
click at [288, 44] on span "Pause" at bounding box center [304, 47] width 33 height 17
click at [866, 205] on link "View External Url" at bounding box center [855, 207] width 94 height 17
click at [328, 51] on span "Start Calls" at bounding box center [317, 47] width 58 height 17
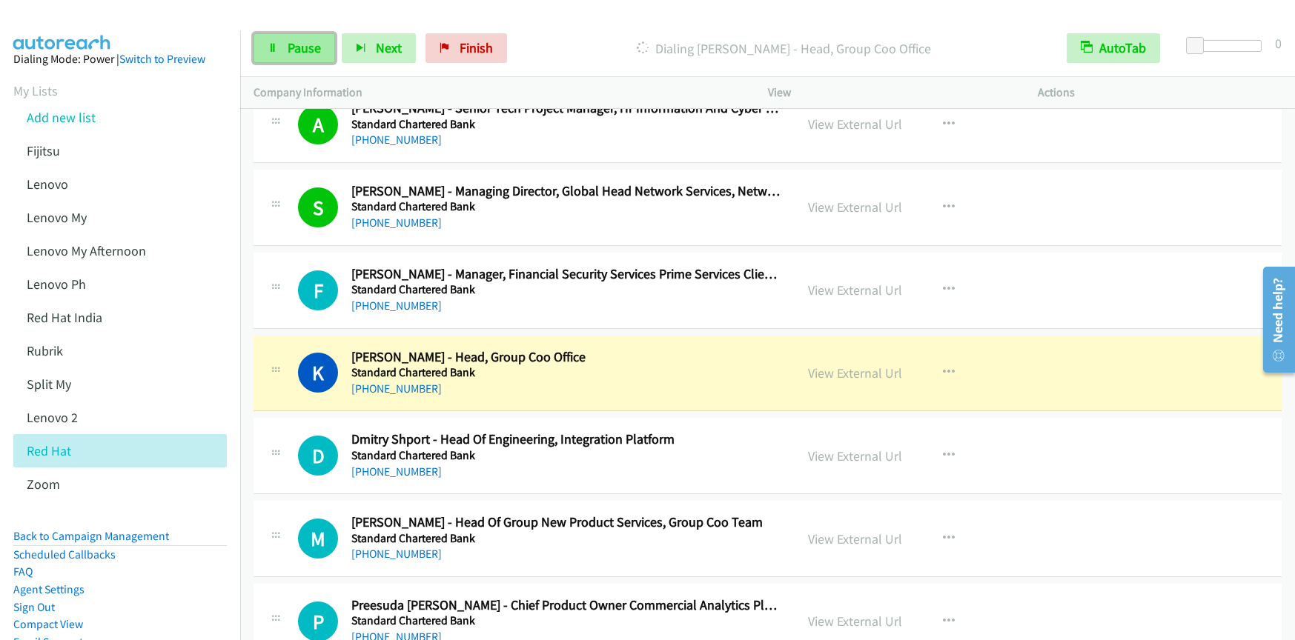
click at [302, 59] on link "Pause" at bounding box center [294, 48] width 82 height 30
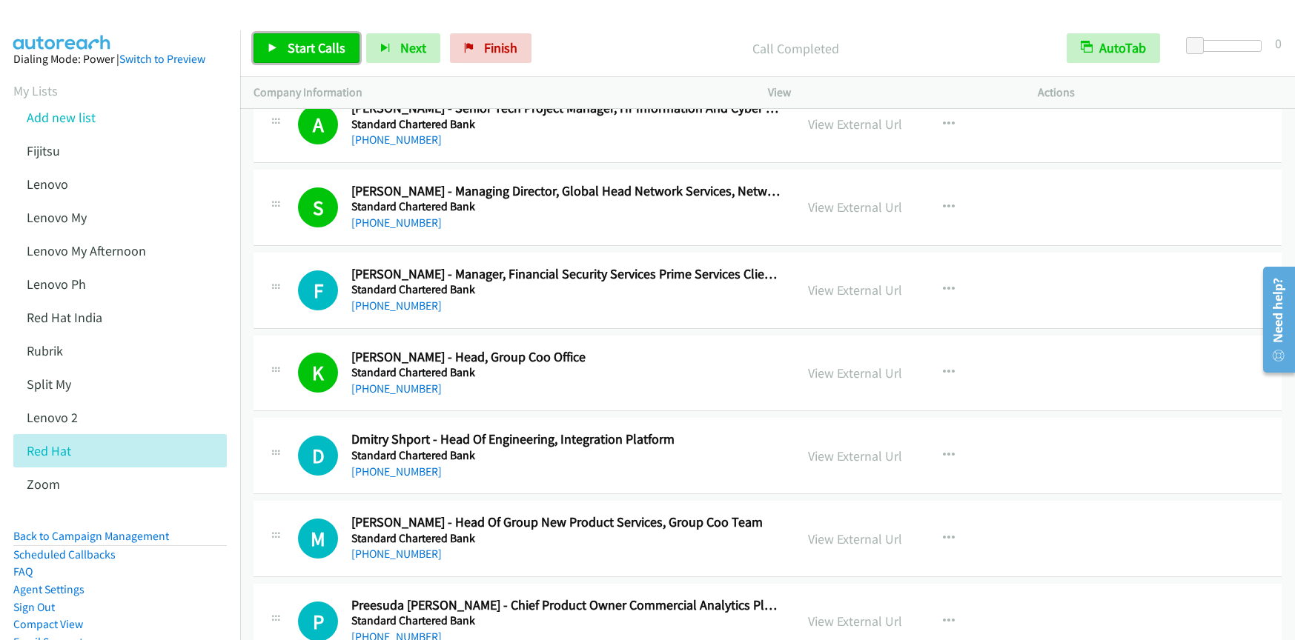
click at [299, 53] on span "Start Calls" at bounding box center [317, 47] width 58 height 17
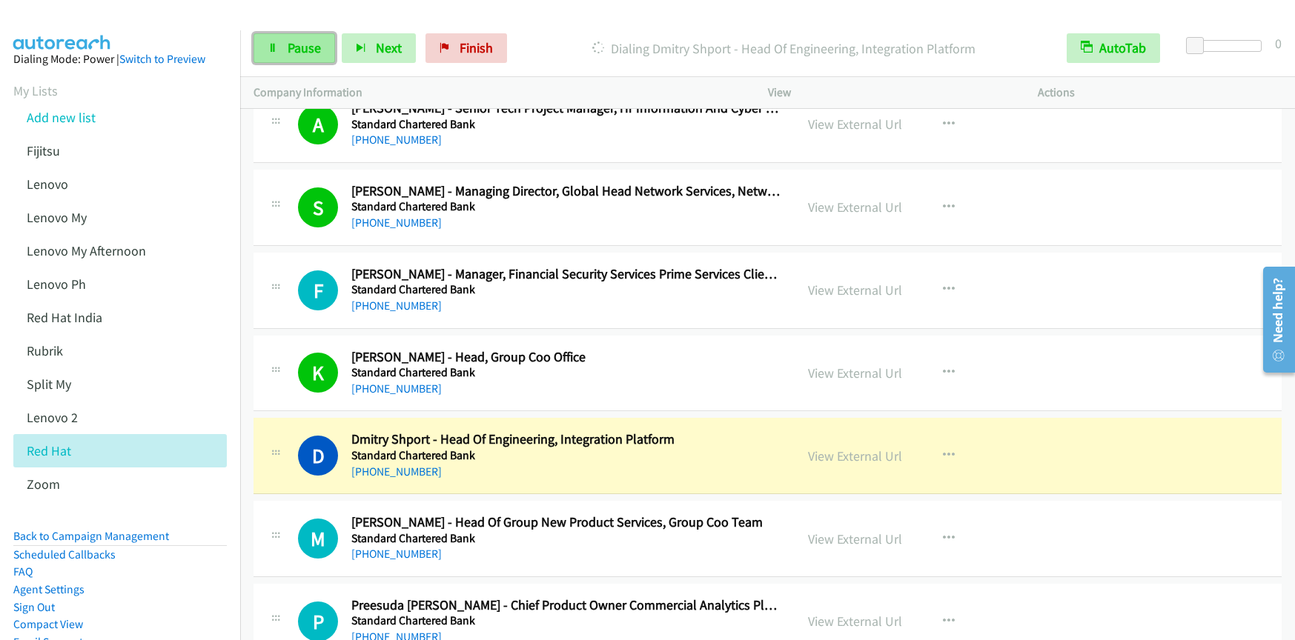
click at [299, 50] on span "Pause" at bounding box center [304, 47] width 33 height 17
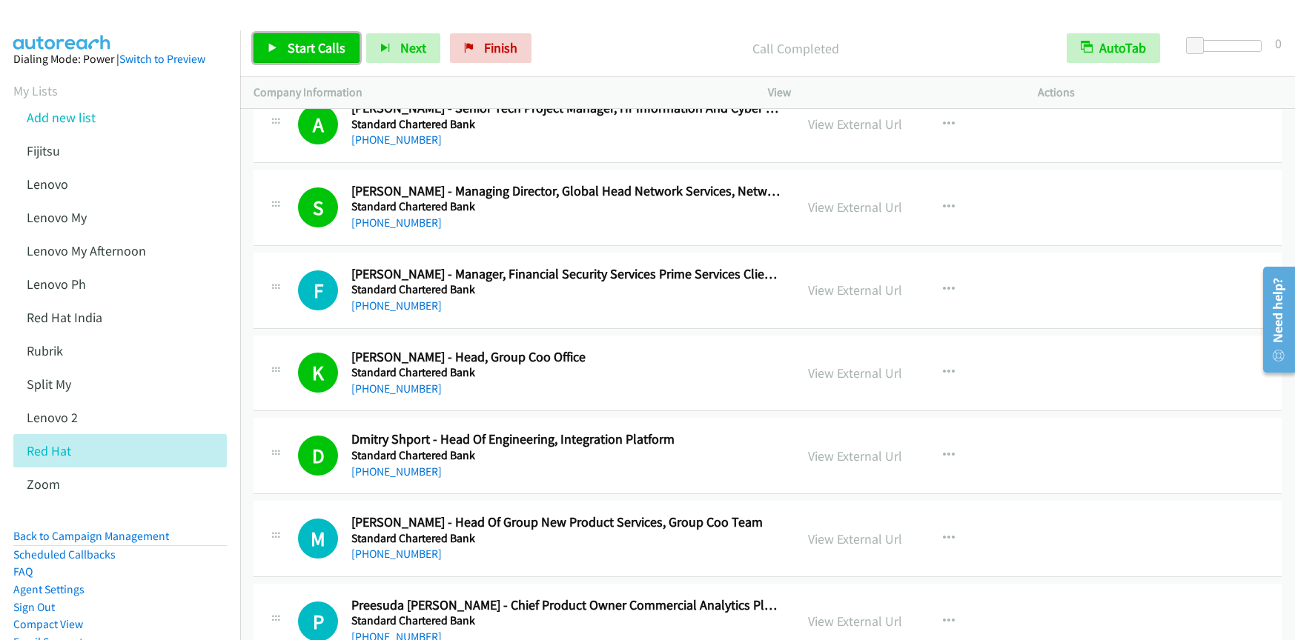
click at [310, 43] on span "Start Calls" at bounding box center [317, 47] width 58 height 17
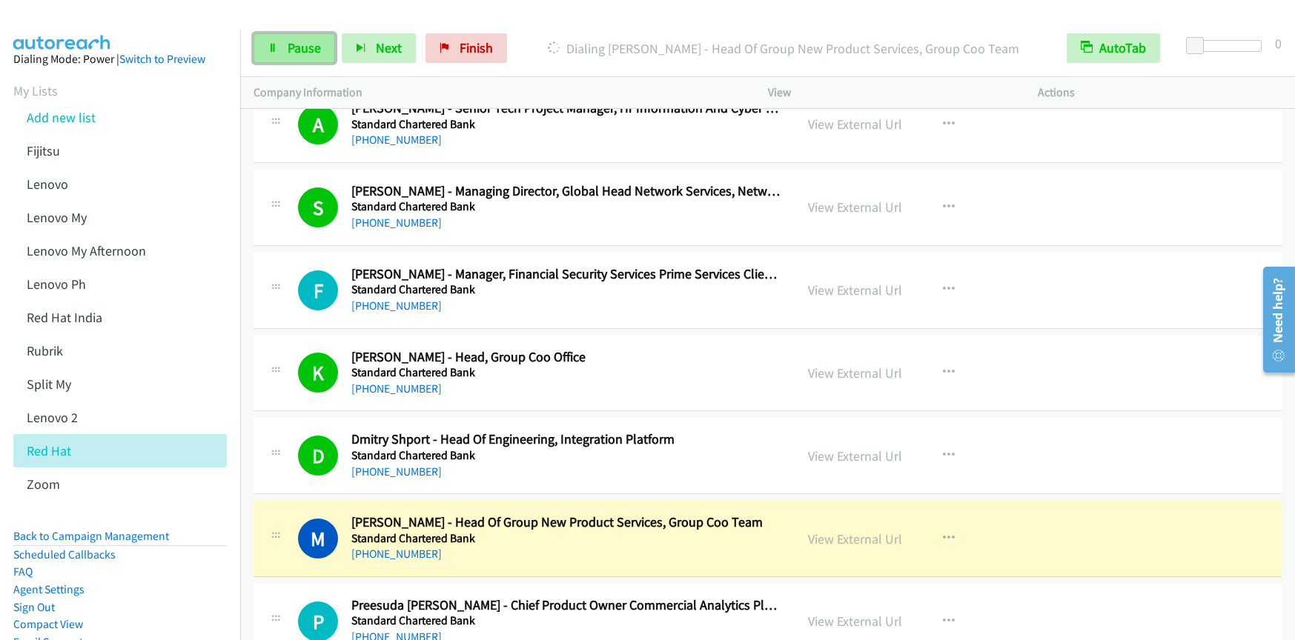
click at [311, 50] on span "Pause" at bounding box center [304, 47] width 33 height 17
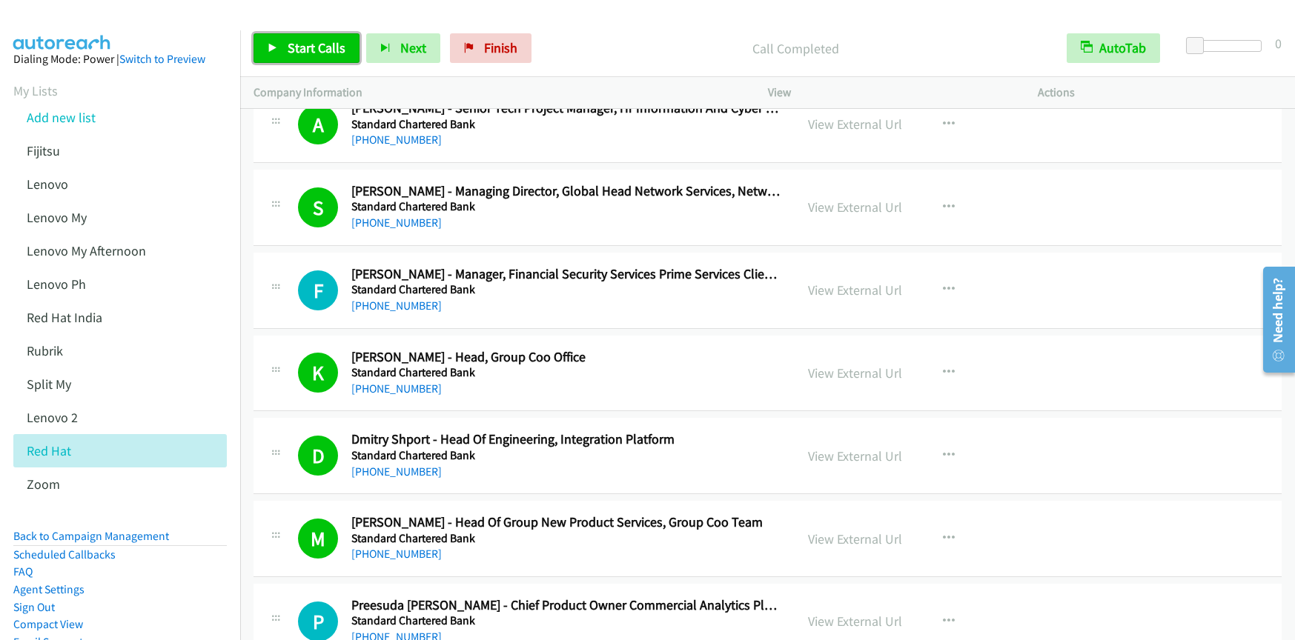
click at [276, 53] on icon at bounding box center [273, 49] width 10 height 10
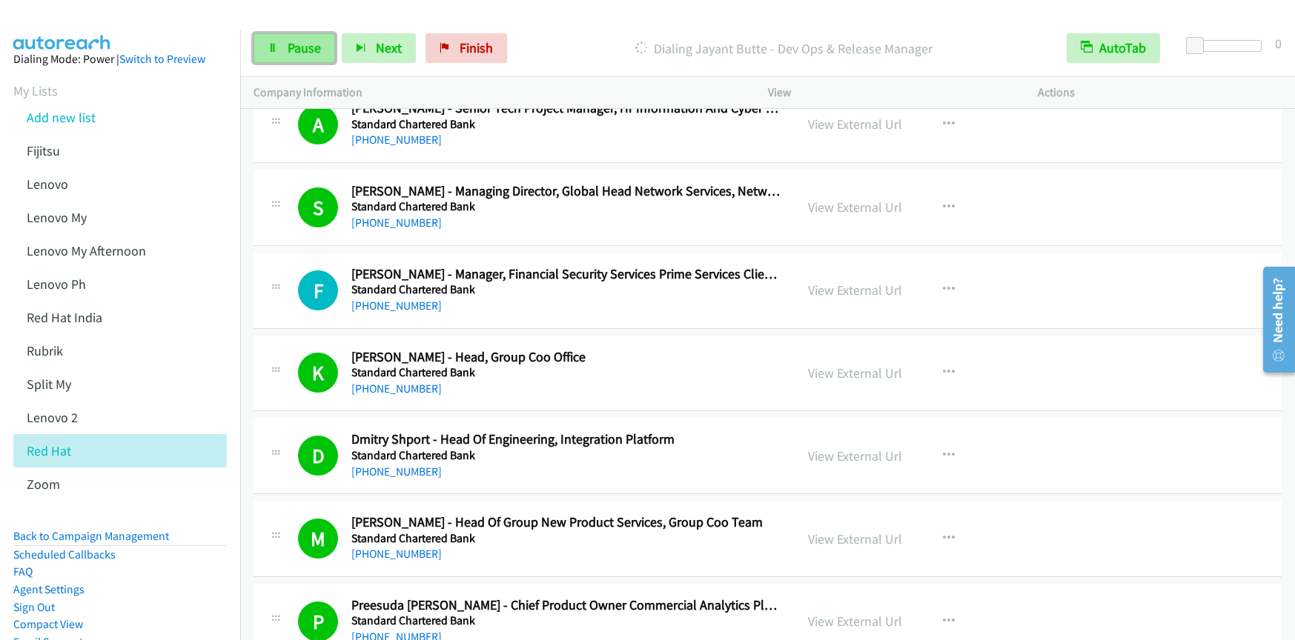
click at [304, 49] on span "Pause" at bounding box center [304, 47] width 33 height 17
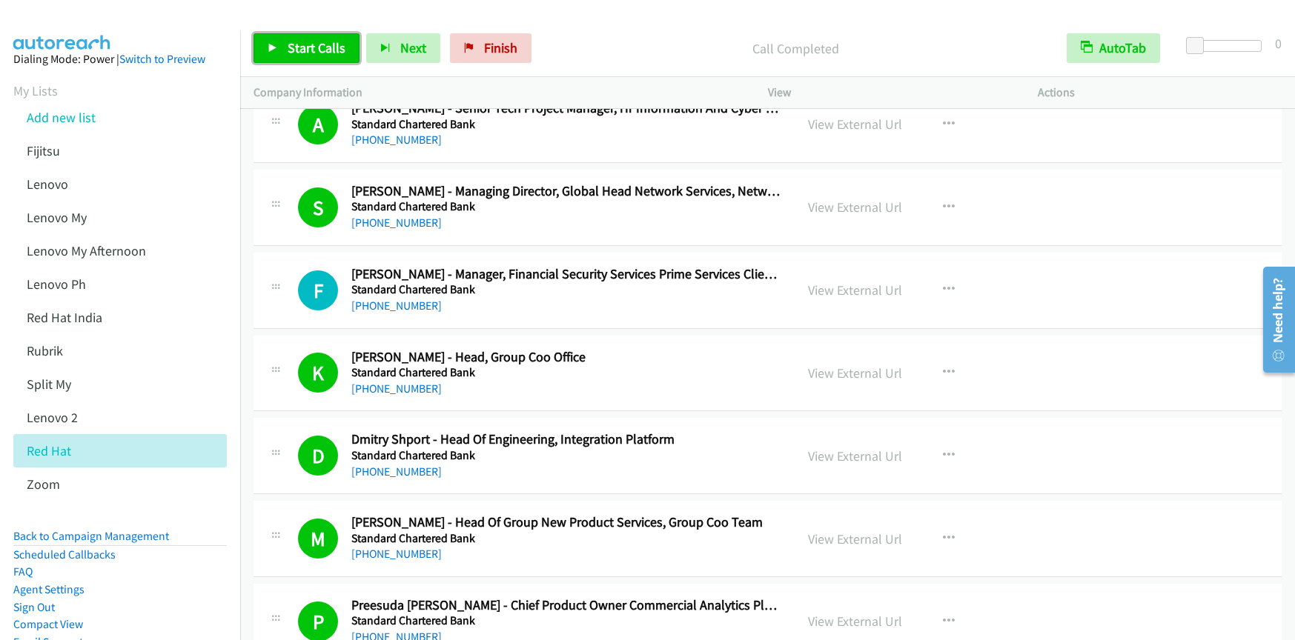
click at [320, 59] on link "Start Calls" at bounding box center [306, 48] width 106 height 30
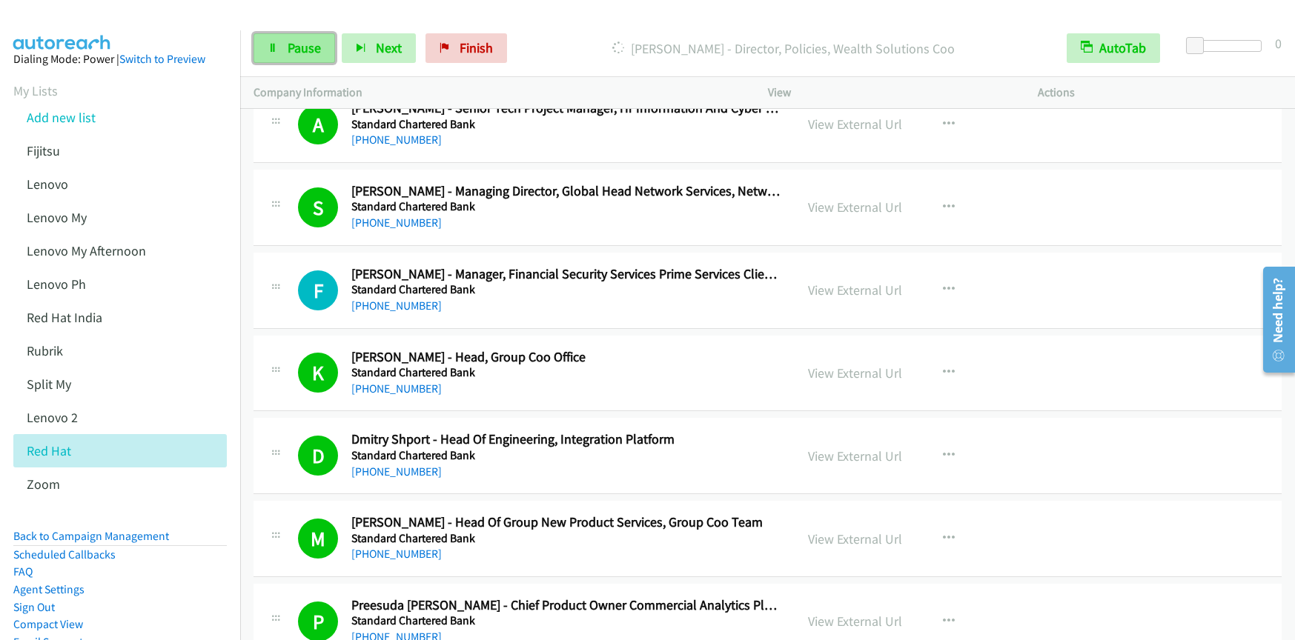
click at [297, 50] on span "Pause" at bounding box center [304, 47] width 33 height 17
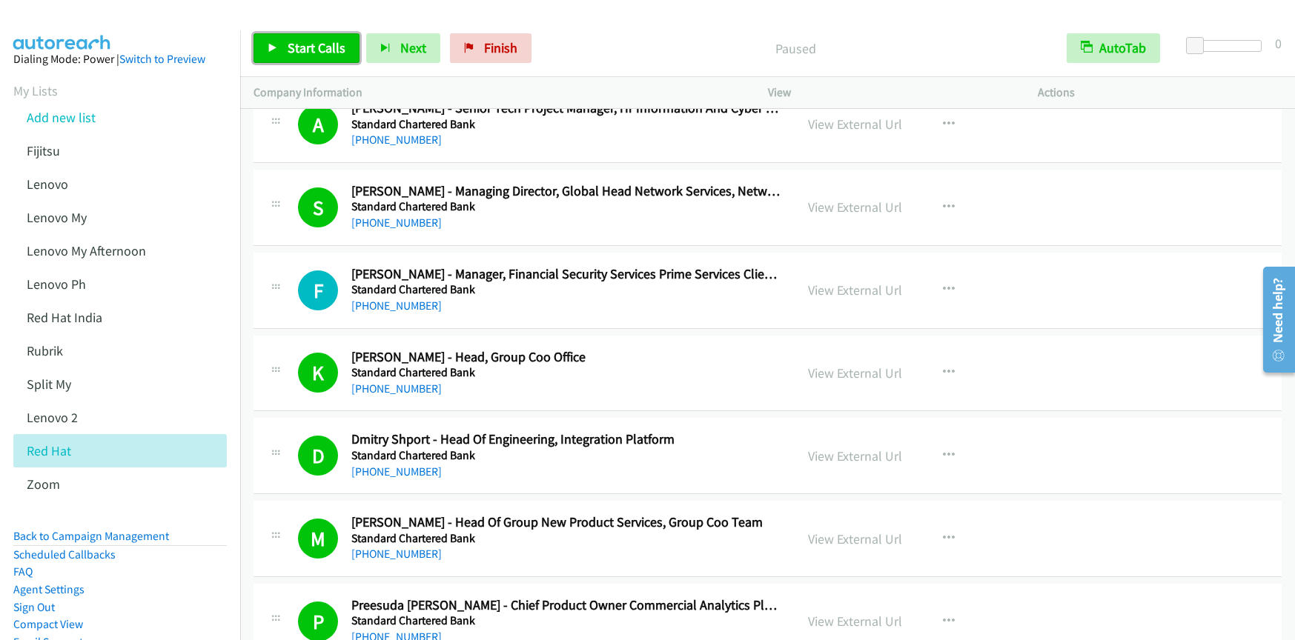
click at [297, 50] on span "Start Calls" at bounding box center [317, 47] width 58 height 17
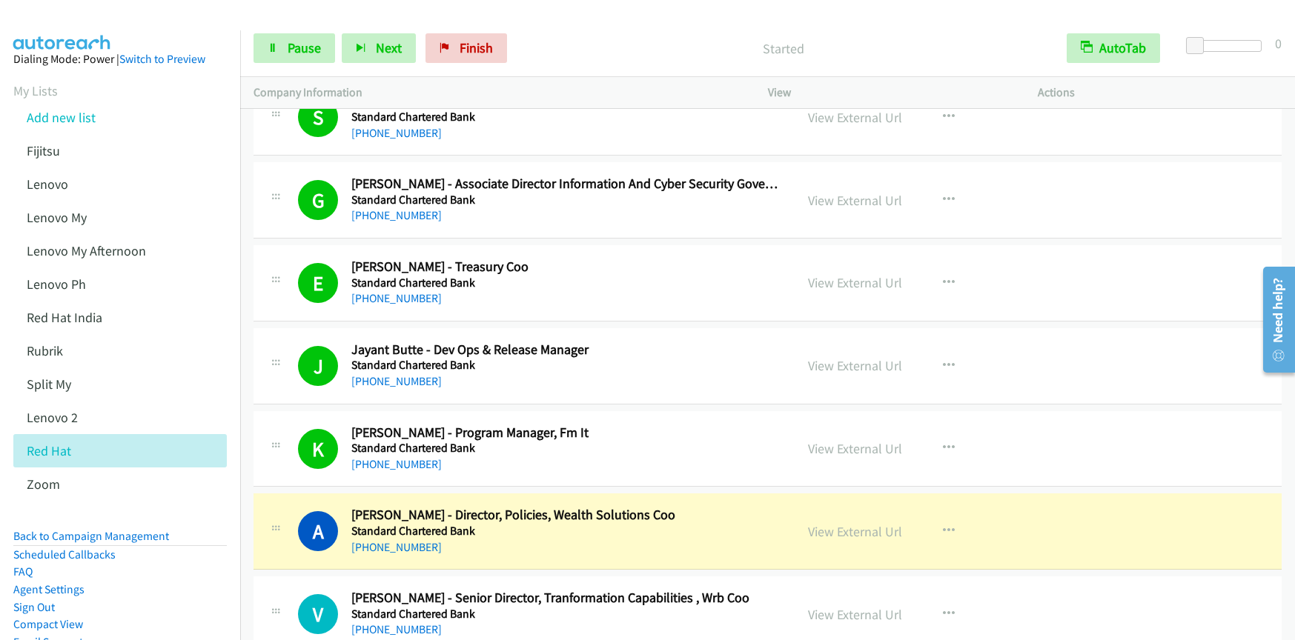
scroll to position [12136, 0]
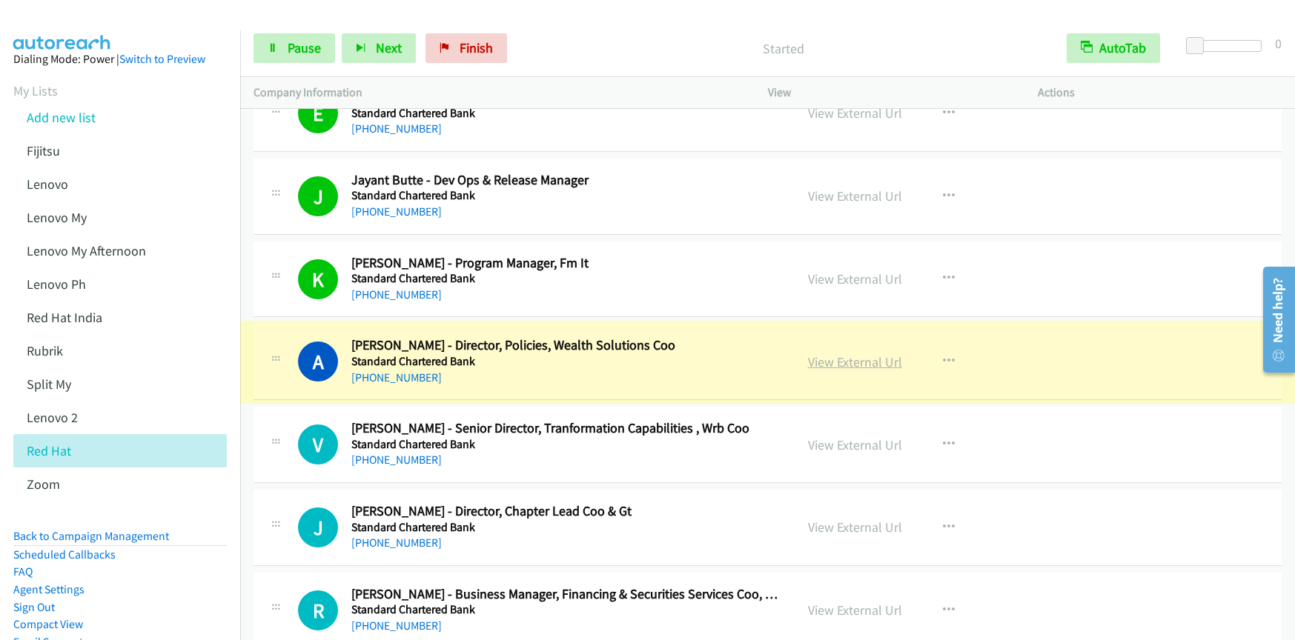
click at [853, 370] on link "View External Url" at bounding box center [855, 362] width 94 height 17
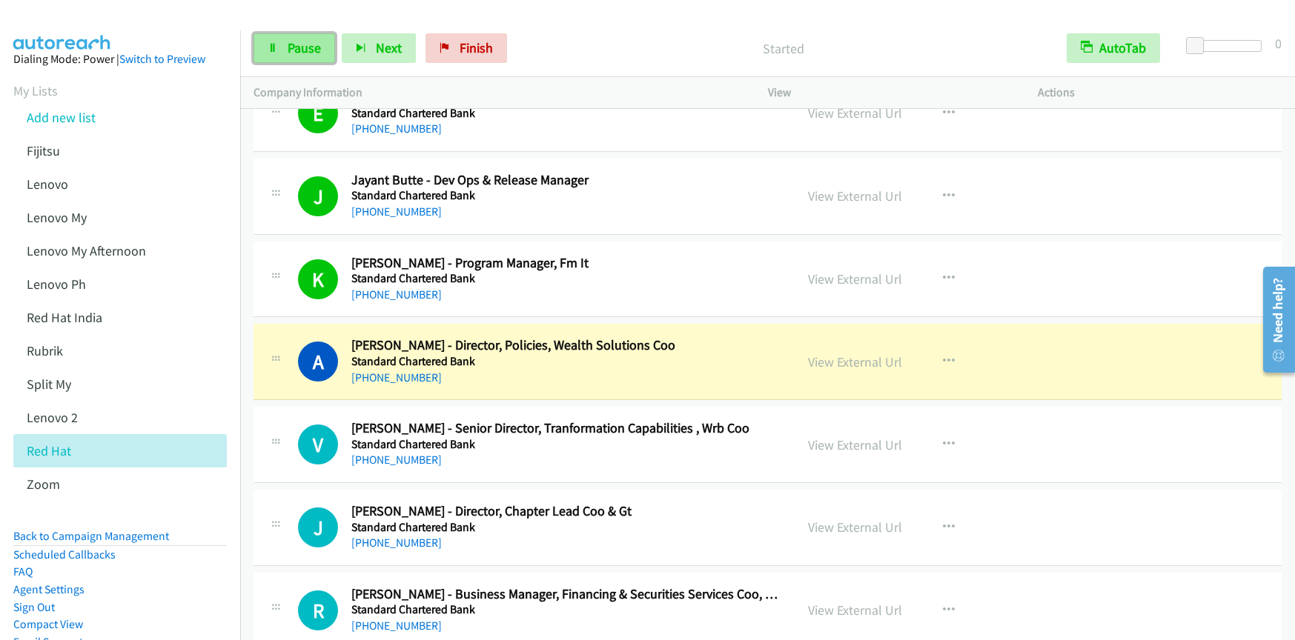
click at [311, 39] on span "Pause" at bounding box center [304, 47] width 33 height 17
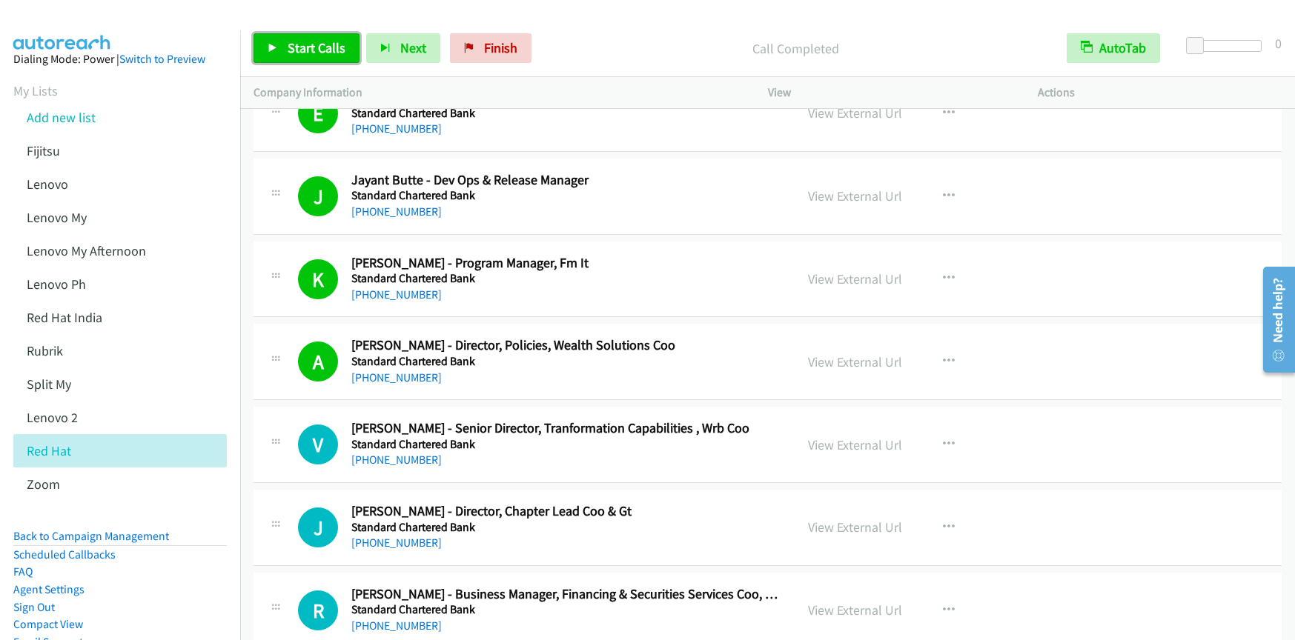
click at [304, 58] on link "Start Calls" at bounding box center [306, 48] width 106 height 30
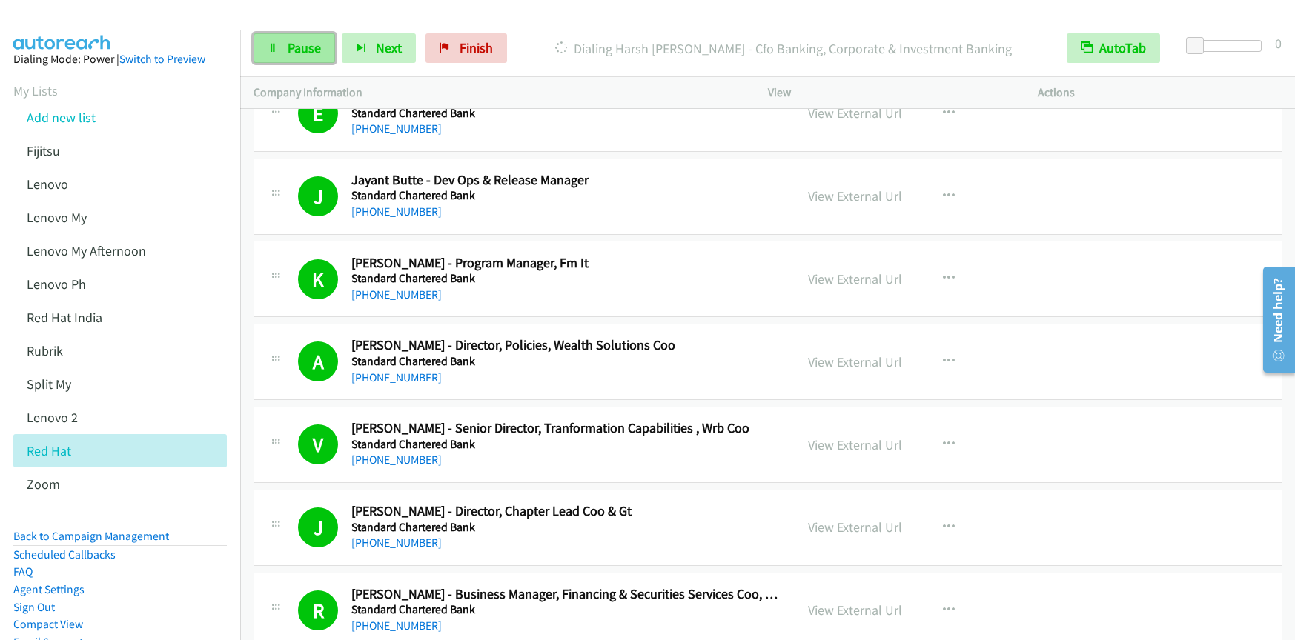
click at [256, 53] on link "Pause" at bounding box center [294, 48] width 82 height 30
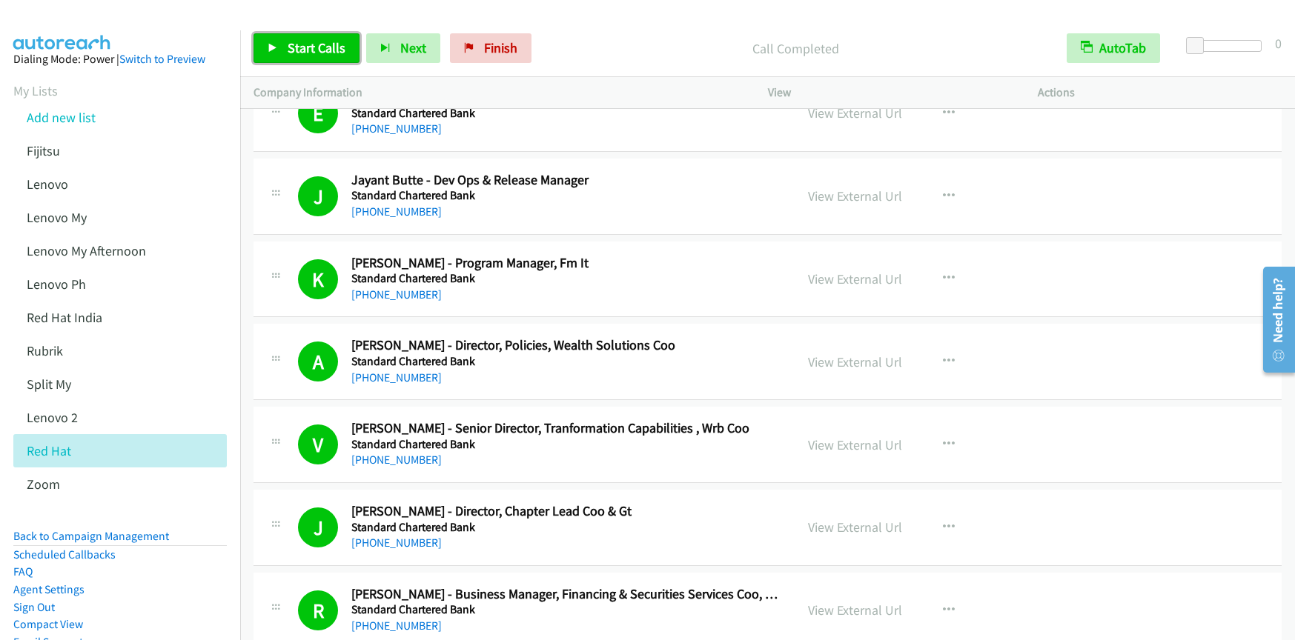
click at [282, 47] on link "Start Calls" at bounding box center [306, 48] width 106 height 30
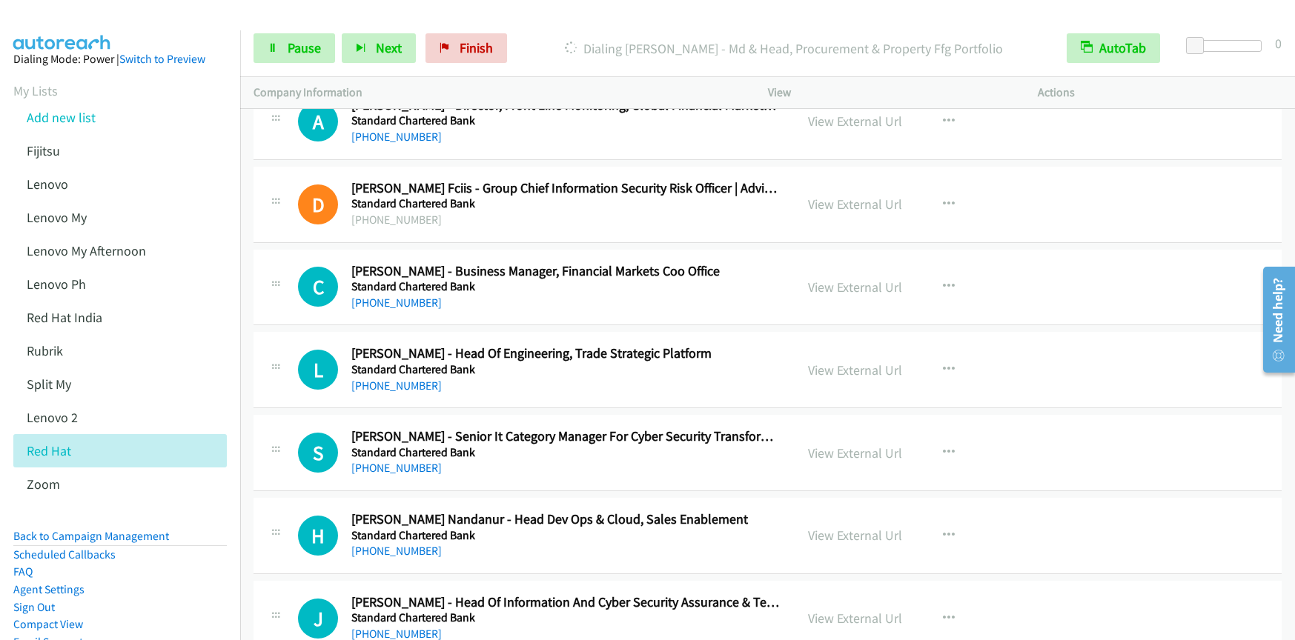
scroll to position [14509, 0]
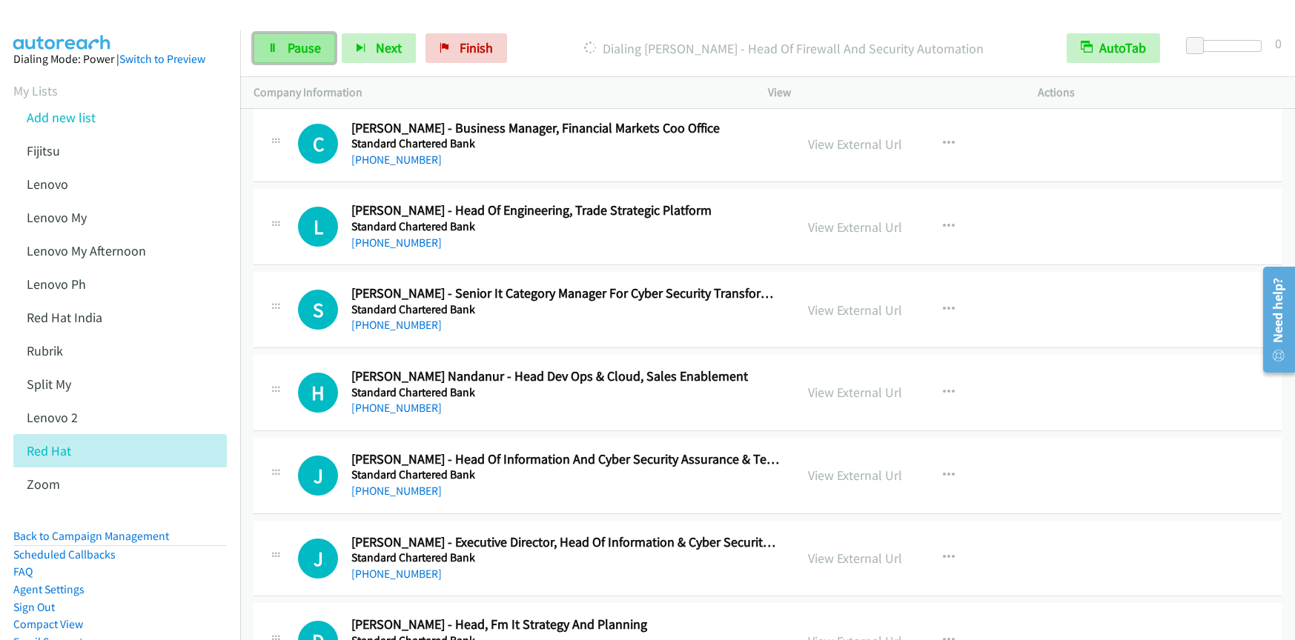
click at [300, 55] on span "Pause" at bounding box center [304, 47] width 33 height 17
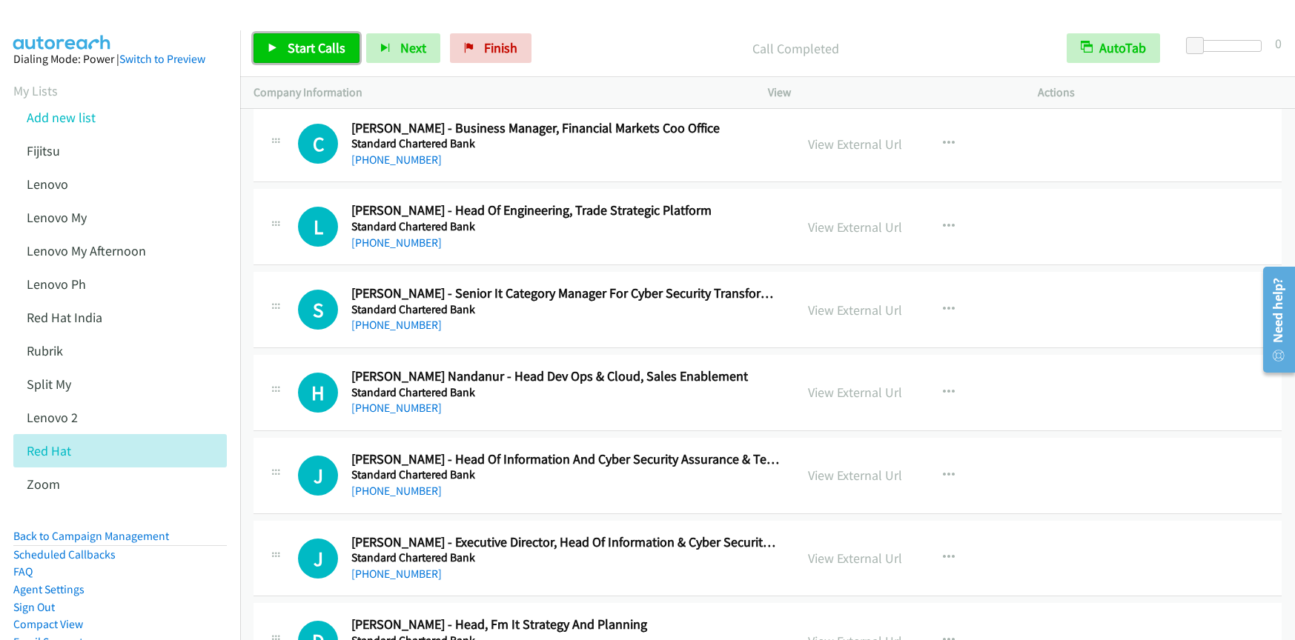
click at [339, 50] on span "Start Calls" at bounding box center [317, 47] width 58 height 17
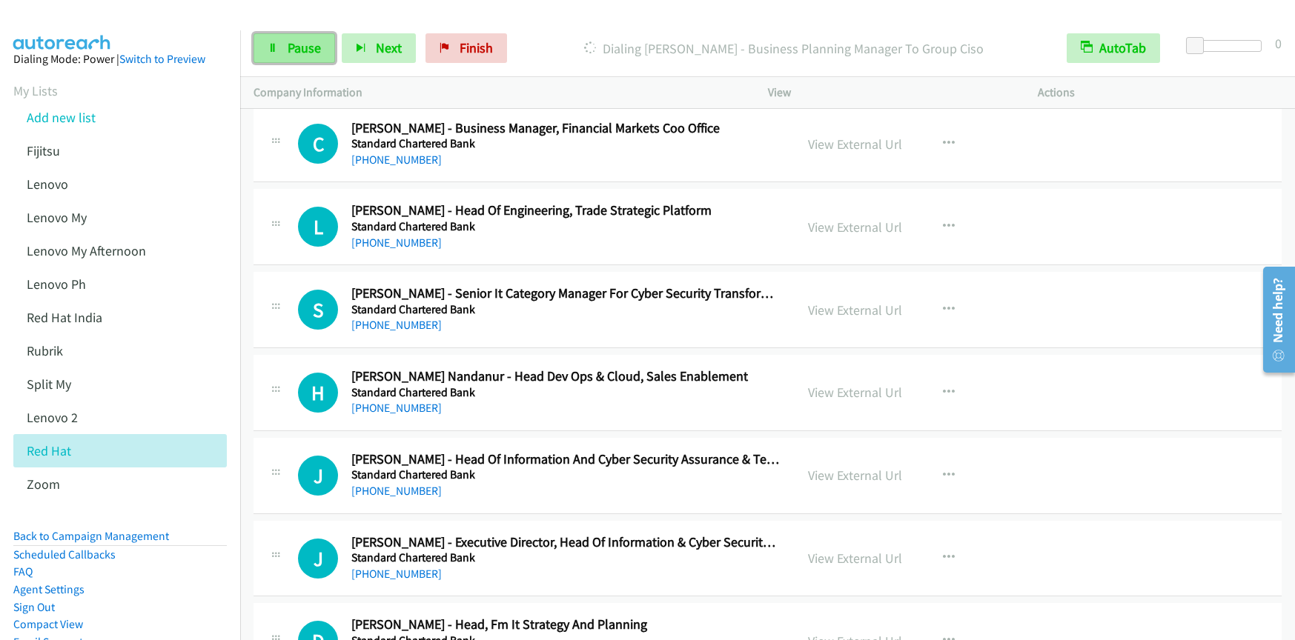
click at [288, 51] on span "Pause" at bounding box center [304, 47] width 33 height 17
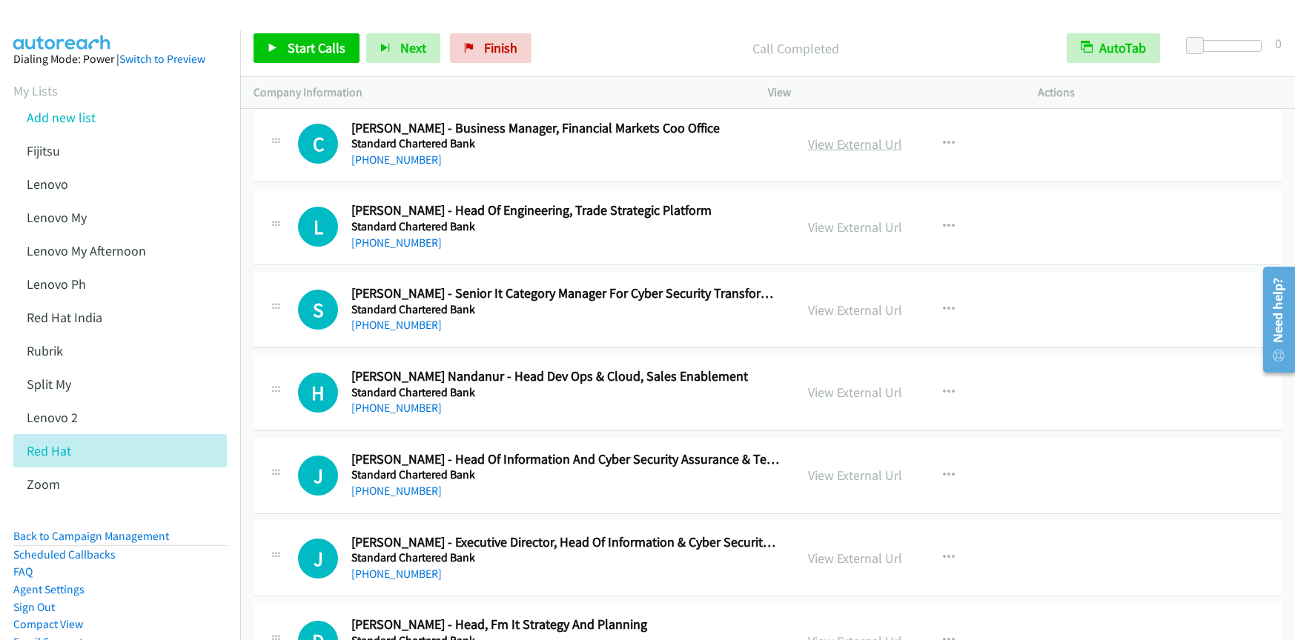
click at [866, 145] on link "View External Url" at bounding box center [855, 144] width 94 height 17
click at [305, 55] on span "Start Calls" at bounding box center [317, 47] width 58 height 17
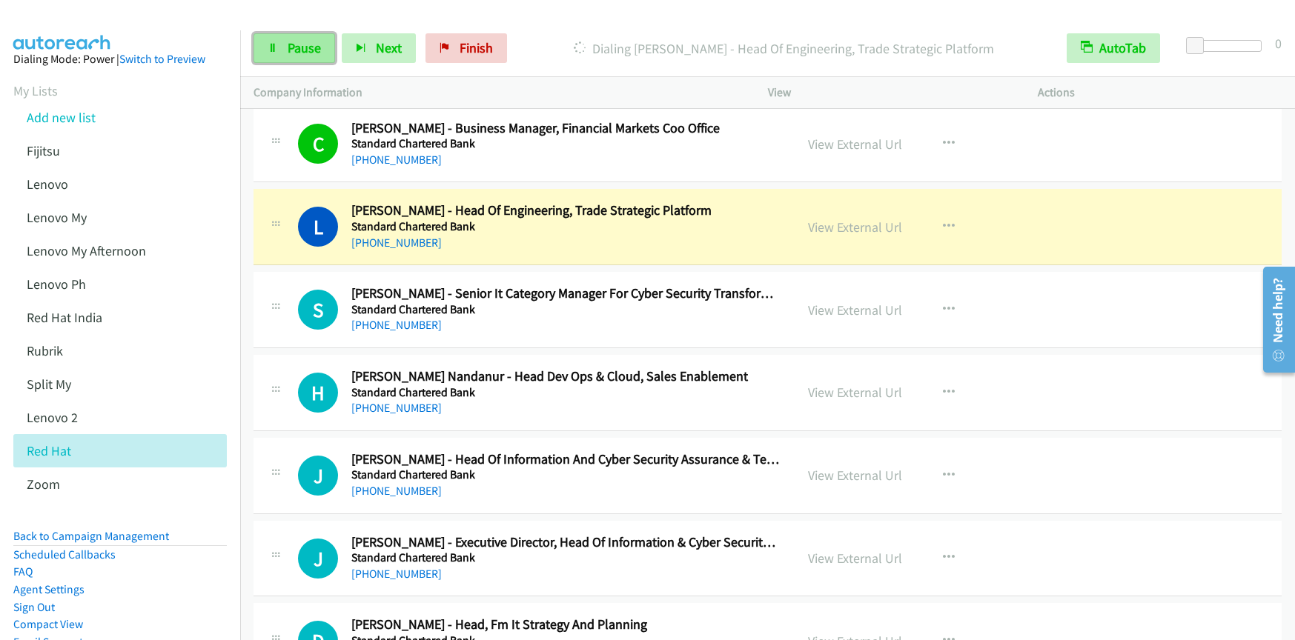
click at [294, 47] on span "Pause" at bounding box center [304, 47] width 33 height 17
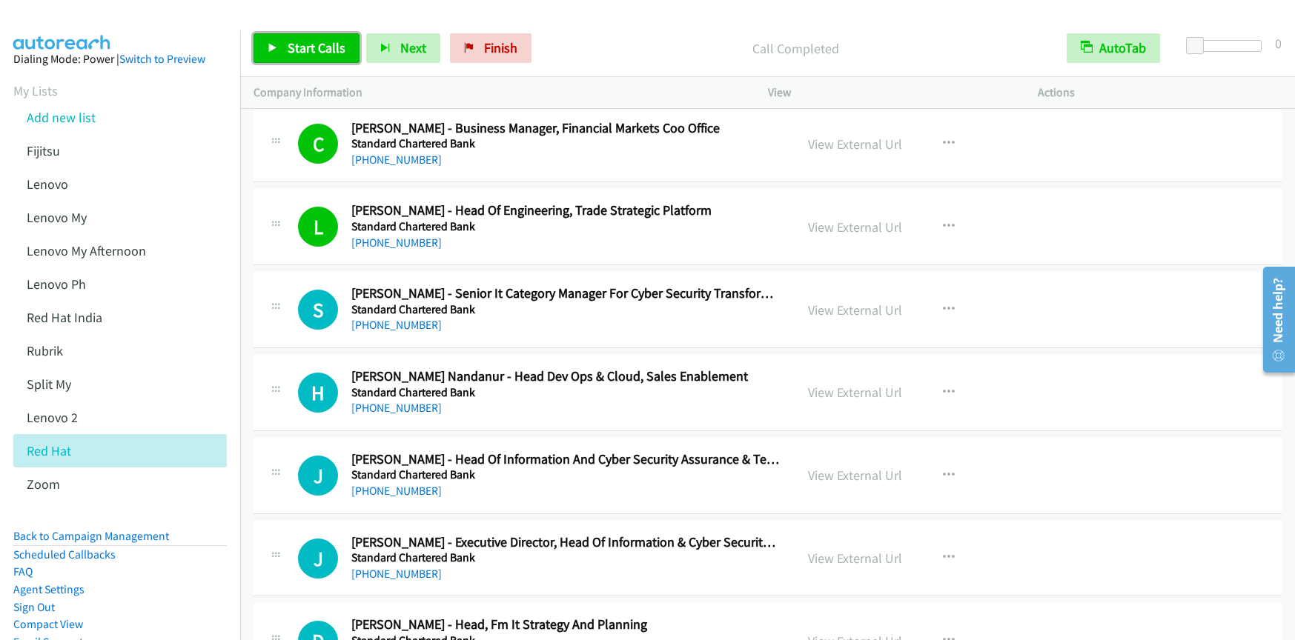
click at [341, 62] on link "Start Calls" at bounding box center [306, 48] width 106 height 30
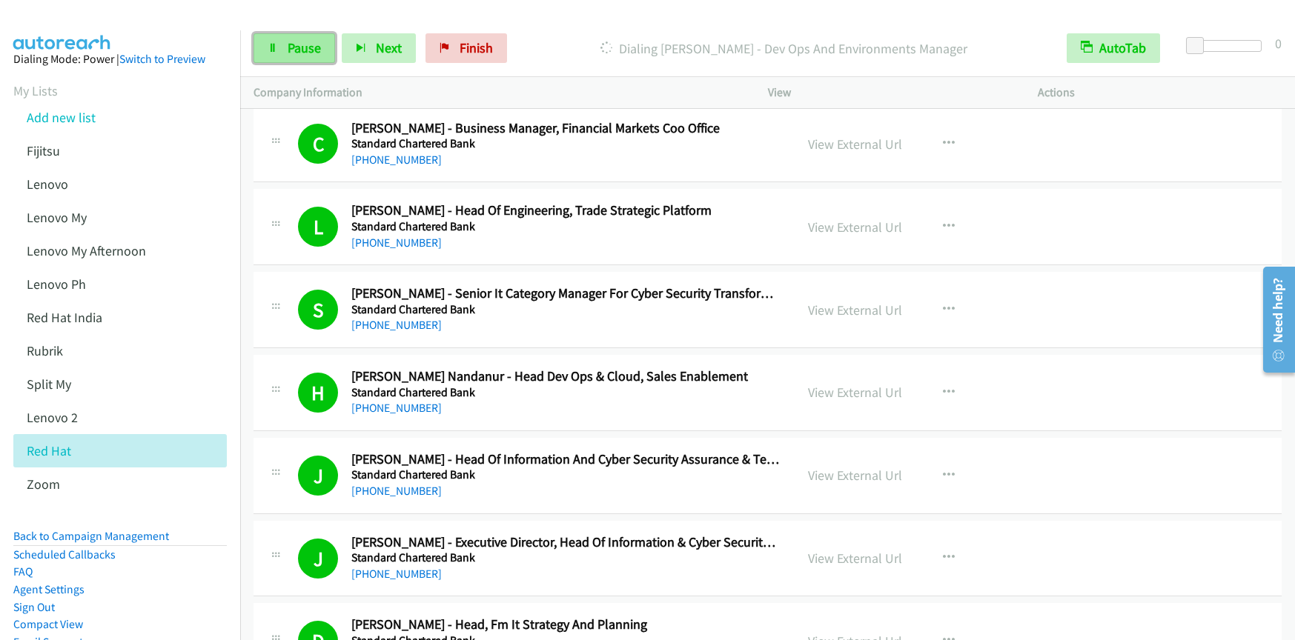
click at [289, 46] on span "Pause" at bounding box center [304, 47] width 33 height 17
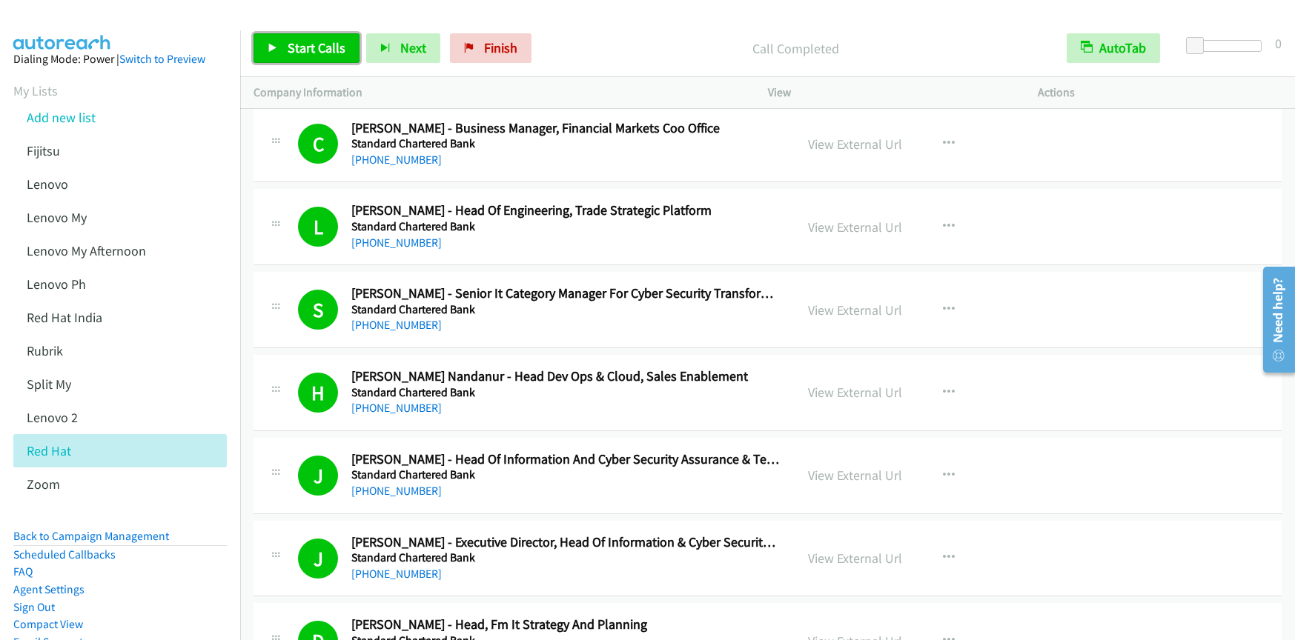
click at [305, 53] on span "Start Calls" at bounding box center [317, 47] width 58 height 17
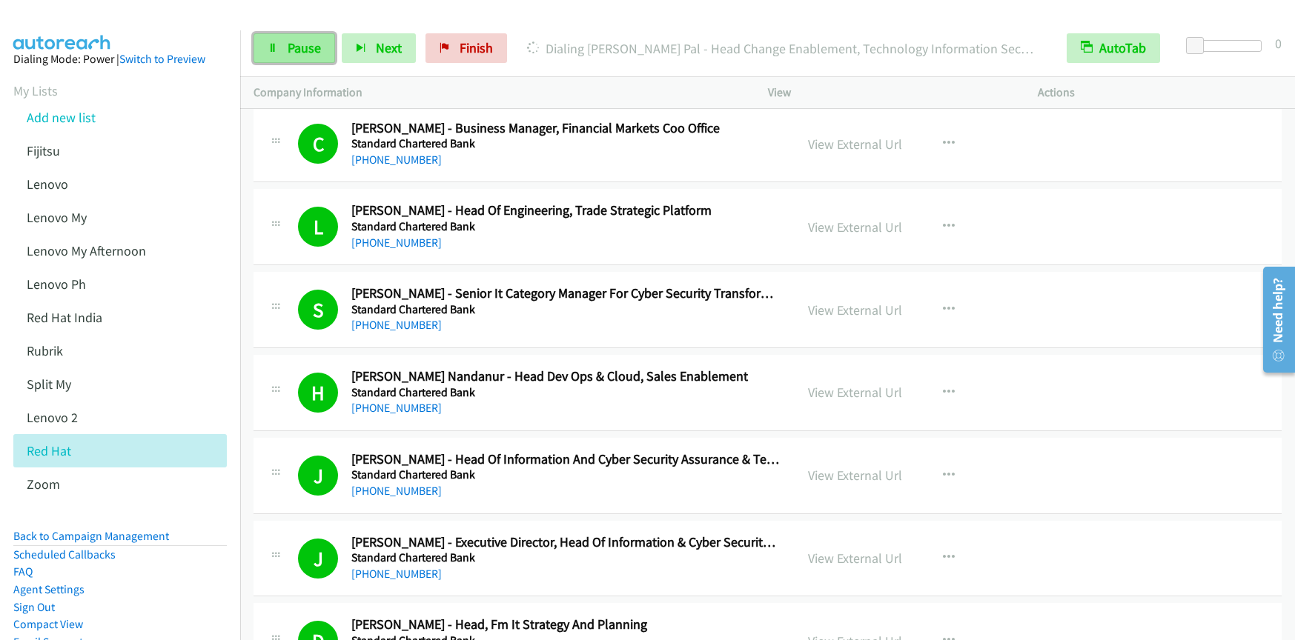
click at [296, 56] on link "Pause" at bounding box center [294, 48] width 82 height 30
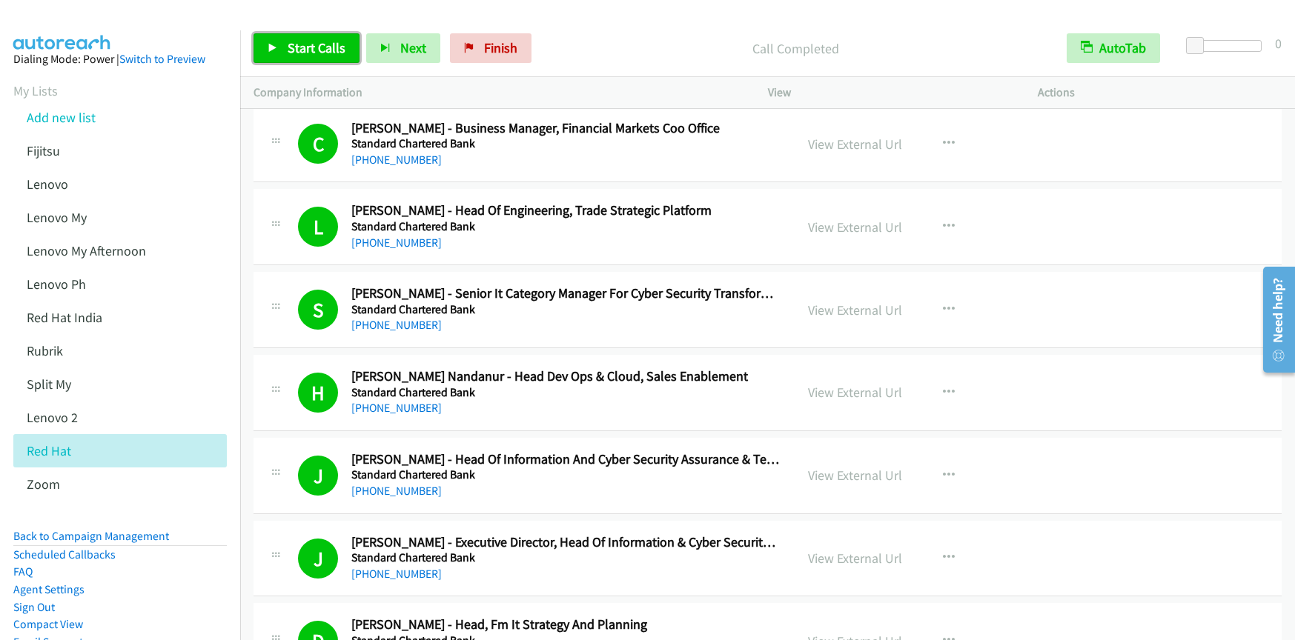
drag, startPoint x: 286, startPoint y: 50, endPoint x: 301, endPoint y: 57, distance: 16.3
click at [288, 50] on span "Start Calls" at bounding box center [317, 47] width 58 height 17
click at [298, 55] on span "Pause" at bounding box center [304, 47] width 33 height 17
click at [303, 49] on span "Start Calls" at bounding box center [317, 47] width 58 height 17
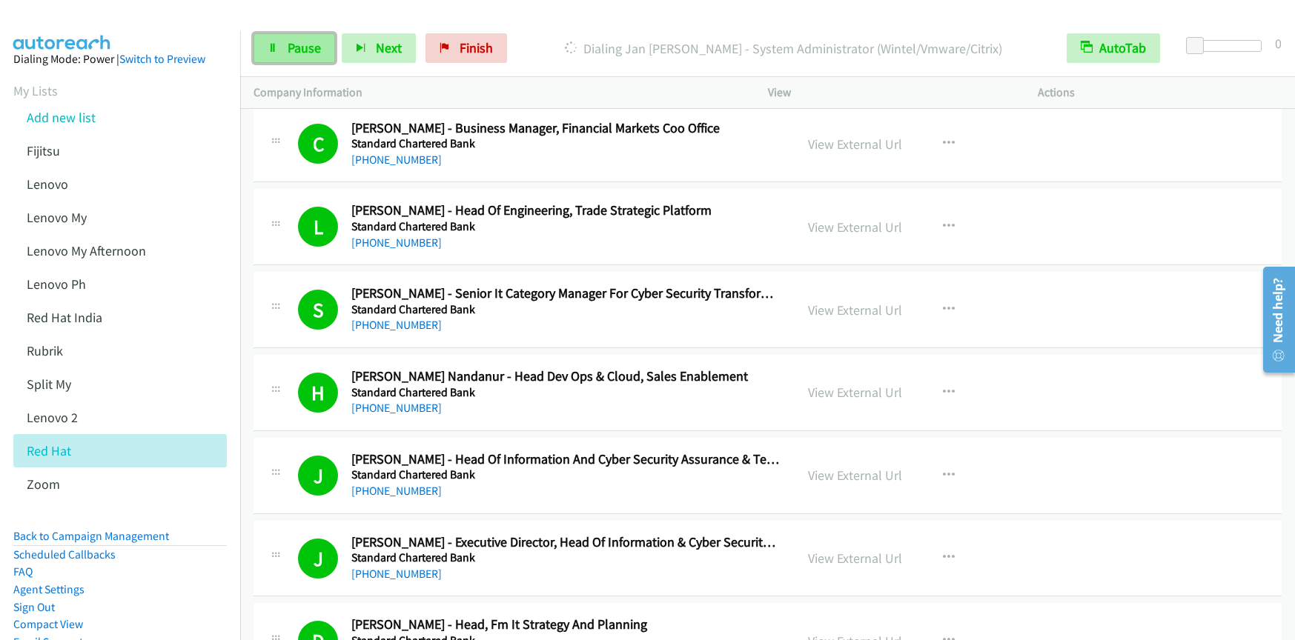
click at [290, 44] on span "Pause" at bounding box center [304, 47] width 33 height 17
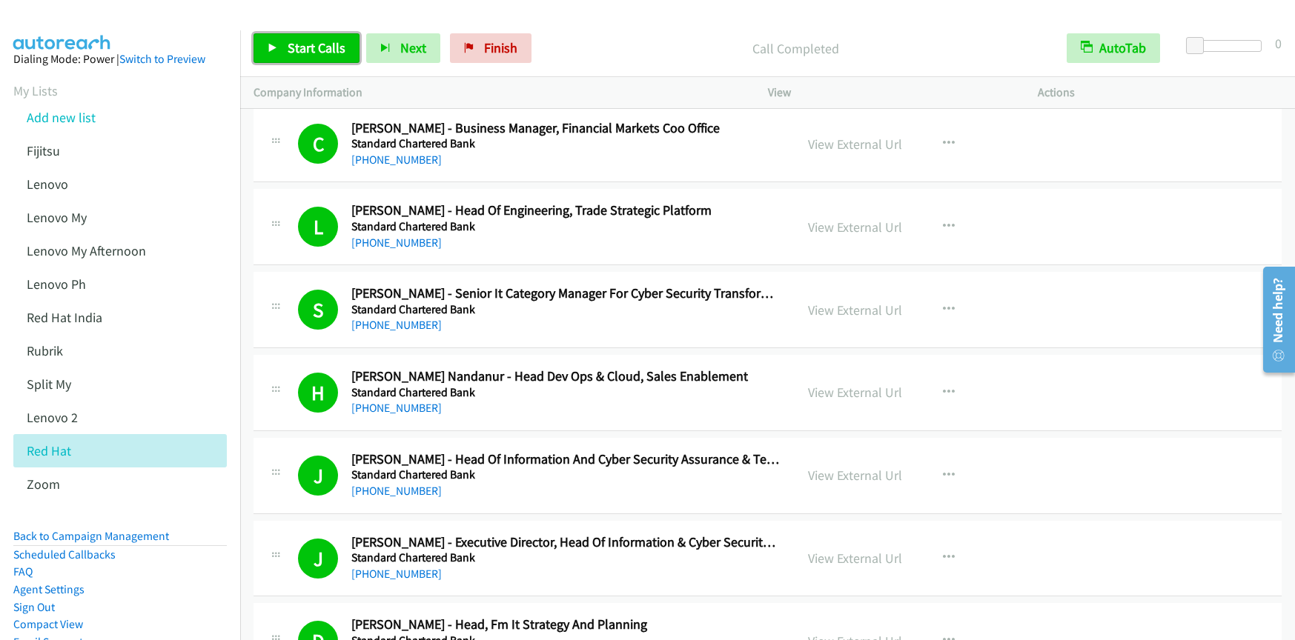
click at [279, 56] on link "Start Calls" at bounding box center [306, 48] width 106 height 30
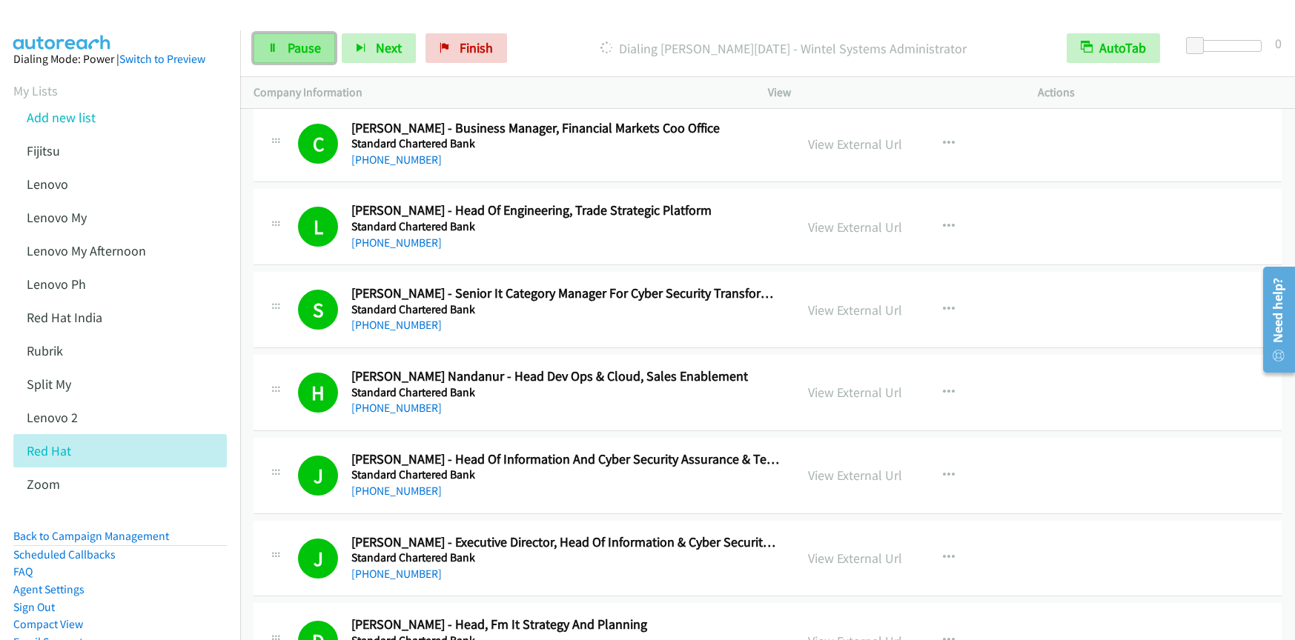
click at [297, 52] on span "Pause" at bounding box center [304, 47] width 33 height 17
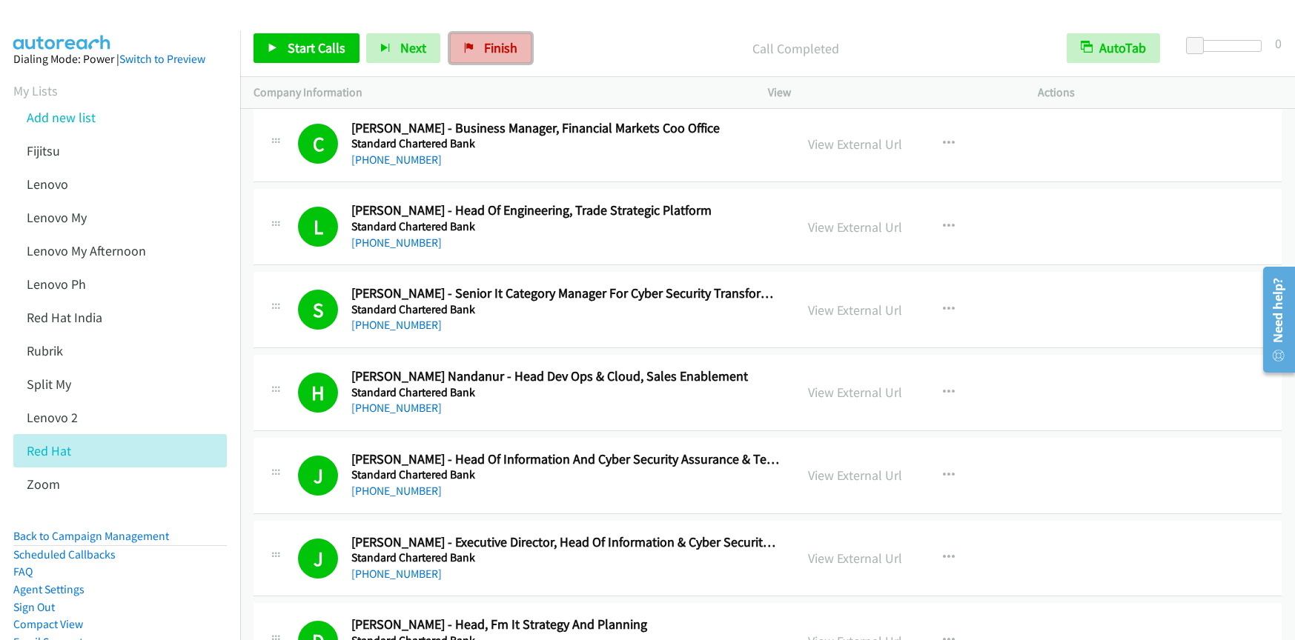
click at [488, 51] on span "Finish" at bounding box center [500, 47] width 33 height 17
